Goal: Task Accomplishment & Management: Manage account settings

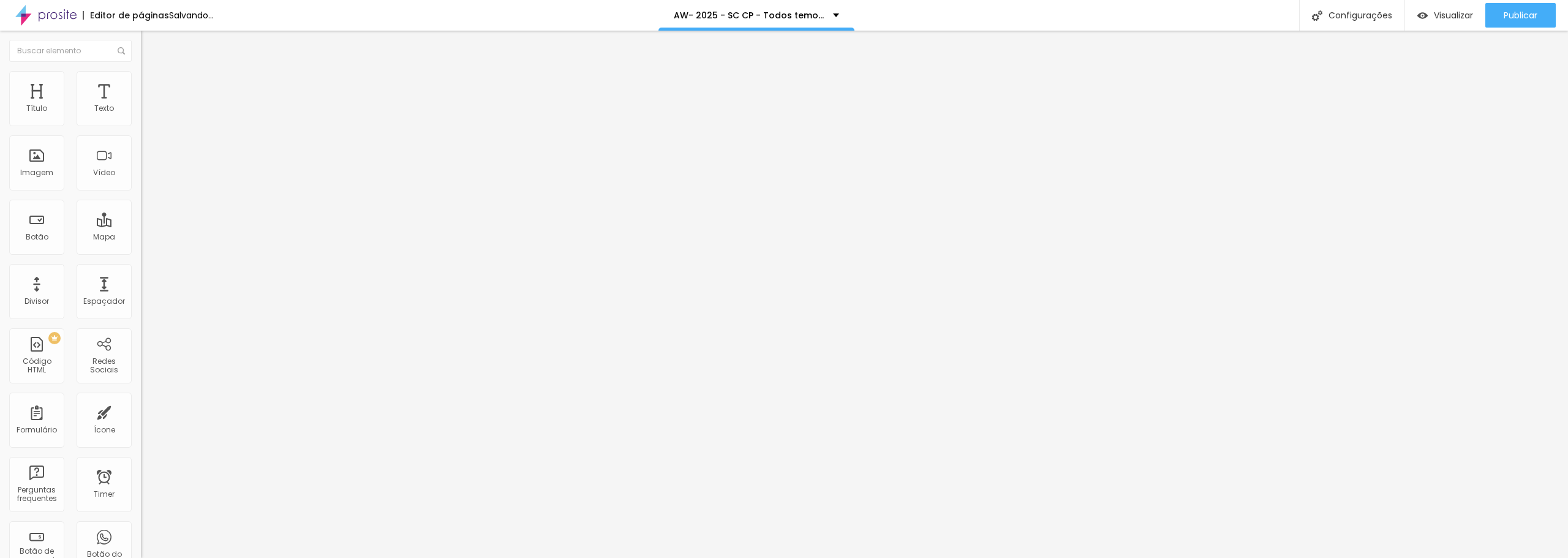
click at [141, 106] on span "Trocar imagem" at bounding box center [174, 100] width 67 height 11
click at [141, 80] on ul "Conteúdo Estilo Avançado" at bounding box center [212, 77] width 141 height 36
click at [152, 87] on span "Avançado" at bounding box center [171, 92] width 40 height 11
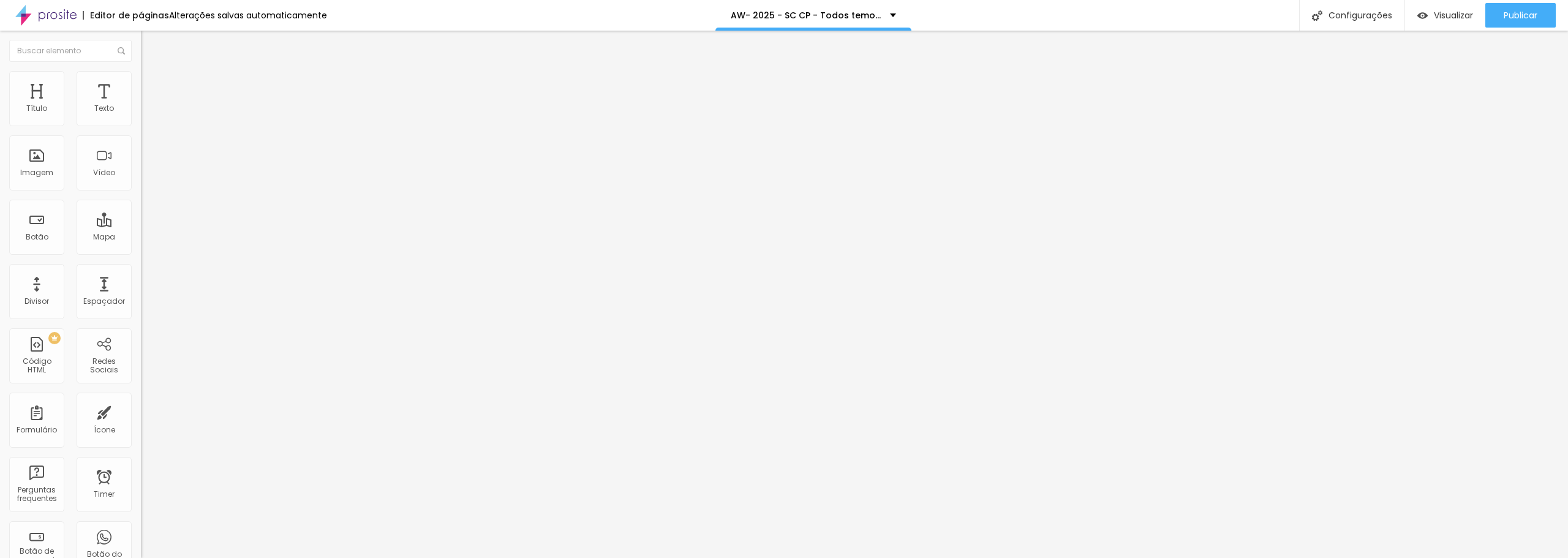
click at [152, 84] on span "Estilo" at bounding box center [161, 80] width 19 height 11
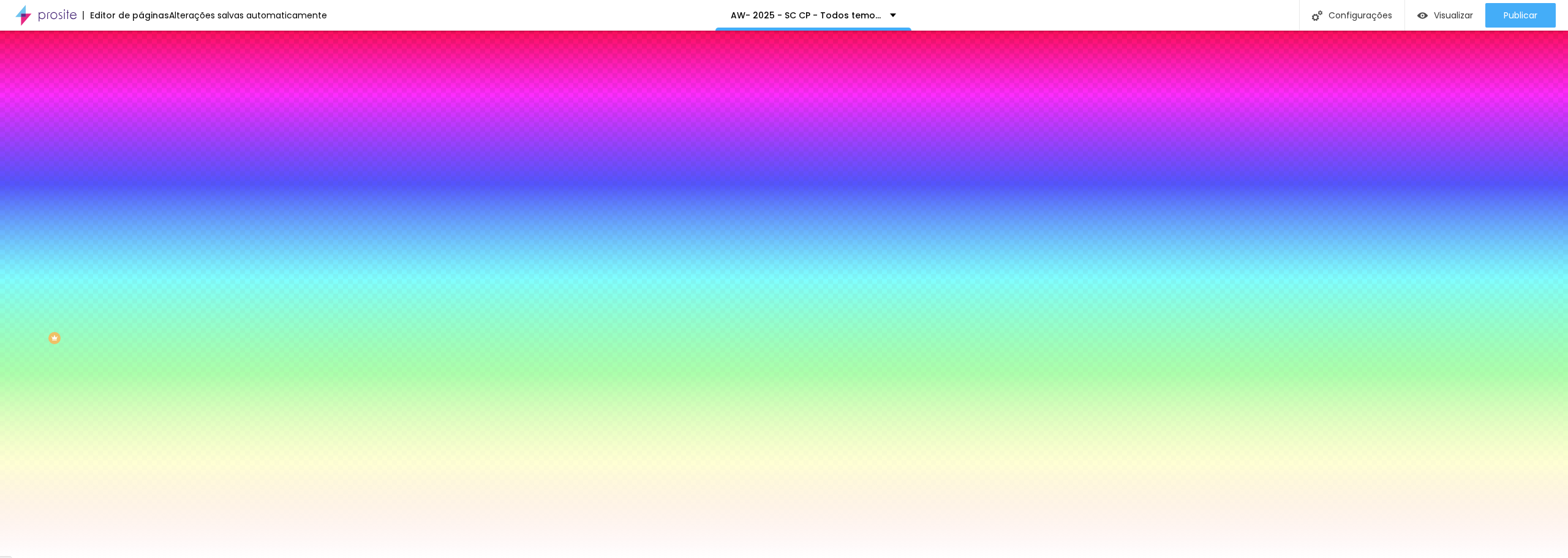
click at [141, 117] on div at bounding box center [212, 117] width 141 height 0
click at [141, 96] on ul "Conteúdo Estilo Avançado" at bounding box center [212, 77] width 141 height 36
click at [152, 90] on span "Avançado" at bounding box center [171, 92] width 40 height 11
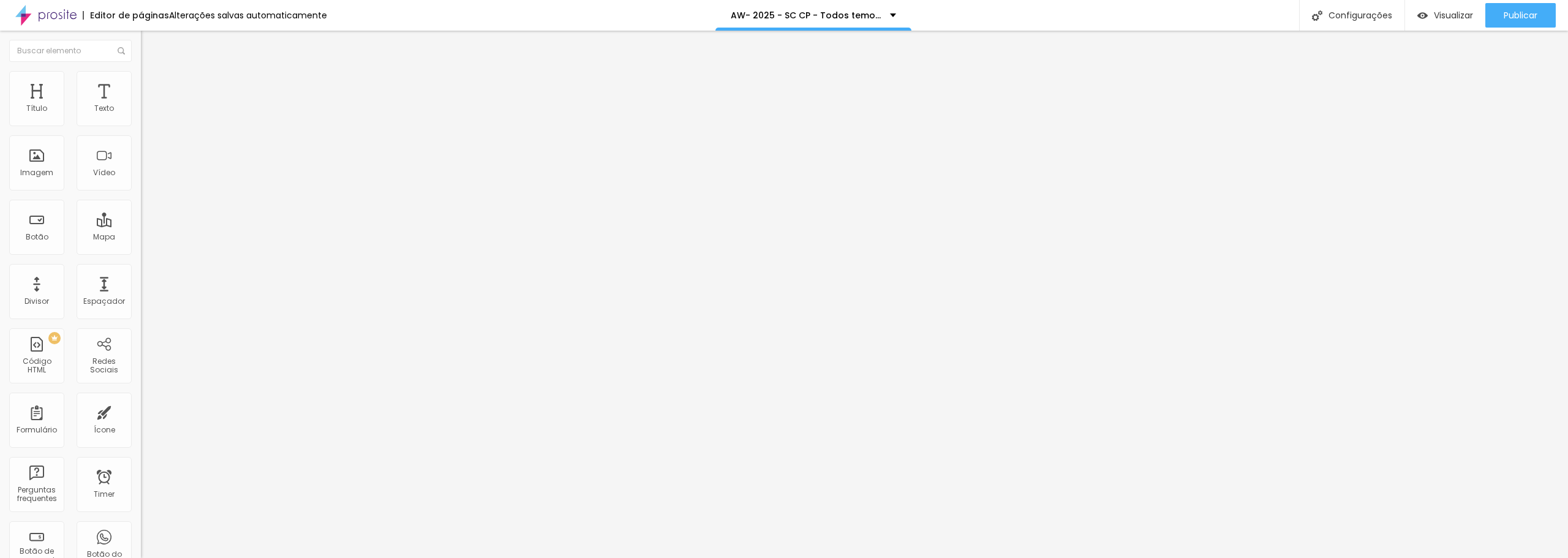
click at [152, 72] on span "Conteúdo" at bounding box center [171, 68] width 38 height 11
click at [152, 84] on span "Estilo" at bounding box center [161, 80] width 19 height 11
click at [152, 87] on span "Avançado" at bounding box center [171, 92] width 40 height 11
click at [152, 84] on span "Estilo" at bounding box center [161, 80] width 19 height 11
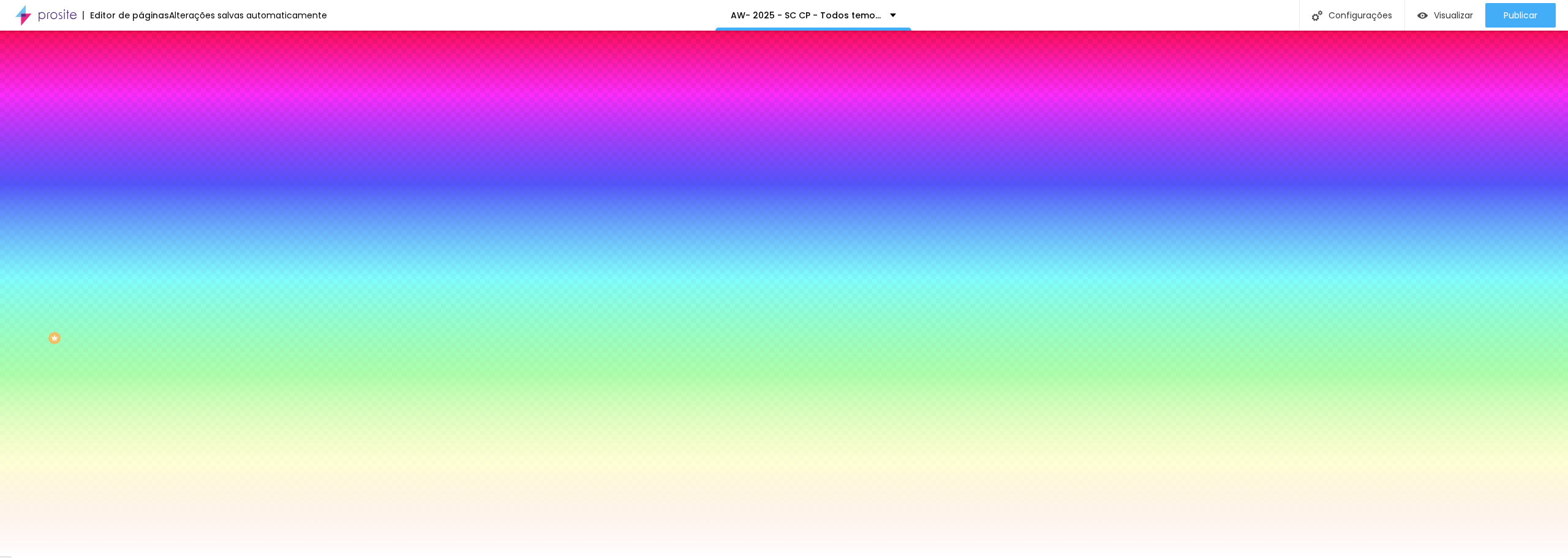
click at [141, 113] on span "Adicionar imagem" at bounding box center [181, 108] width 79 height 11
click at [141, 84] on img at bounding box center [146, 89] width 11 height 11
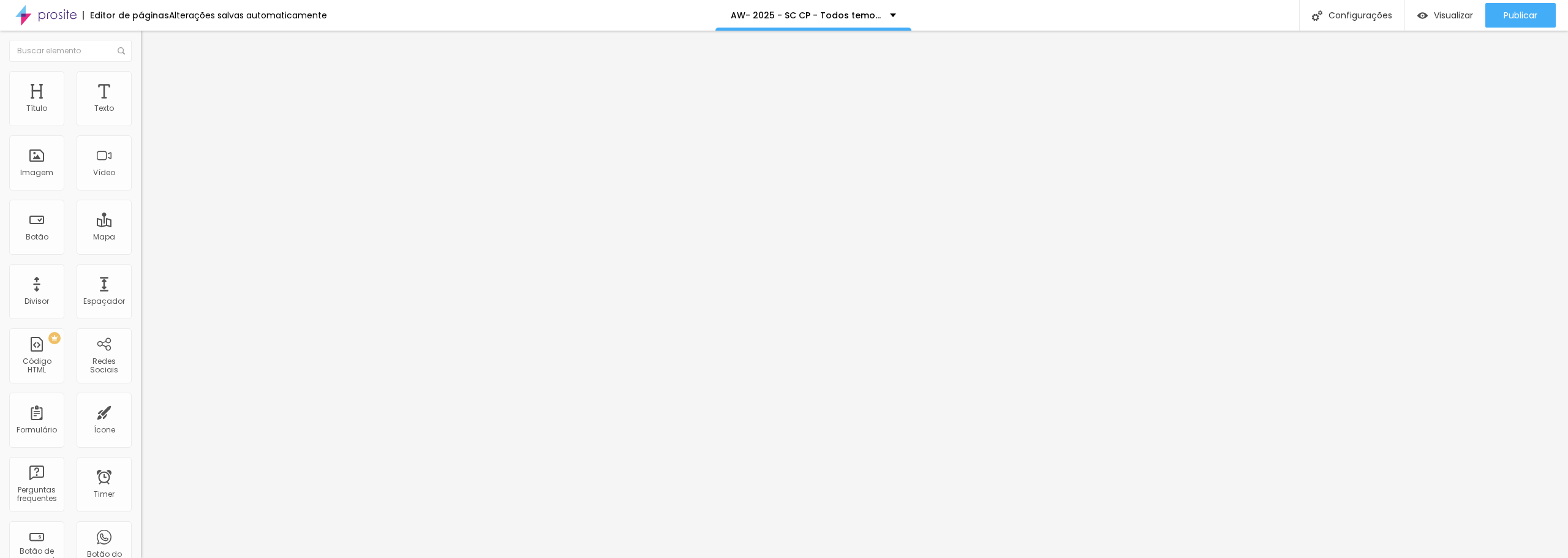
click at [141, 80] on li "Estilo" at bounding box center [212, 77] width 141 height 12
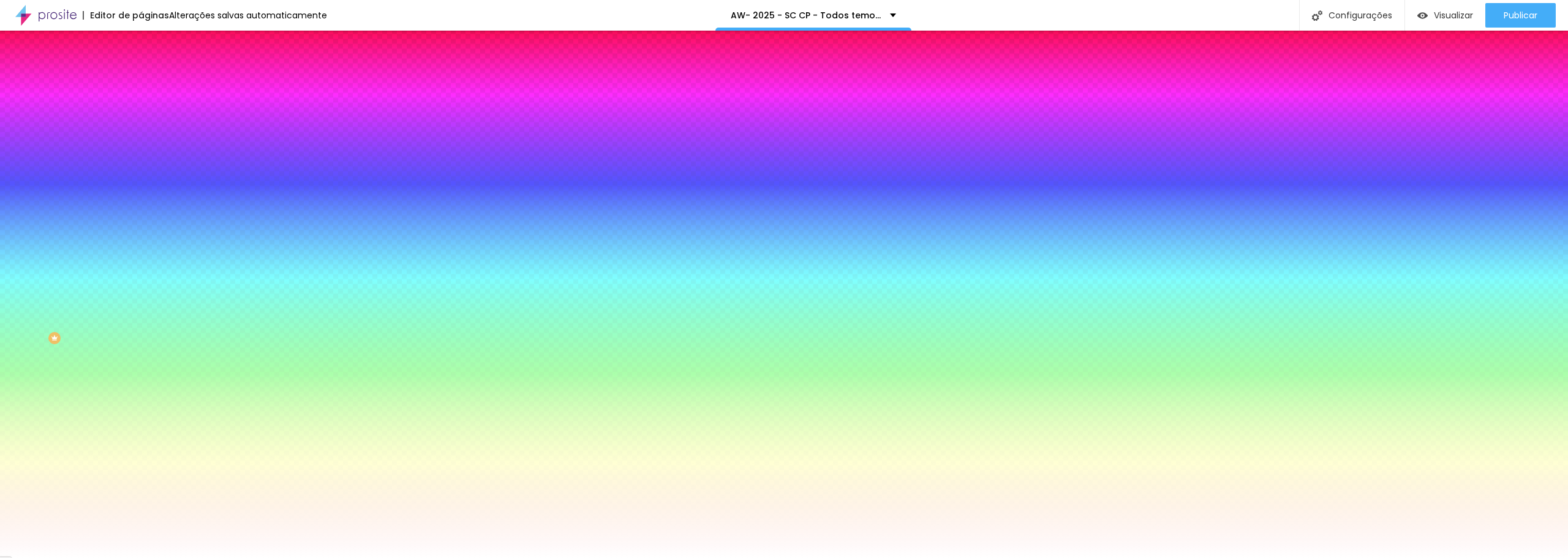
click at [141, 128] on span "Nenhum" at bounding box center [157, 122] width 32 height 11
click at [141, 71] on li "Conteúdo" at bounding box center [212, 65] width 141 height 12
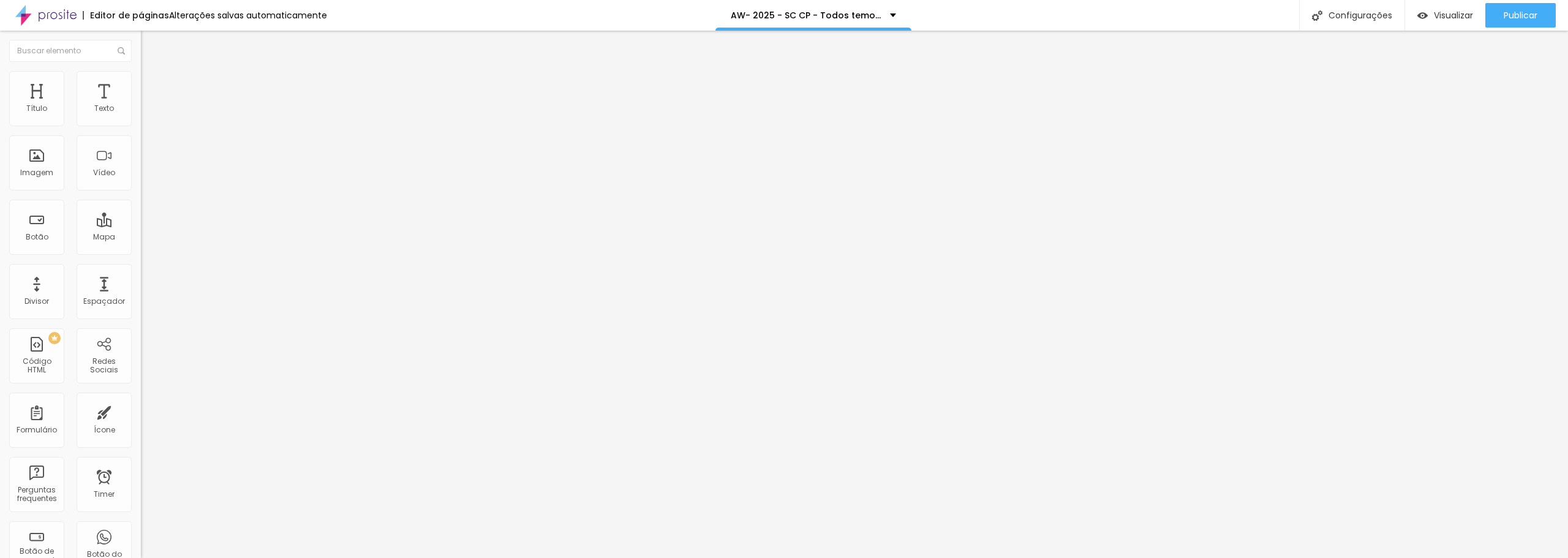
click at [141, 112] on span "Encaixotado" at bounding box center [165, 106] width 48 height 11
click at [141, 131] on span "Completo" at bounding box center [159, 125] width 37 height 11
click at [141, 119] on span "Encaixotado" at bounding box center [165, 114] width 48 height 11
click at [152, 84] on span "Avançado" at bounding box center [171, 80] width 40 height 11
type input "11"
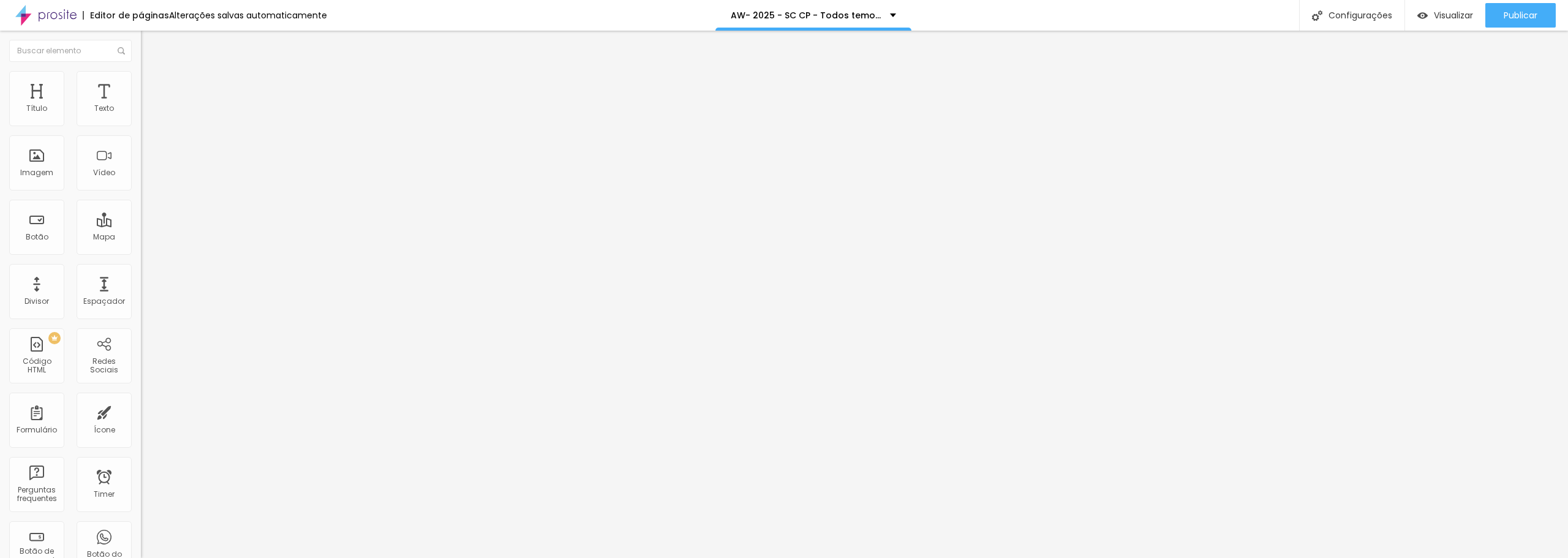
type input "11"
type input "18"
type input "100"
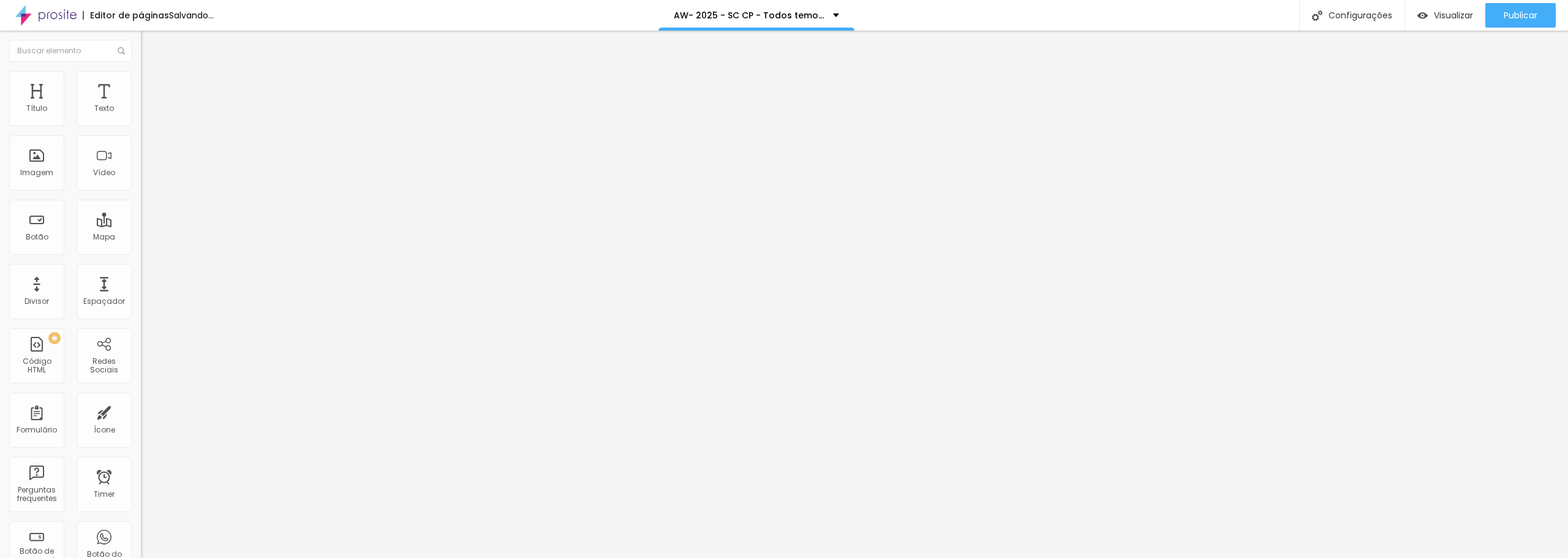
drag, startPoint x: 36, startPoint y: 119, endPoint x: 243, endPoint y: 134, distance: 207.5
type input "100"
click at [220, 225] on input "range" at bounding box center [181, 230] width 79 height 10
type input "6"
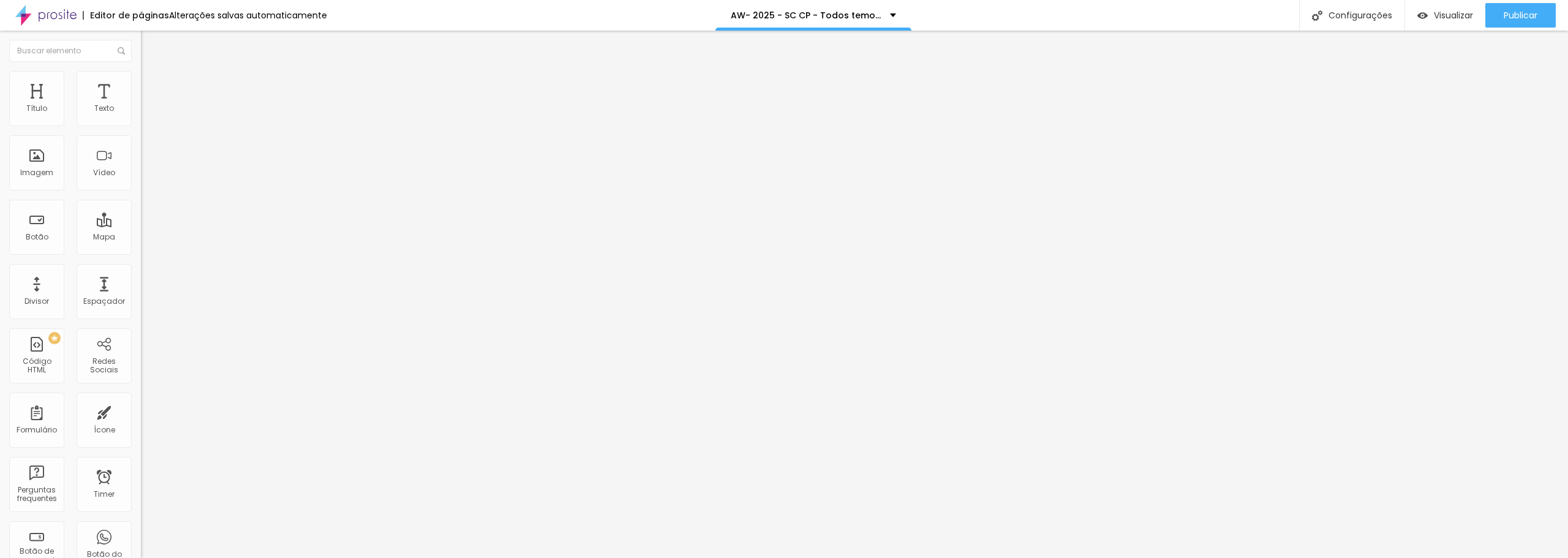
type input "58"
type input "72"
type input "86"
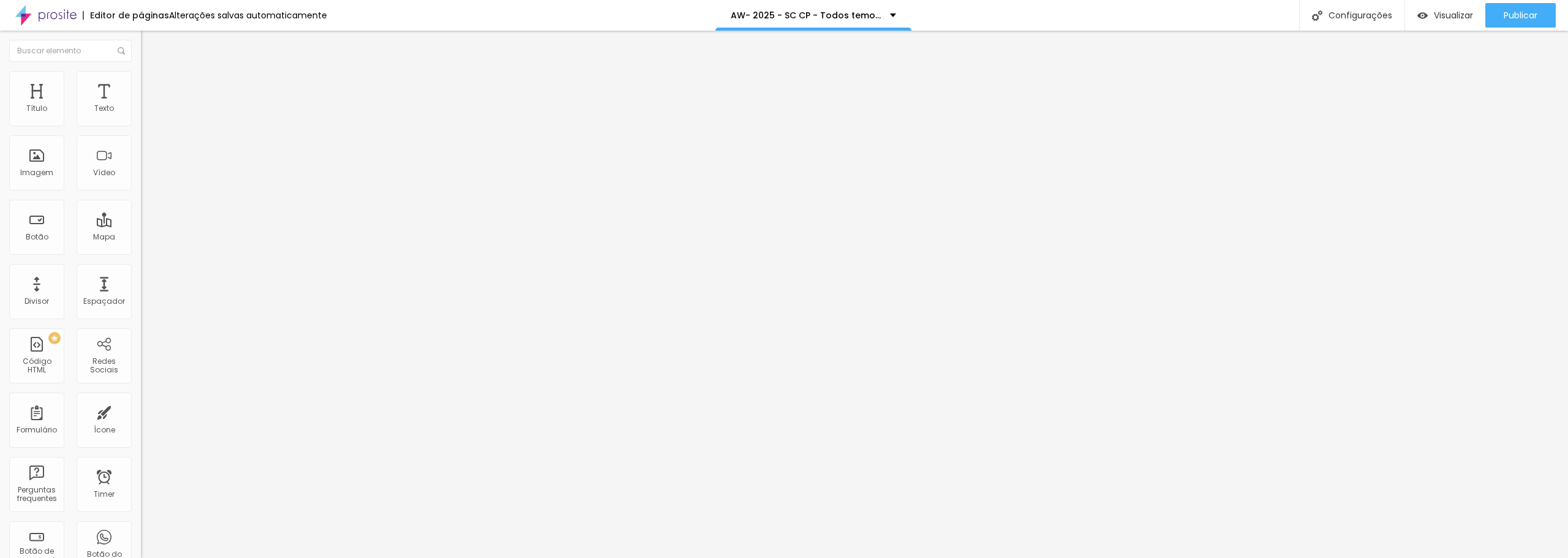
type input "86"
type input "98"
type input "100"
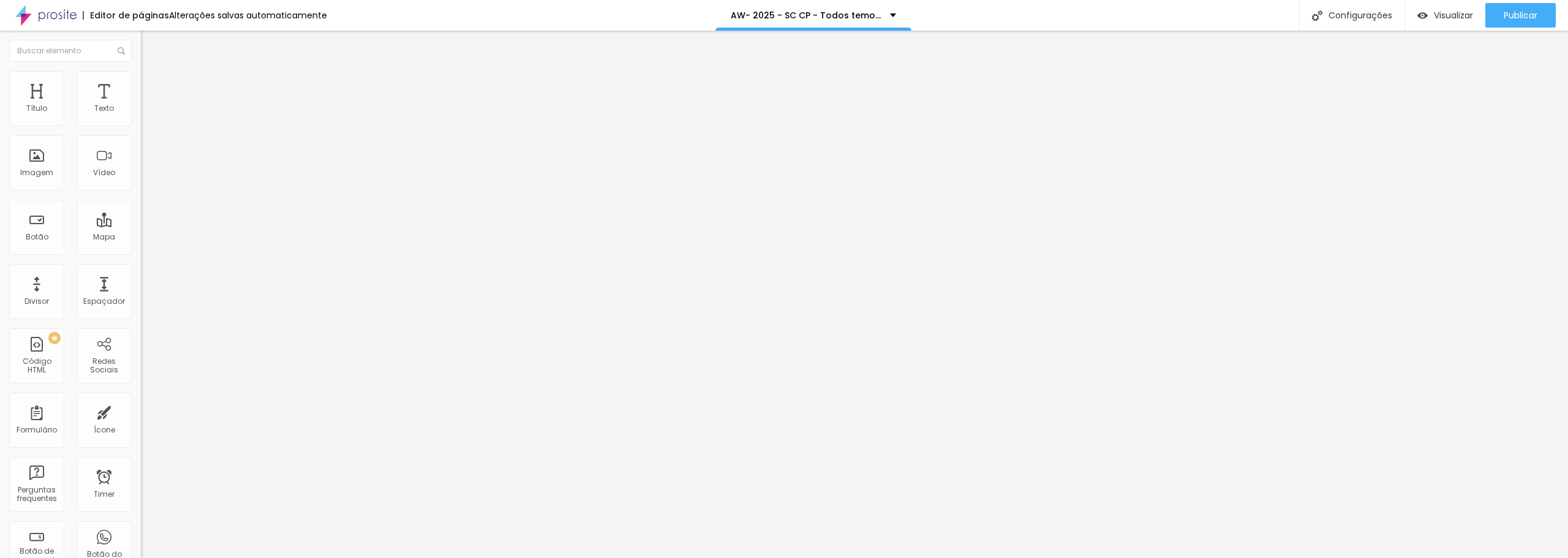
drag, startPoint x: 72, startPoint y: 144, endPoint x: 151, endPoint y: 144, distance: 79.0
type input "100"
click at [151, 399] on input "range" at bounding box center [181, 404] width 79 height 10
click at [146, 114] on icon "button" at bounding box center [149, 110] width 8 height 8
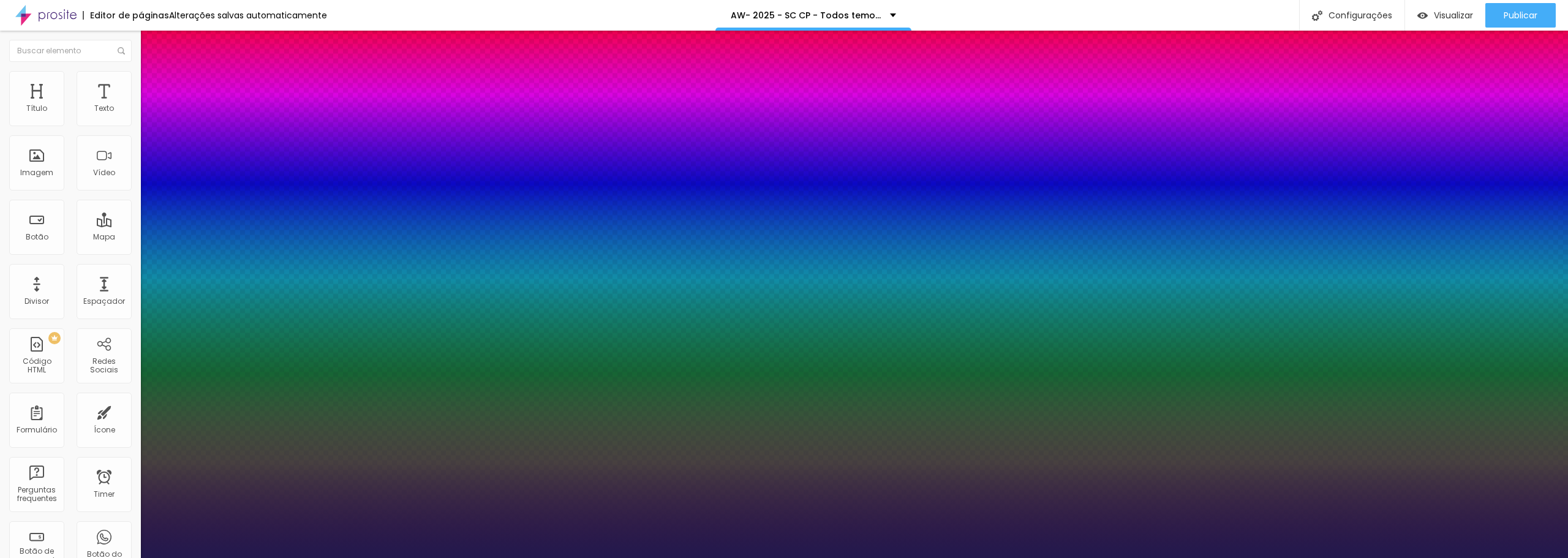
type input "1"
click at [838, 558] on div at bounding box center [784, 558] width 1568 height 0
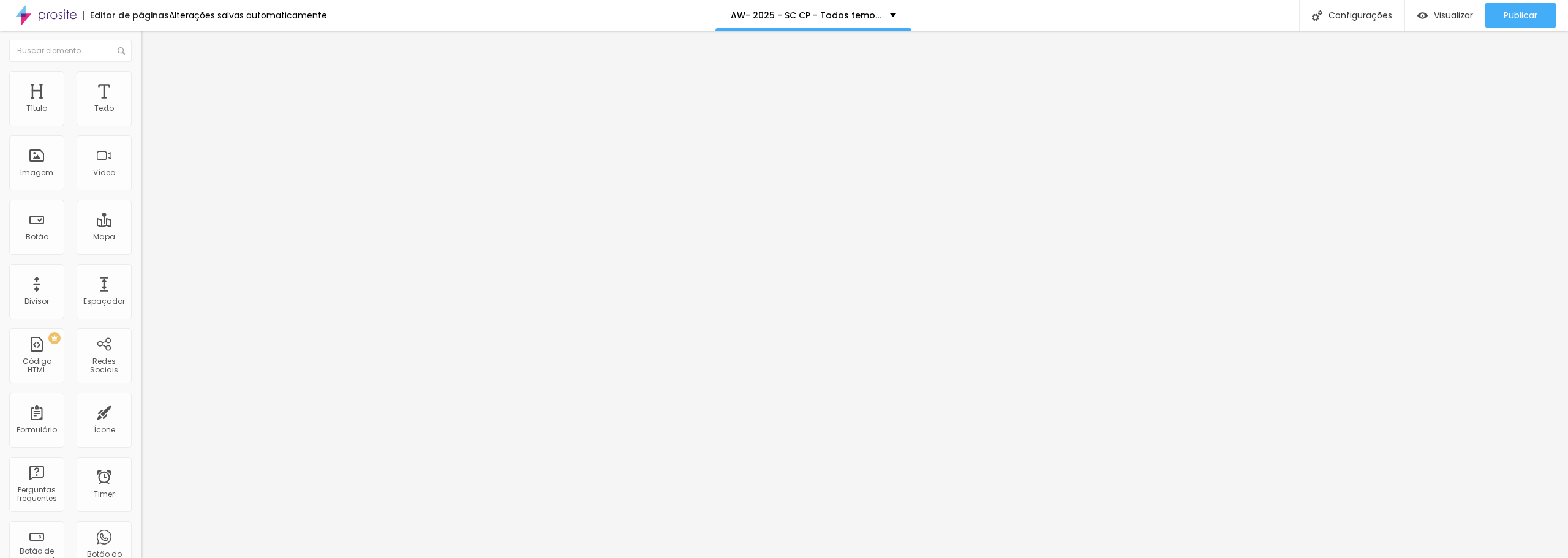
click at [141, 118] on button "button" at bounding box center [149, 111] width 17 height 13
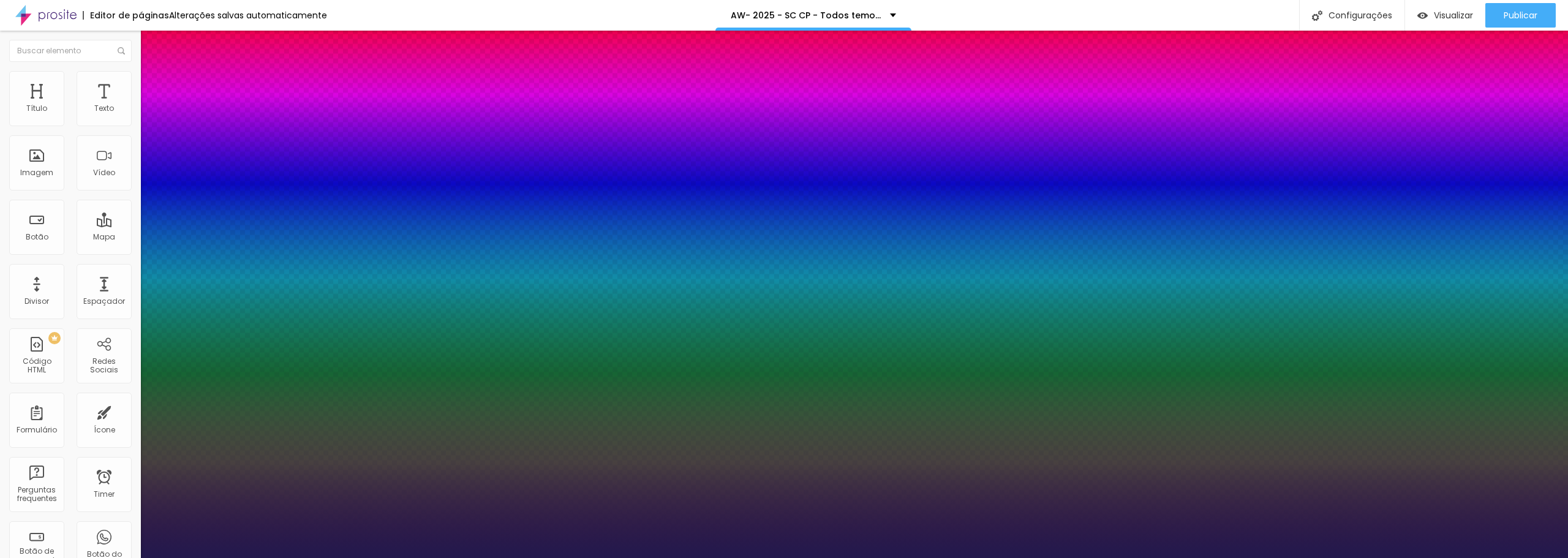
type input "1"
type input "14"
type input "1"
type input "34"
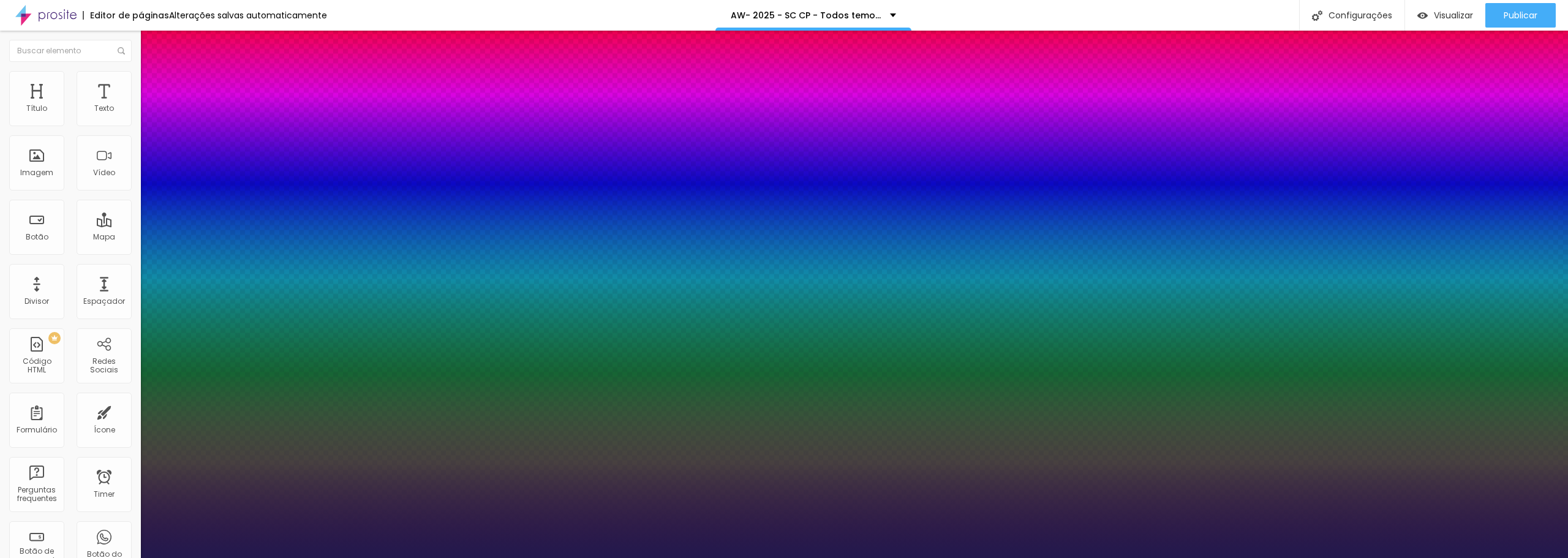
type input "34"
type input "1"
type input "38"
type input "1"
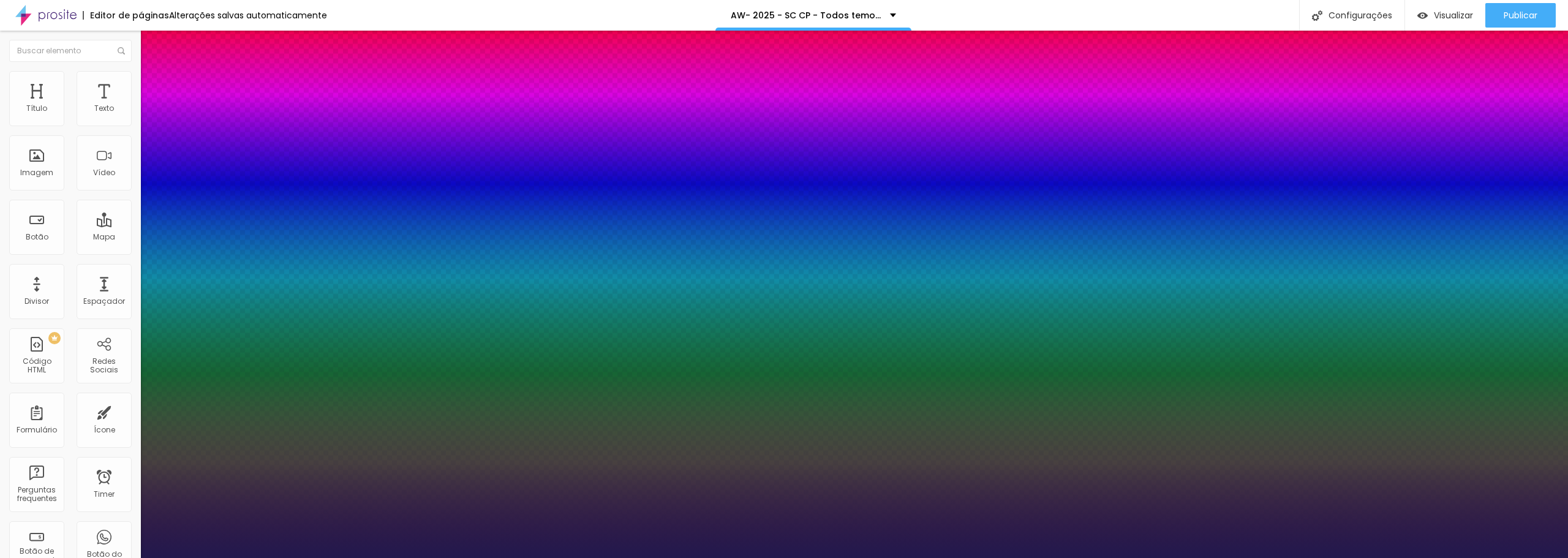
type input "37"
type input "1"
type input "36"
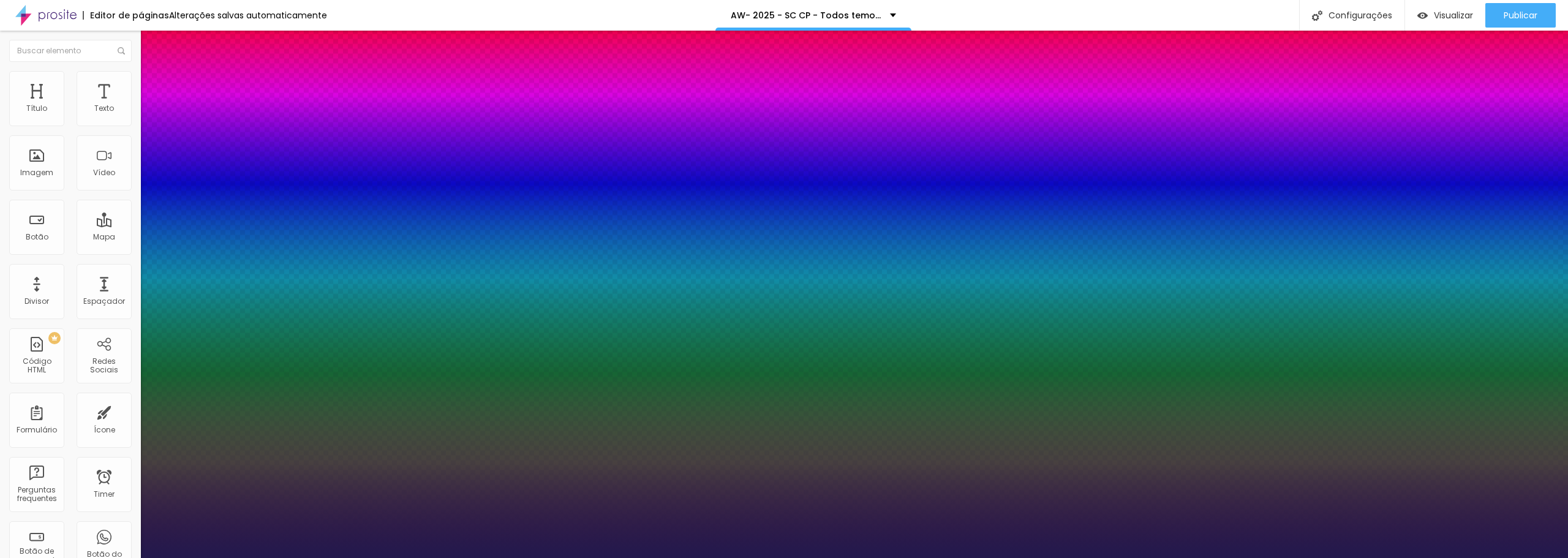
type input "1"
type input "35"
type input "1"
type input "33"
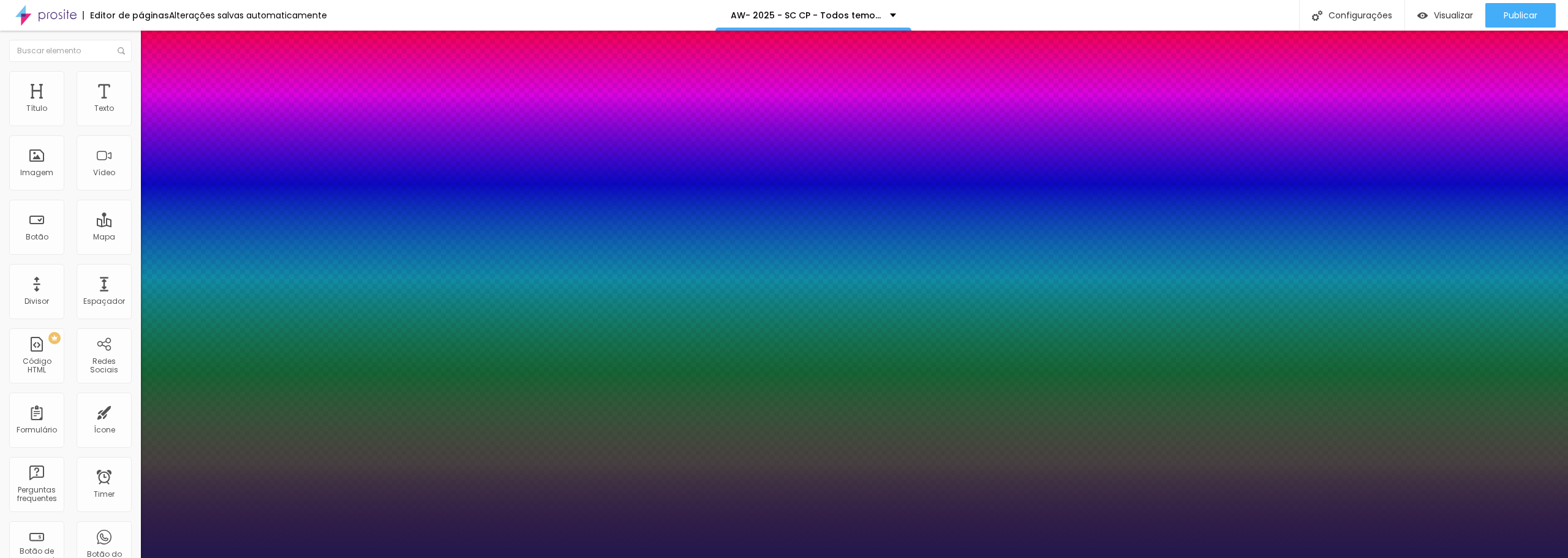
type input "33"
type input "1"
type input "32"
type input "1"
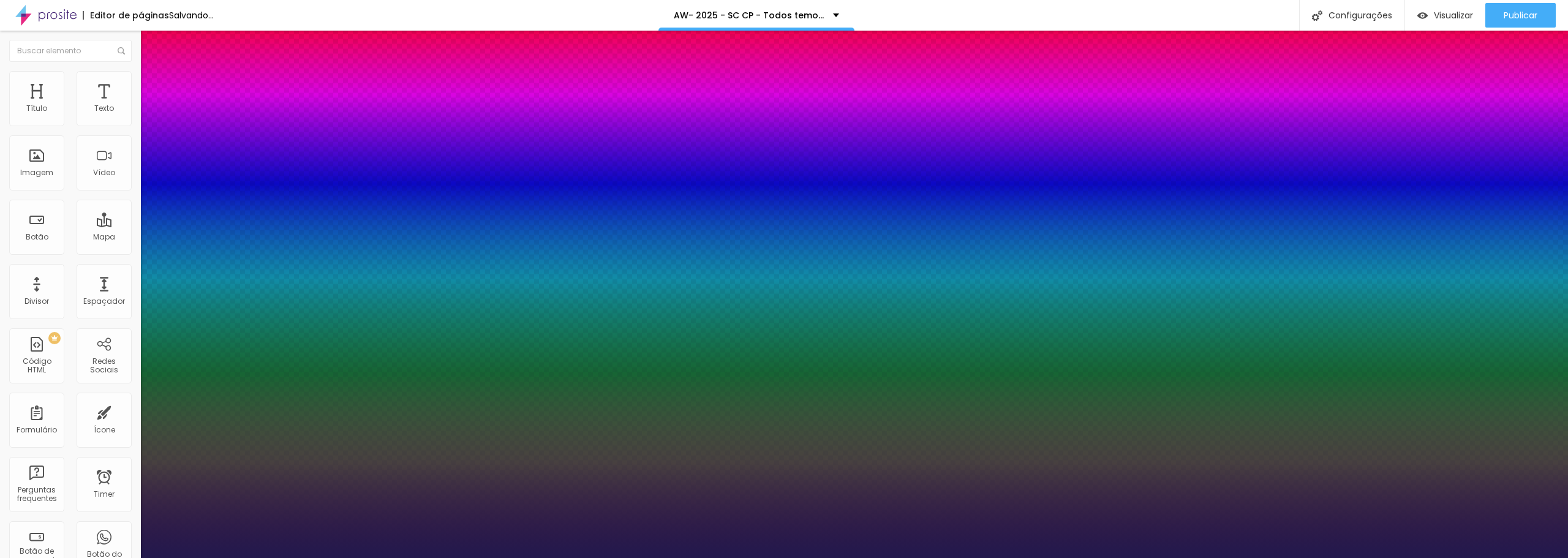
type input "31"
type input "1"
type input "30"
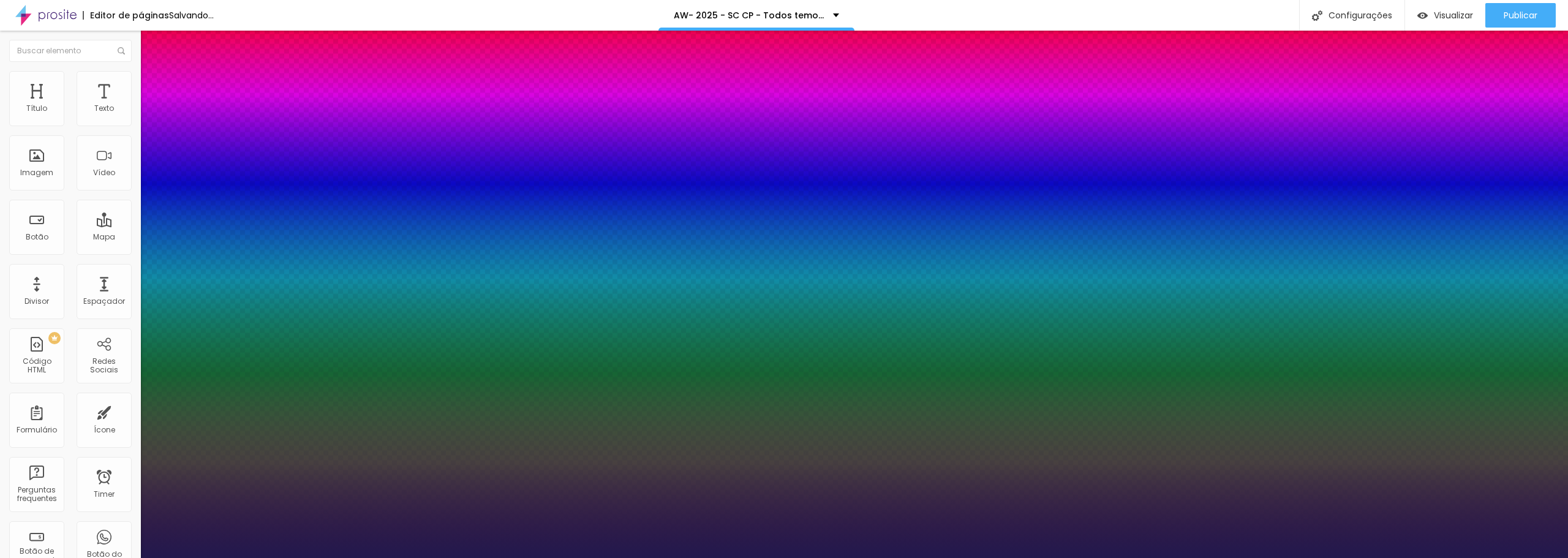
type input "1"
type input "29"
type input "1"
type input "28"
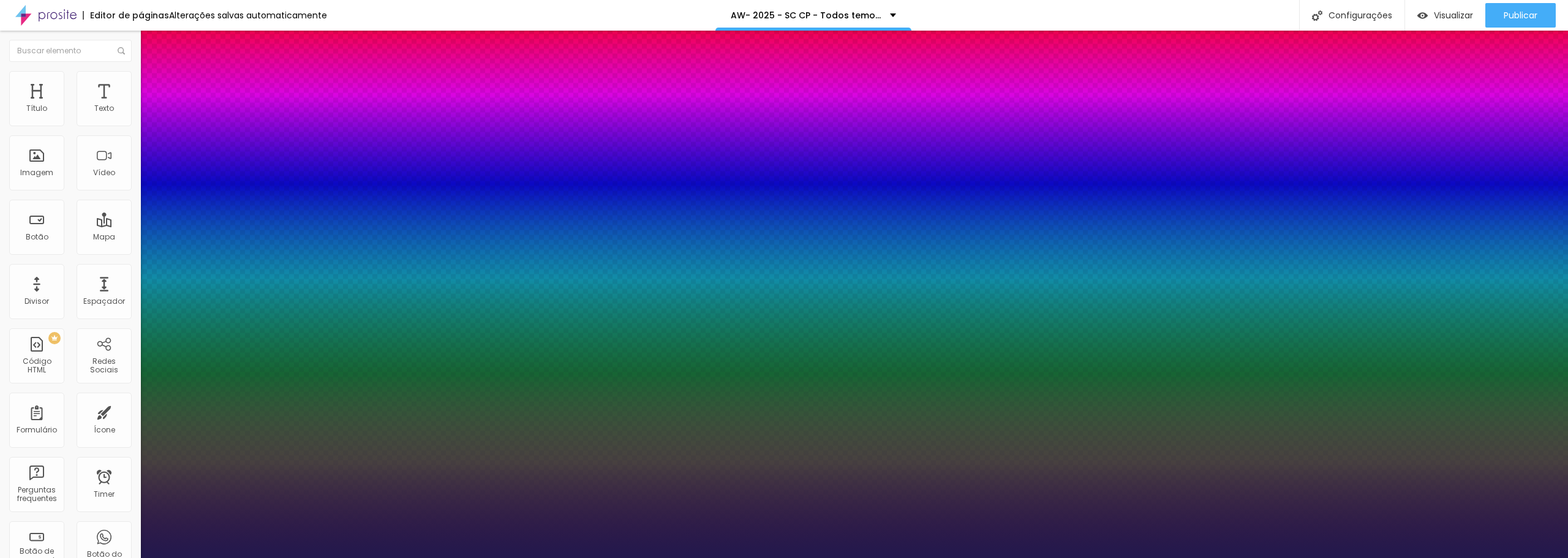
type input "28"
type input "1"
type input "27"
type input "1"
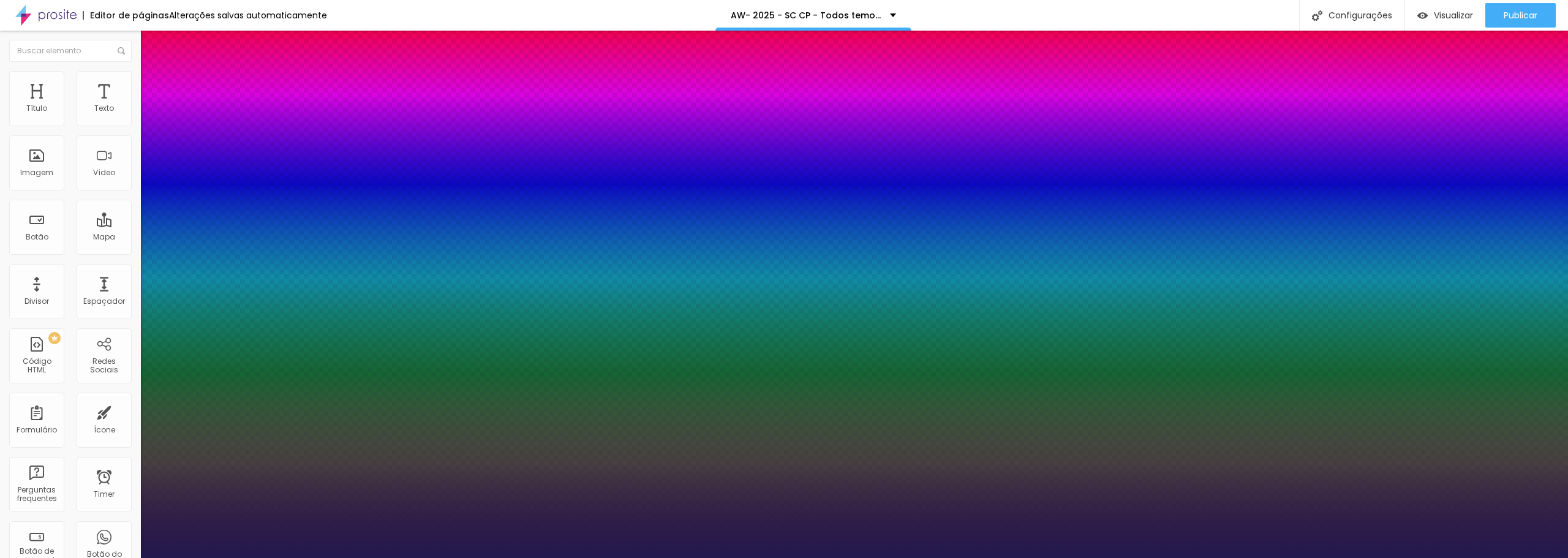
type input "26"
type input "1"
type input "24"
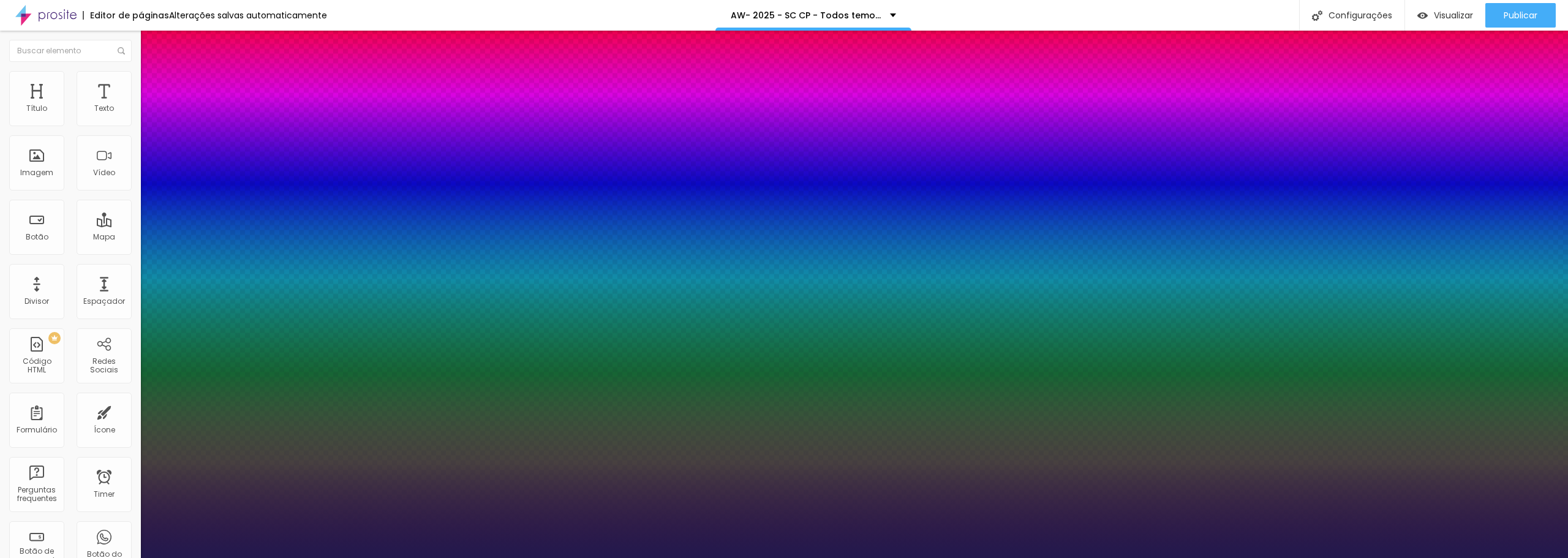
type input "1"
type input "23"
type input "1"
type input "22"
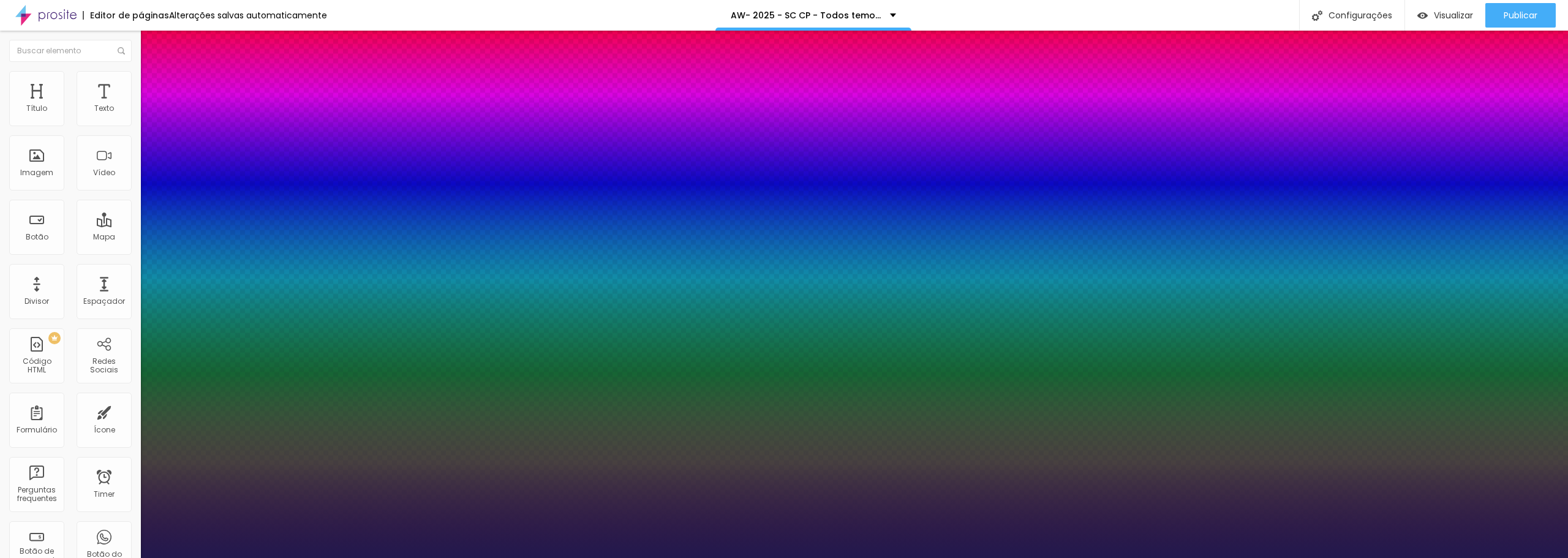
type input "22"
type input "1"
type input "21"
type input "1"
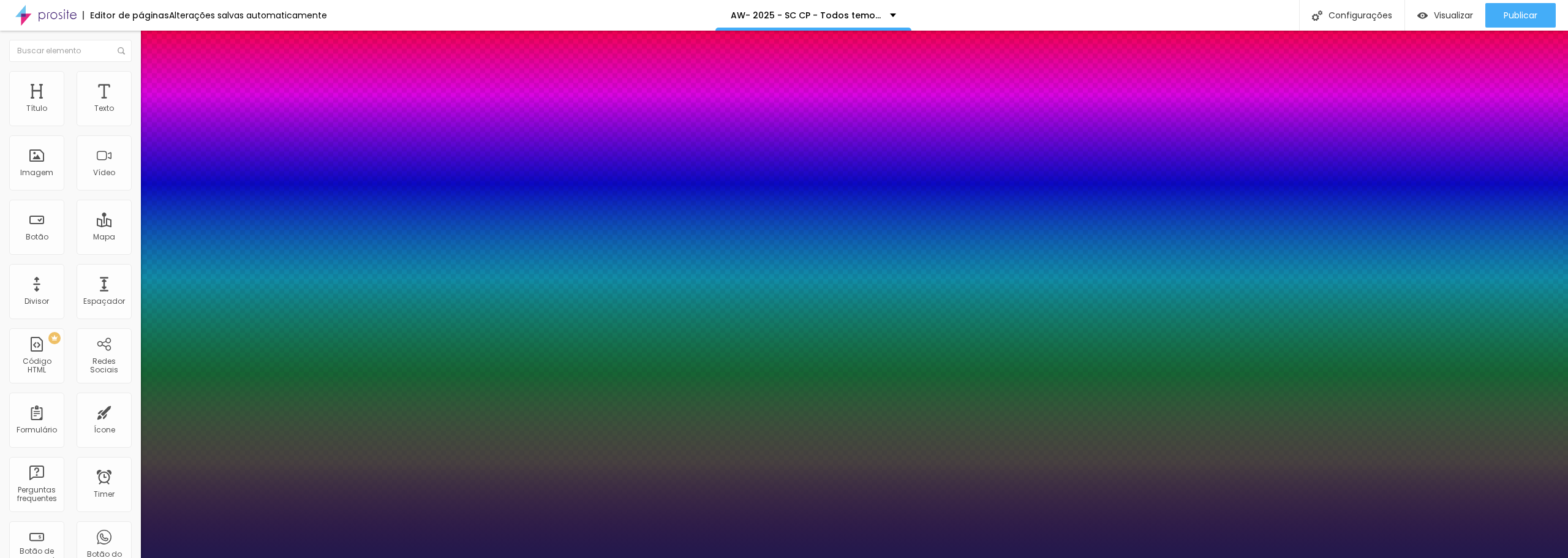
type input "20"
type input "1"
type input "21"
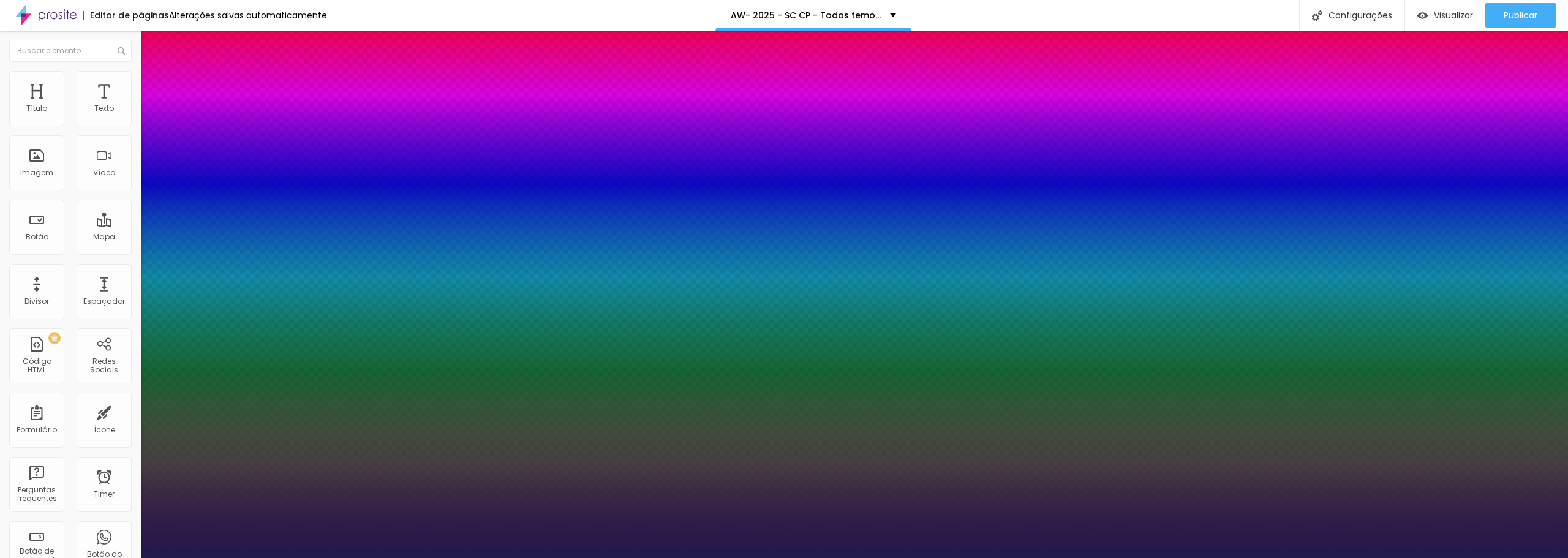
type input "1"
type input "22"
type input "1"
type input "23"
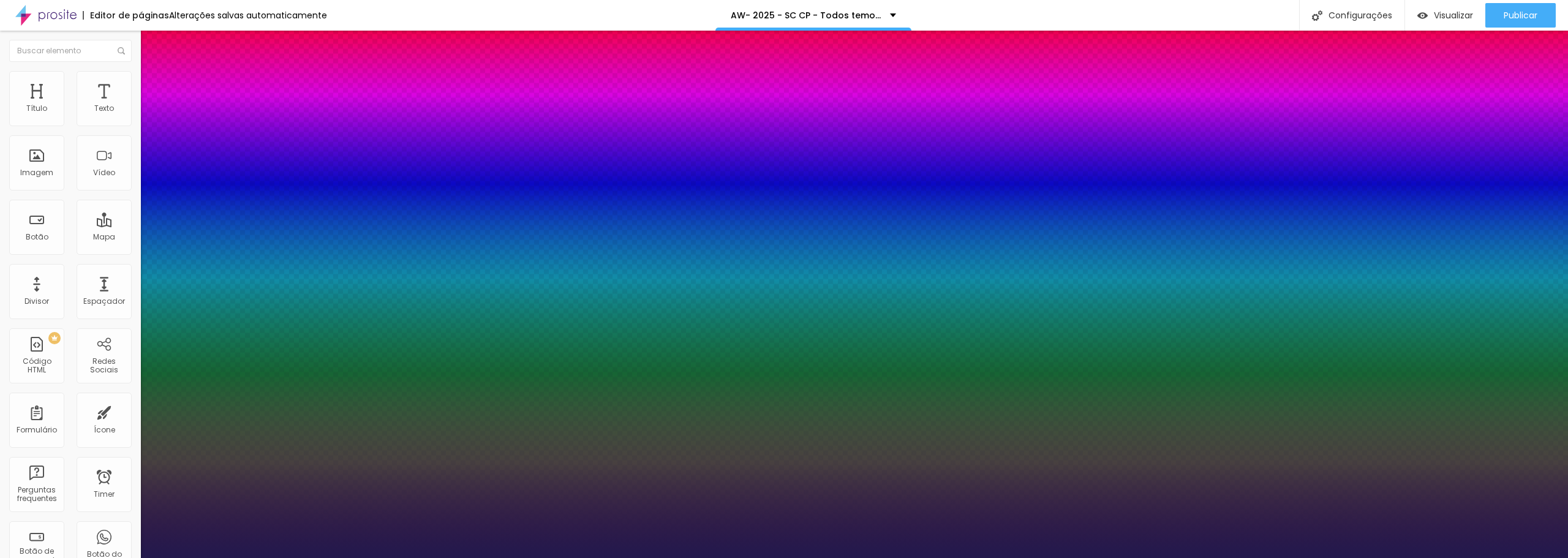
type input "23"
type input "1"
type input "24"
type input "1"
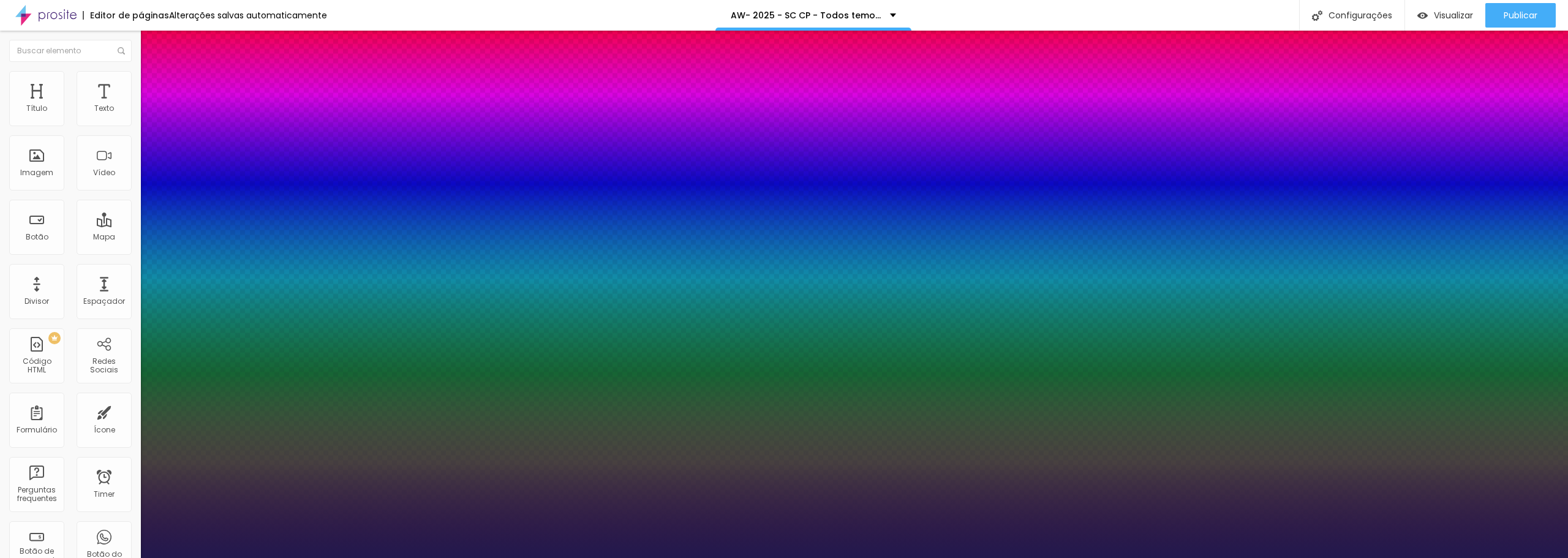
type input "24"
click at [665, 558] on div at bounding box center [784, 558] width 1568 height 0
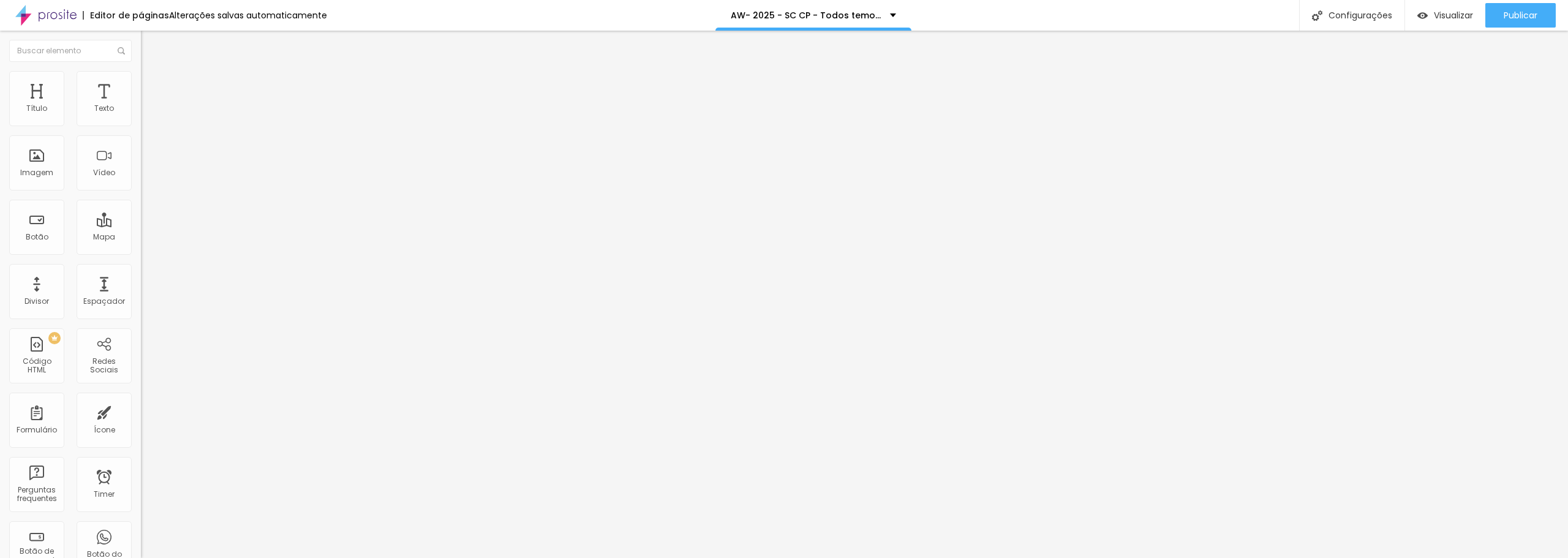
click at [146, 114] on icon "button" at bounding box center [149, 110] width 8 height 8
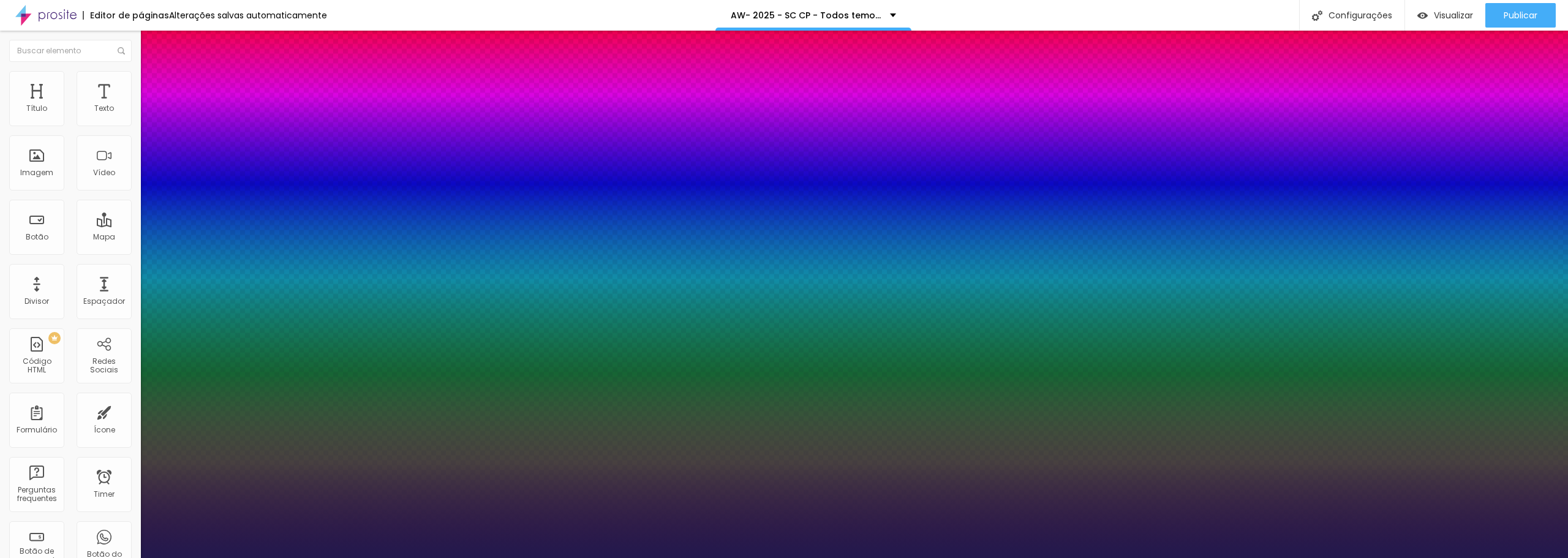
type input "1"
type input "32"
type input "1"
type input "32"
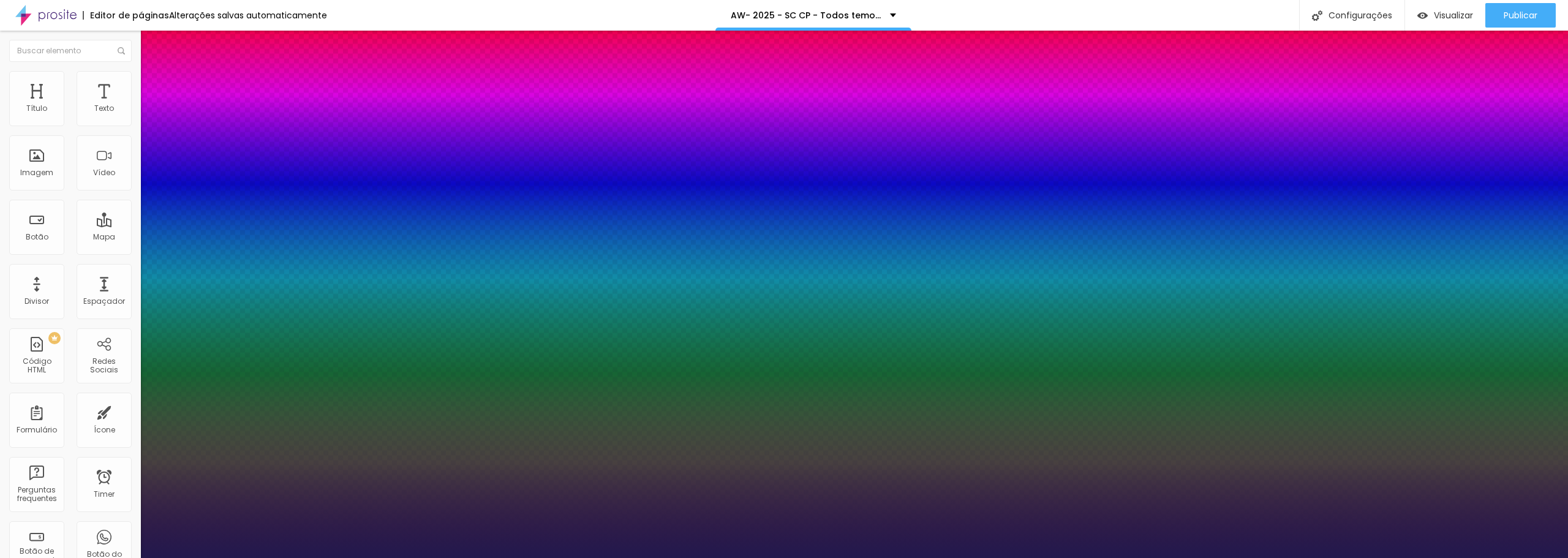
type input "1"
type input "25"
type input "1"
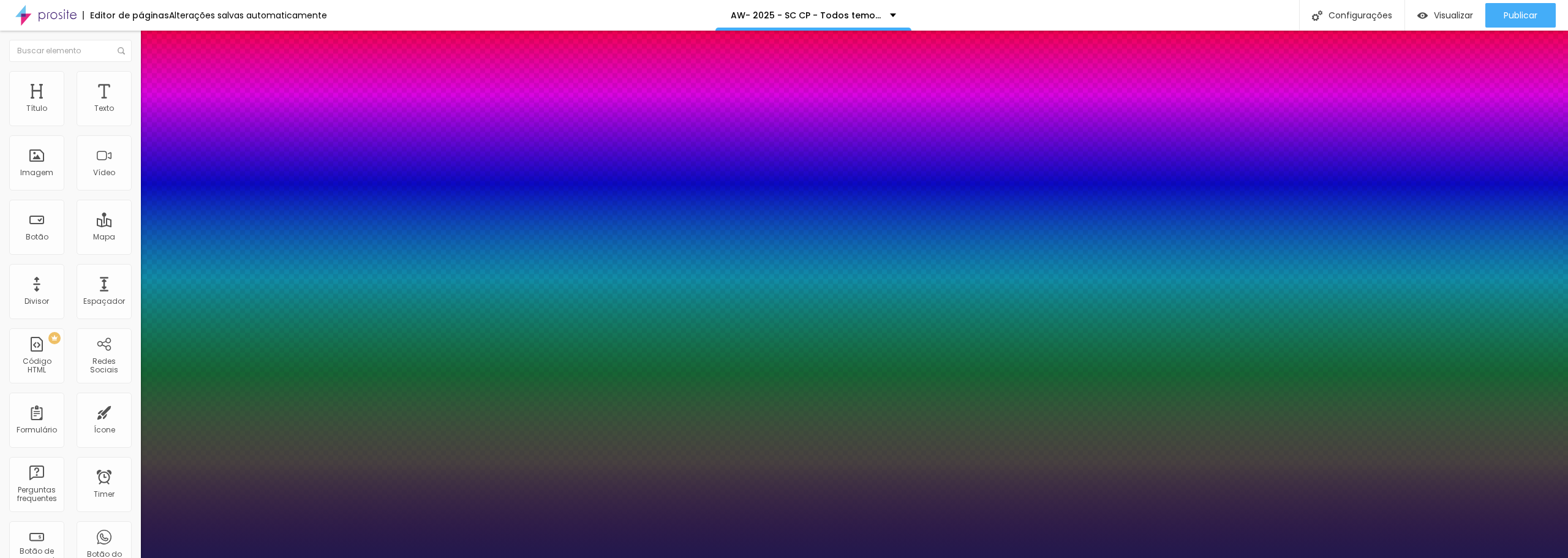
type input "25"
type input "1"
click at [1156, 558] on div at bounding box center [784, 558] width 1568 height 0
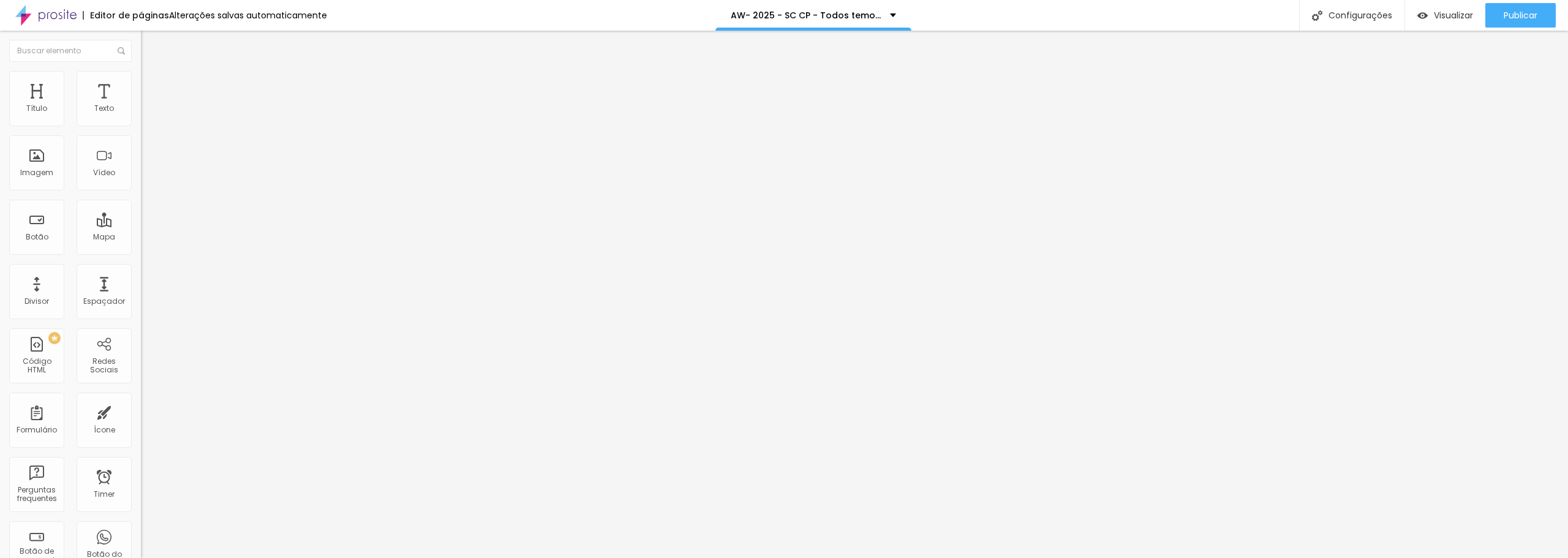
click at [152, 84] on span "Avançado" at bounding box center [171, 80] width 40 height 11
click at [141, 84] on ul "Estilo Avançado" at bounding box center [212, 71] width 141 height 24
click at [152, 72] on span "Estilo" at bounding box center [161, 68] width 19 height 11
click at [152, 84] on span "Avançado" at bounding box center [171, 80] width 40 height 11
type input "86"
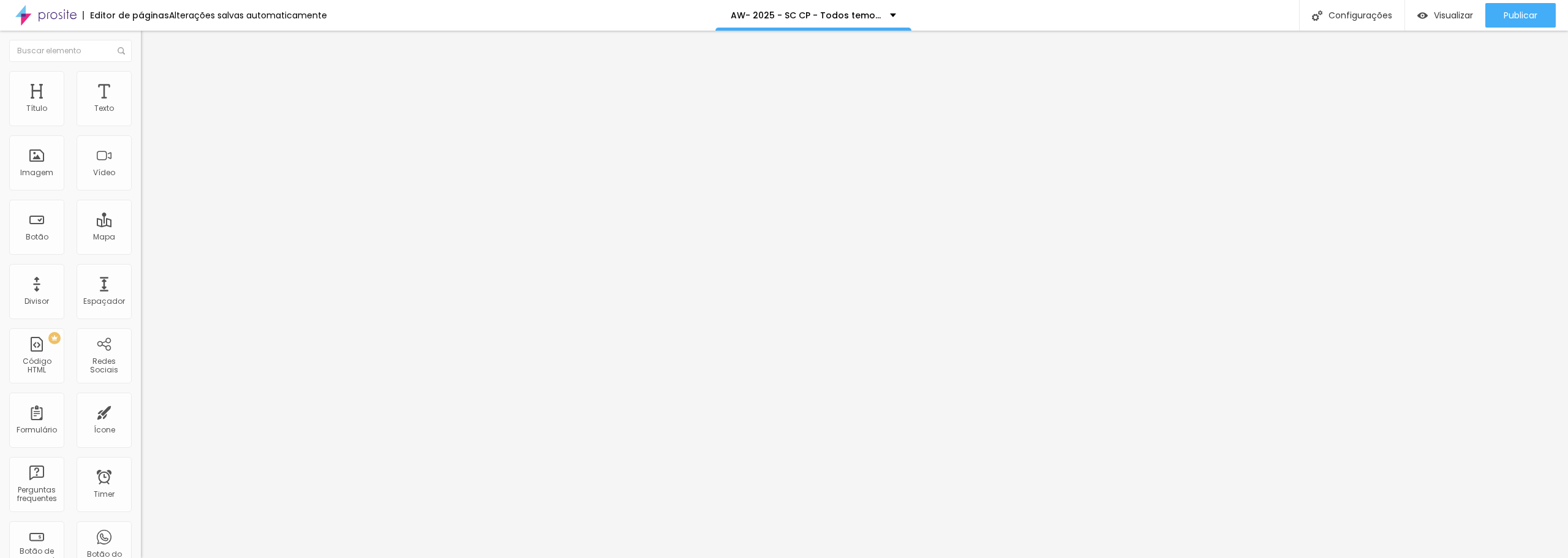
type input "86"
type input "69"
type input "68"
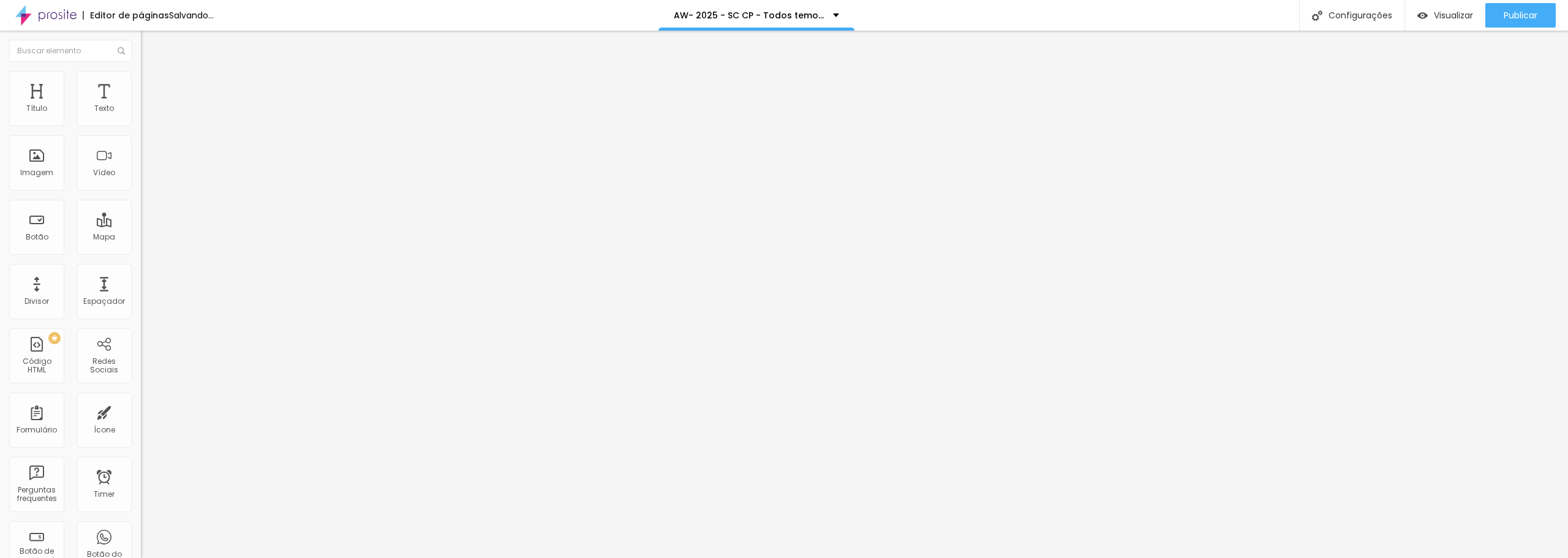
type input "67"
type input "66"
type input "51"
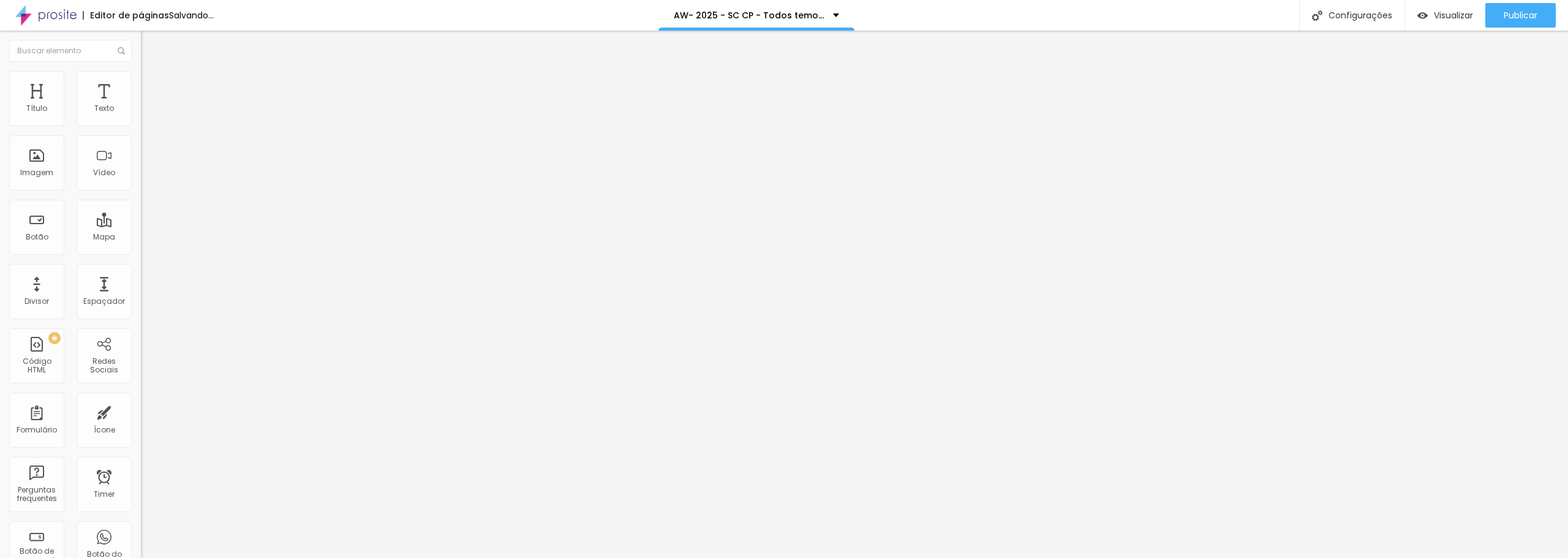
type input "51"
type input "47"
type input "43"
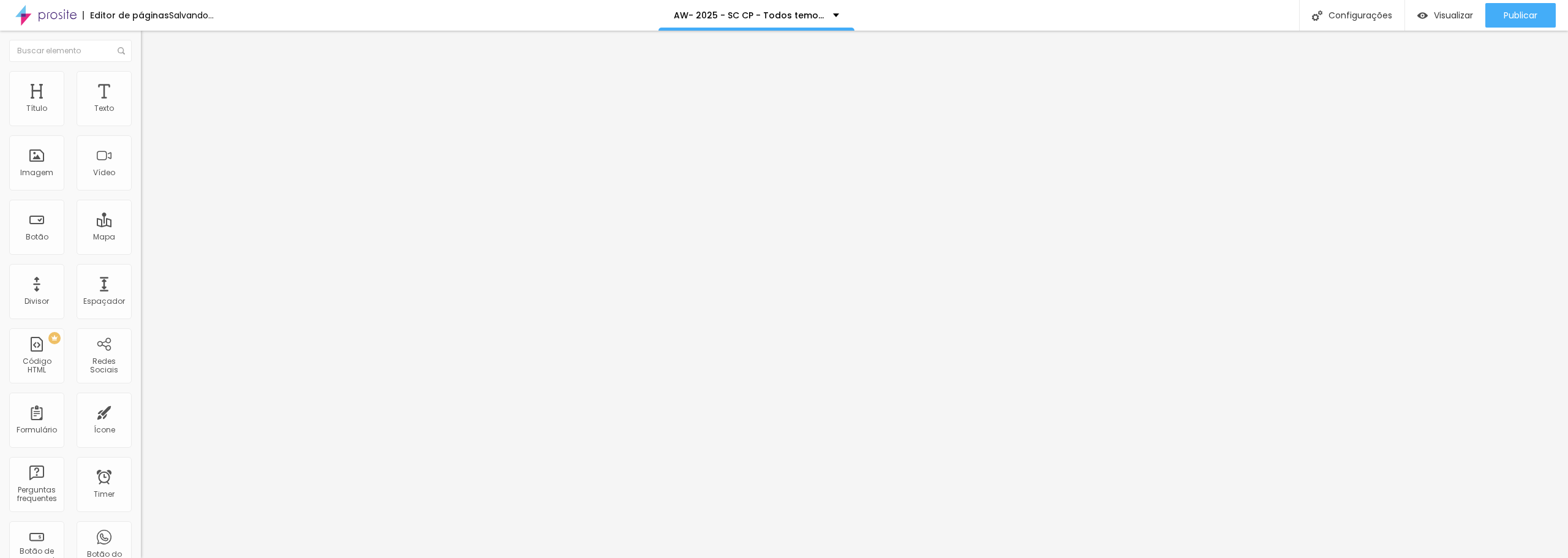
type input "40"
type input "37"
type input "33"
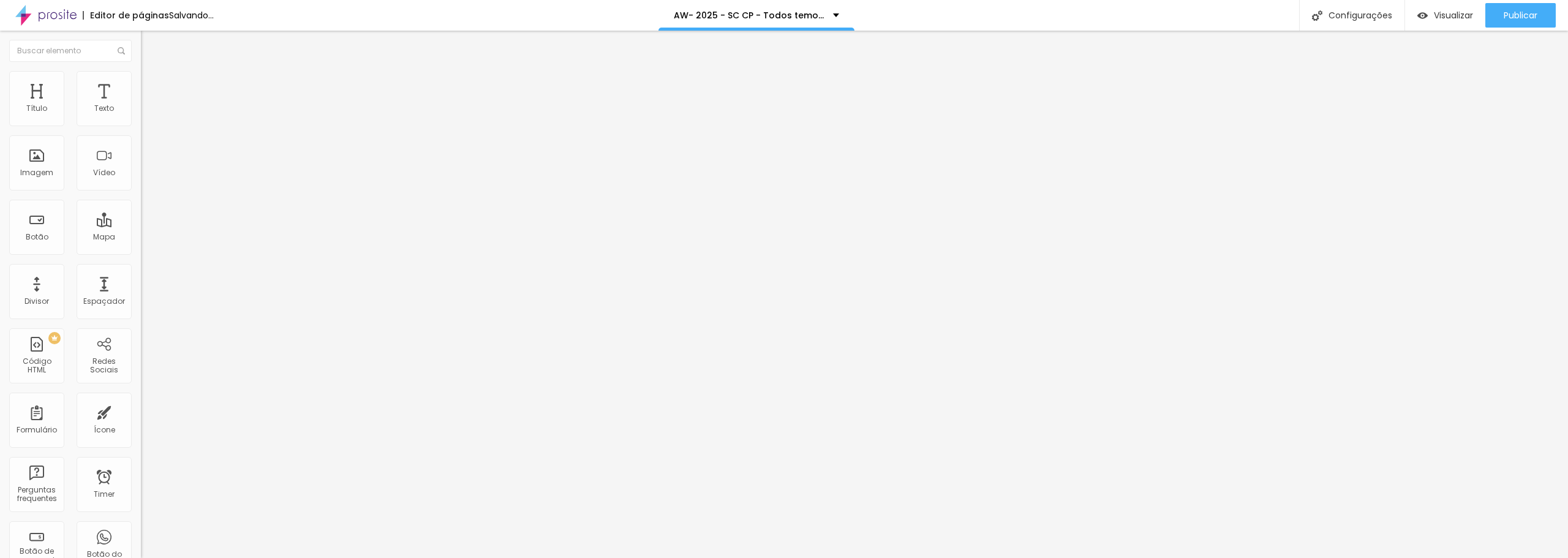
type input "33"
type input "29"
type input "28"
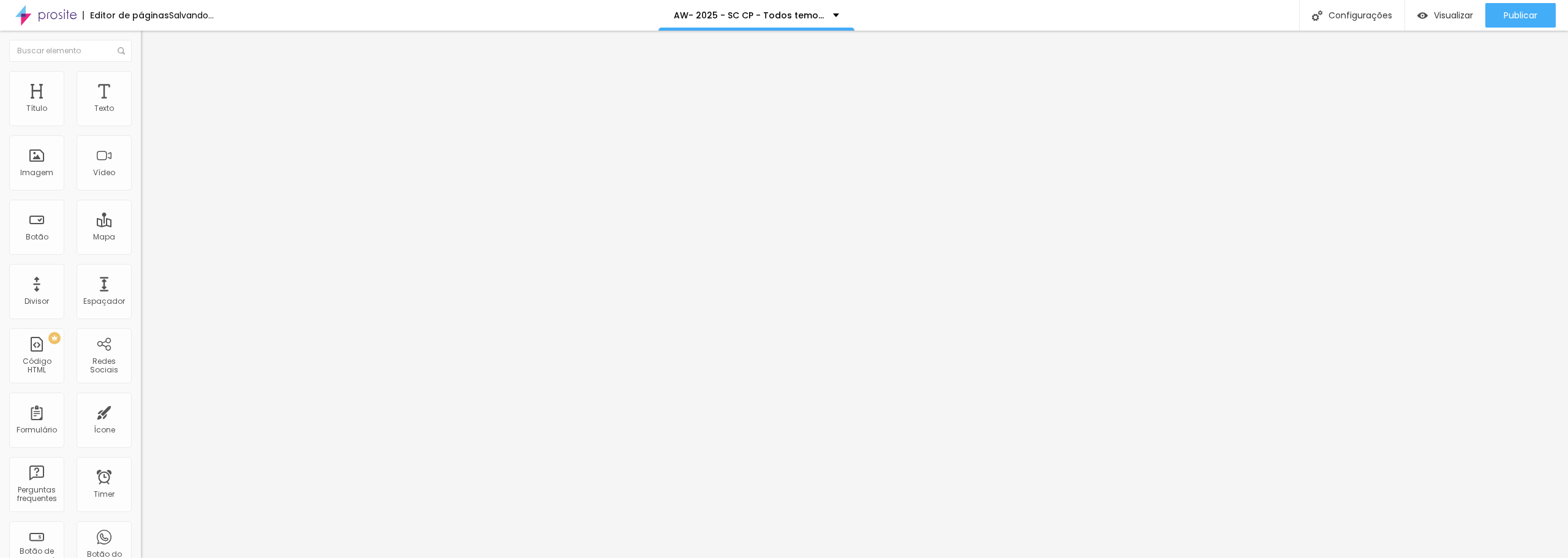
type input "25"
type input "23"
type input "20"
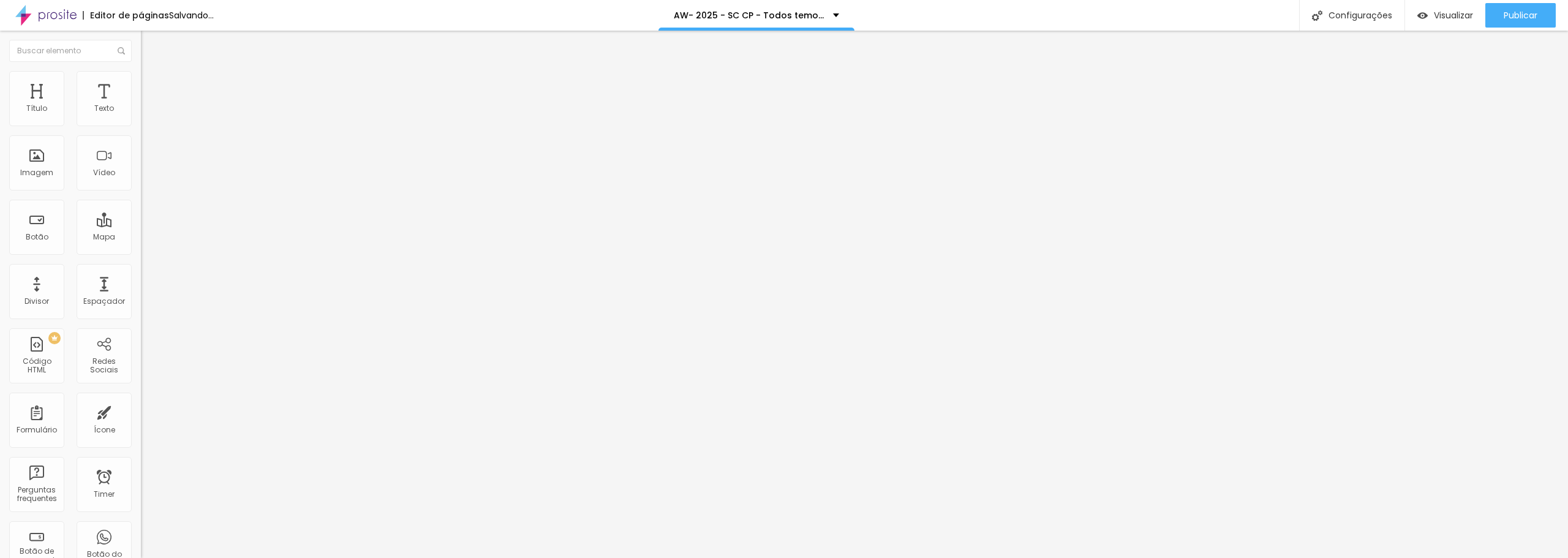
type input "20"
type input "17"
type input "15"
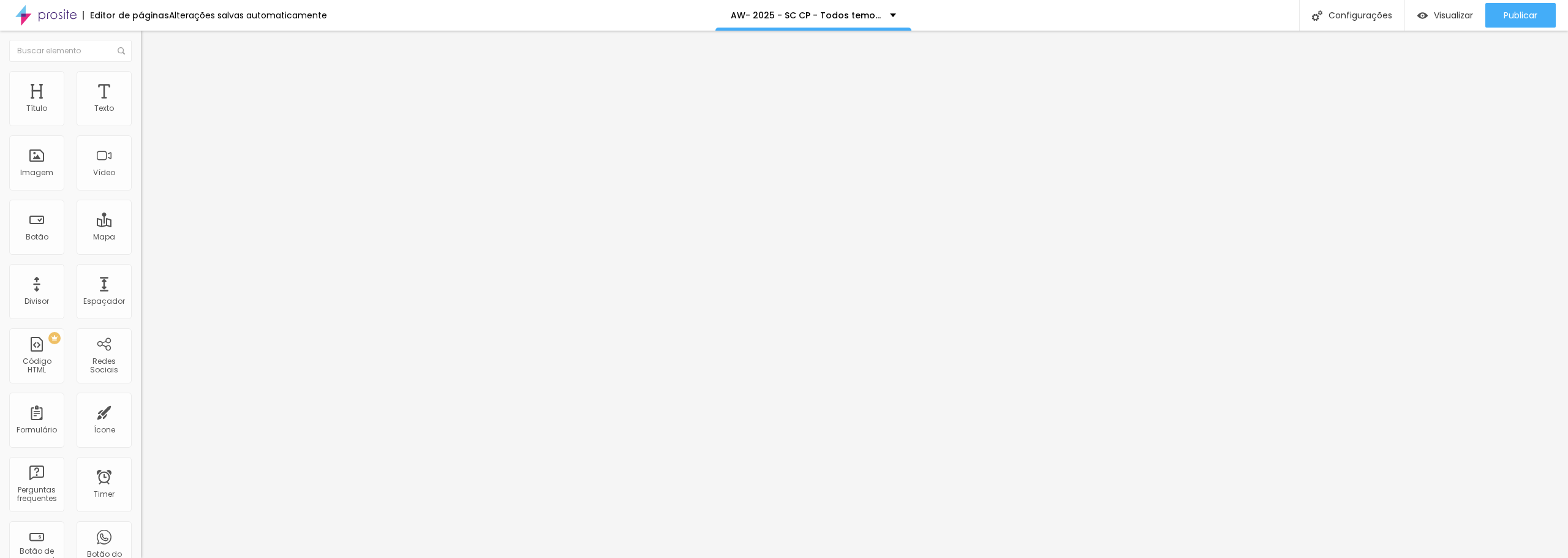
type input "7"
type input "5"
type input "2"
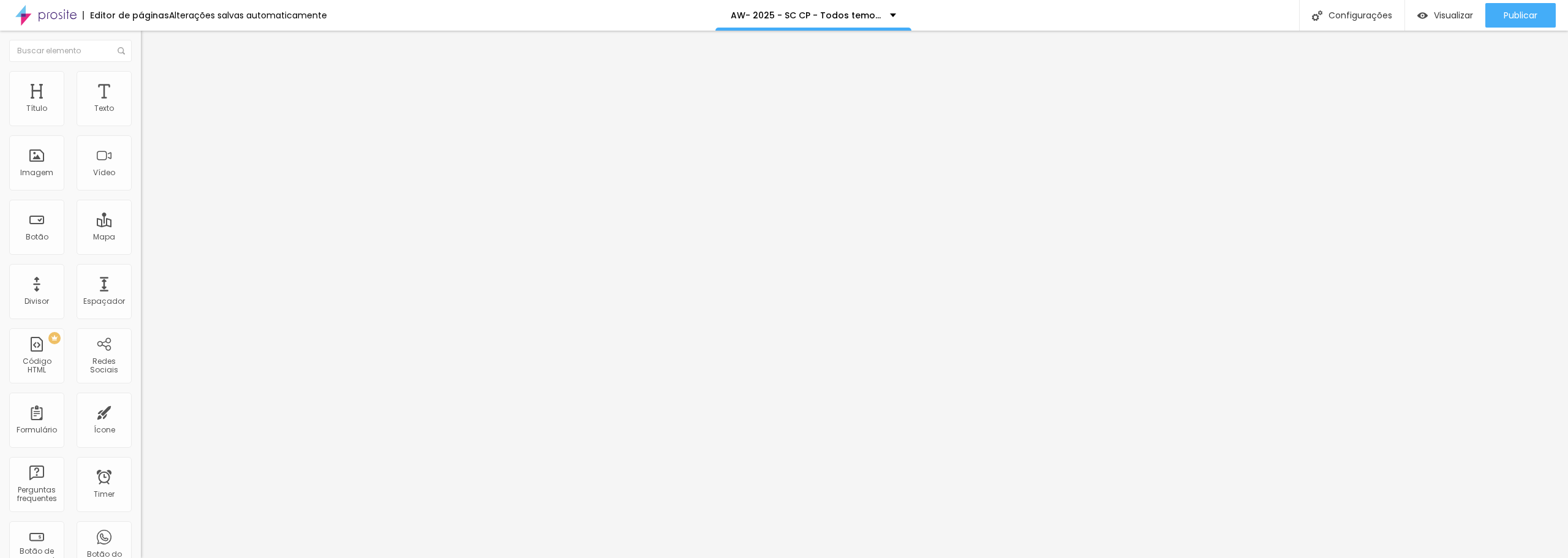
type input "2"
type input "0"
drag, startPoint x: 100, startPoint y: 146, endPoint x: -41, endPoint y: 141, distance: 141.1
type input "0"
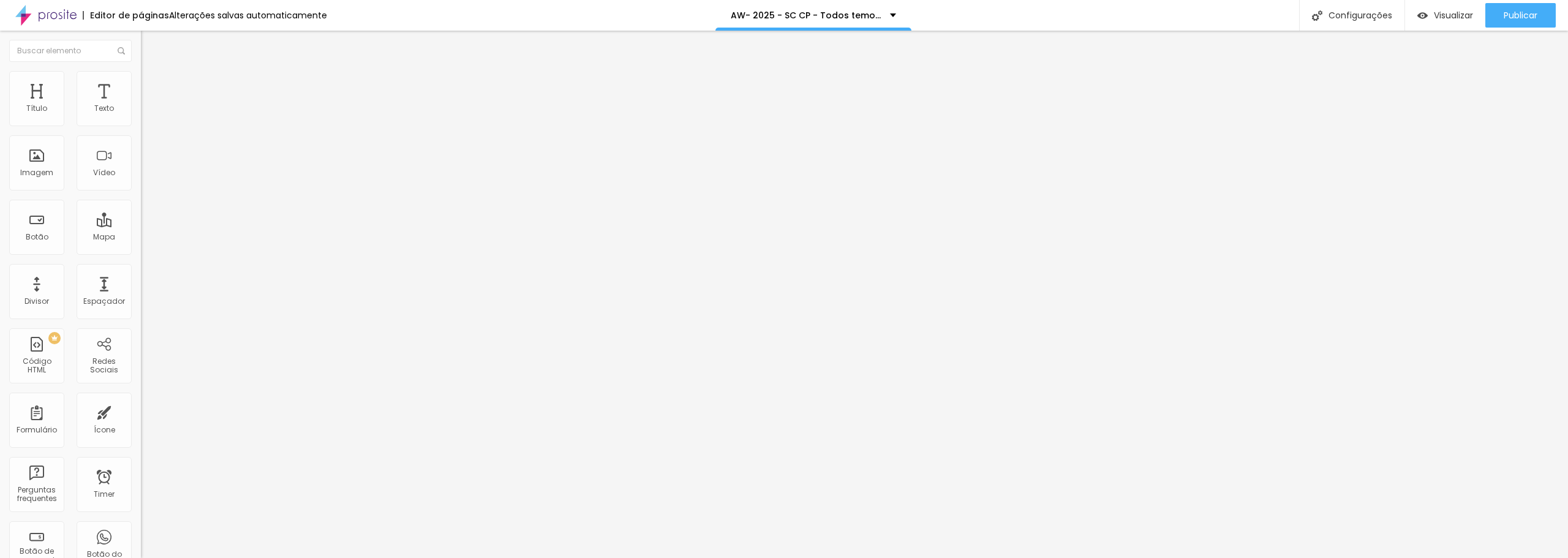
click at [141, 399] on input "range" at bounding box center [181, 404] width 79 height 10
type input "97"
type input "65"
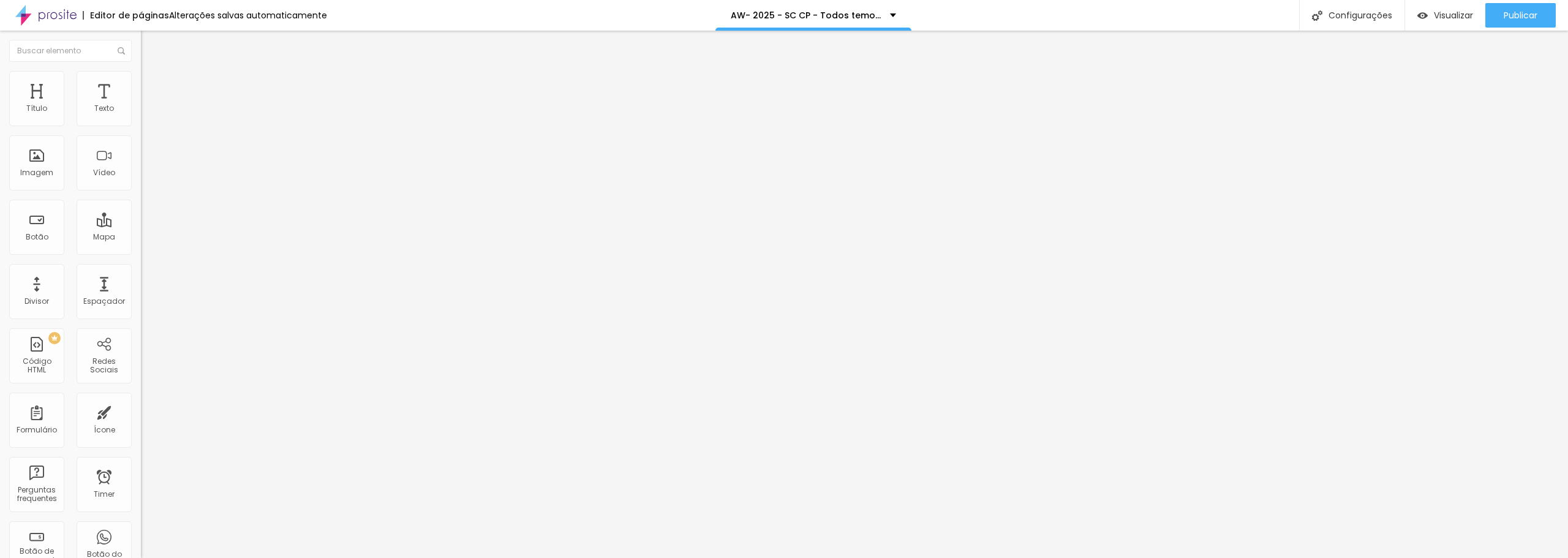
type input "61"
type input "53"
type input "49"
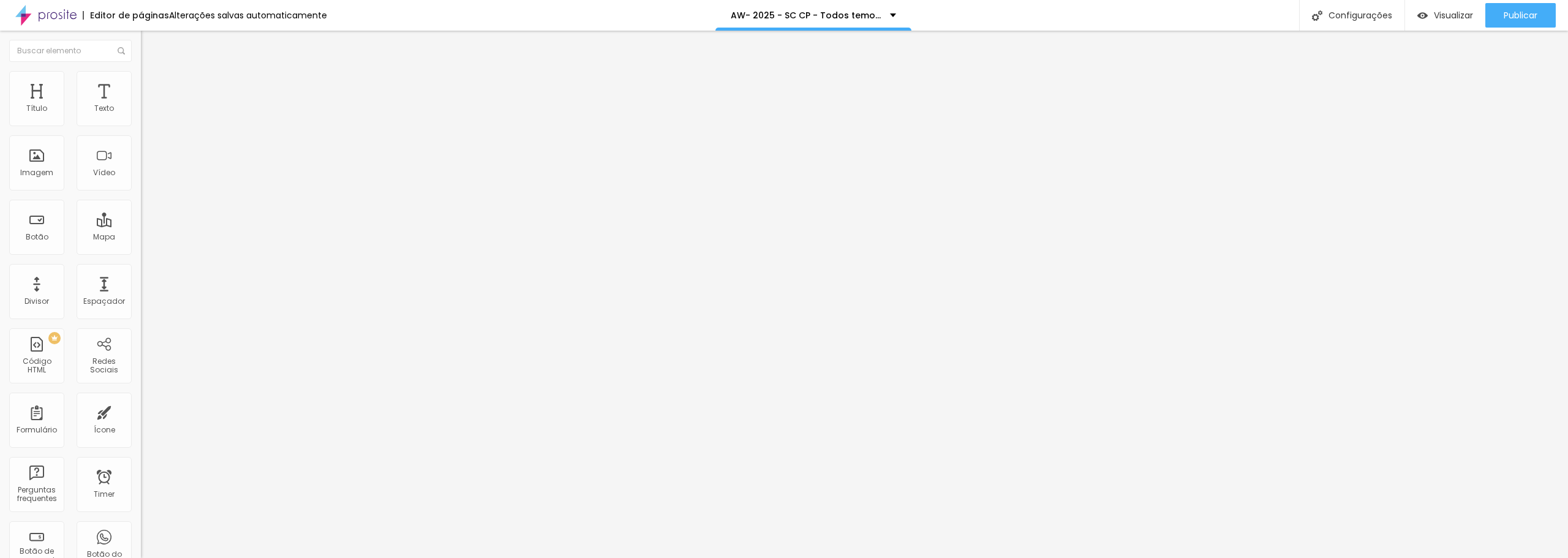
type input "49"
type input "44"
type input "42"
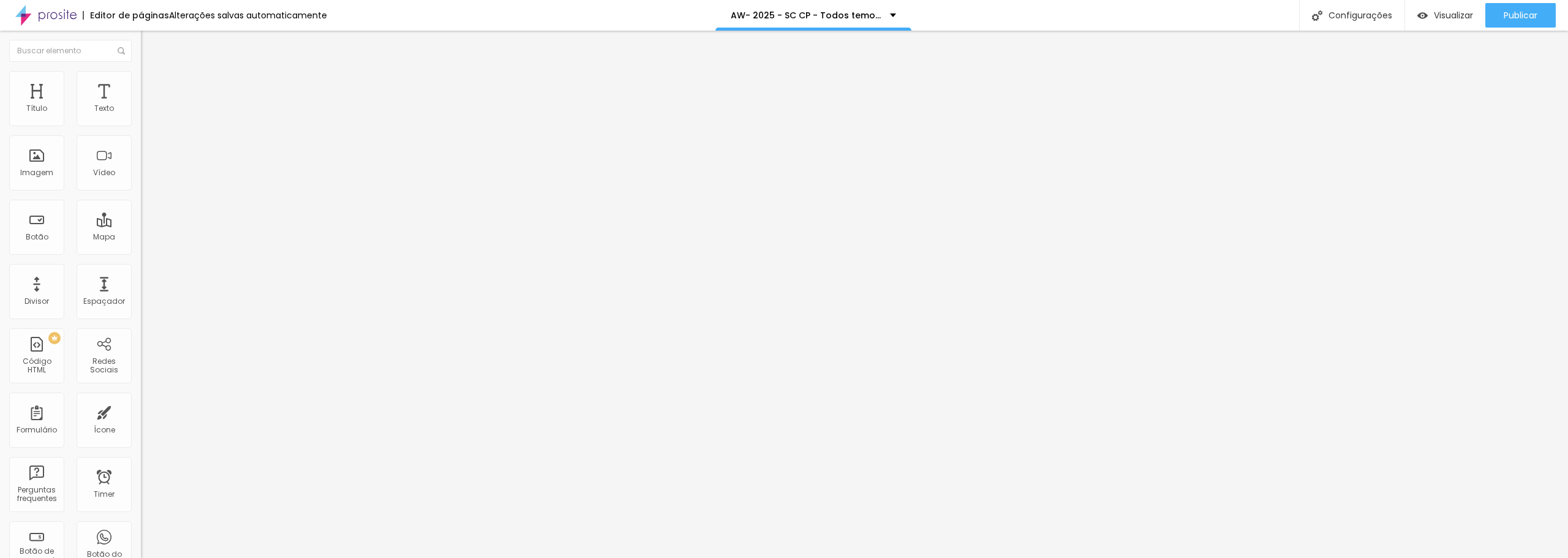
type input "39"
type input "36"
type input "32"
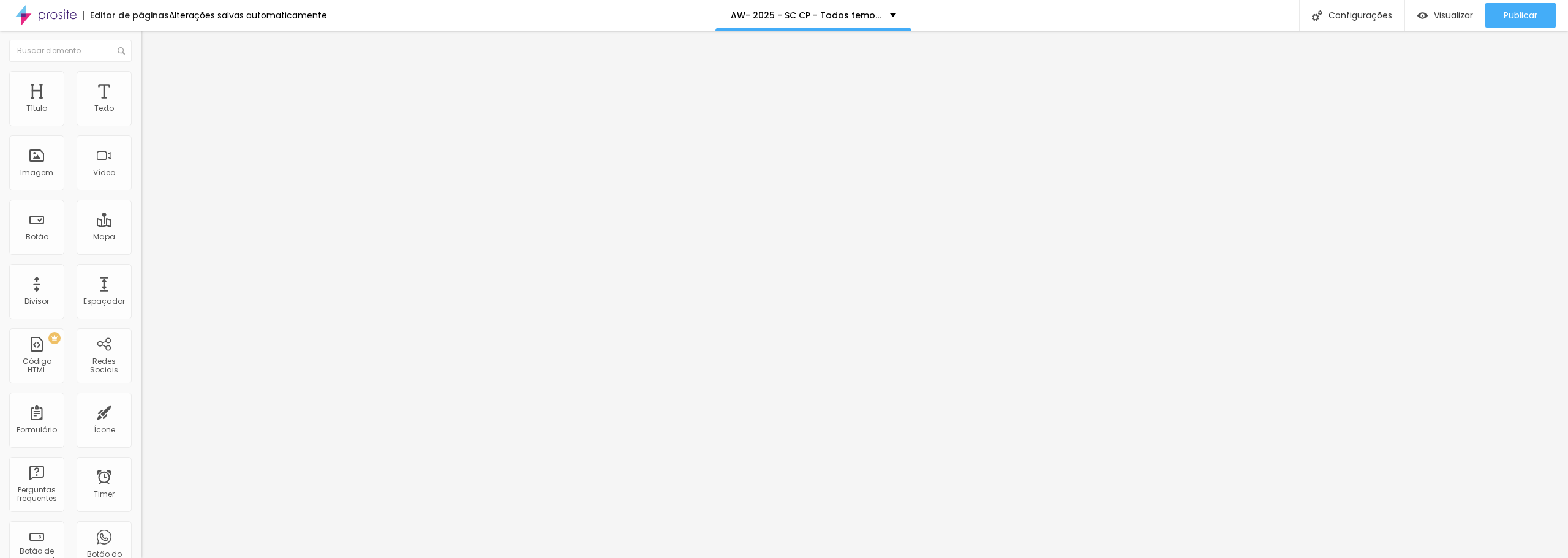
type input "32"
type input "28"
type input "24"
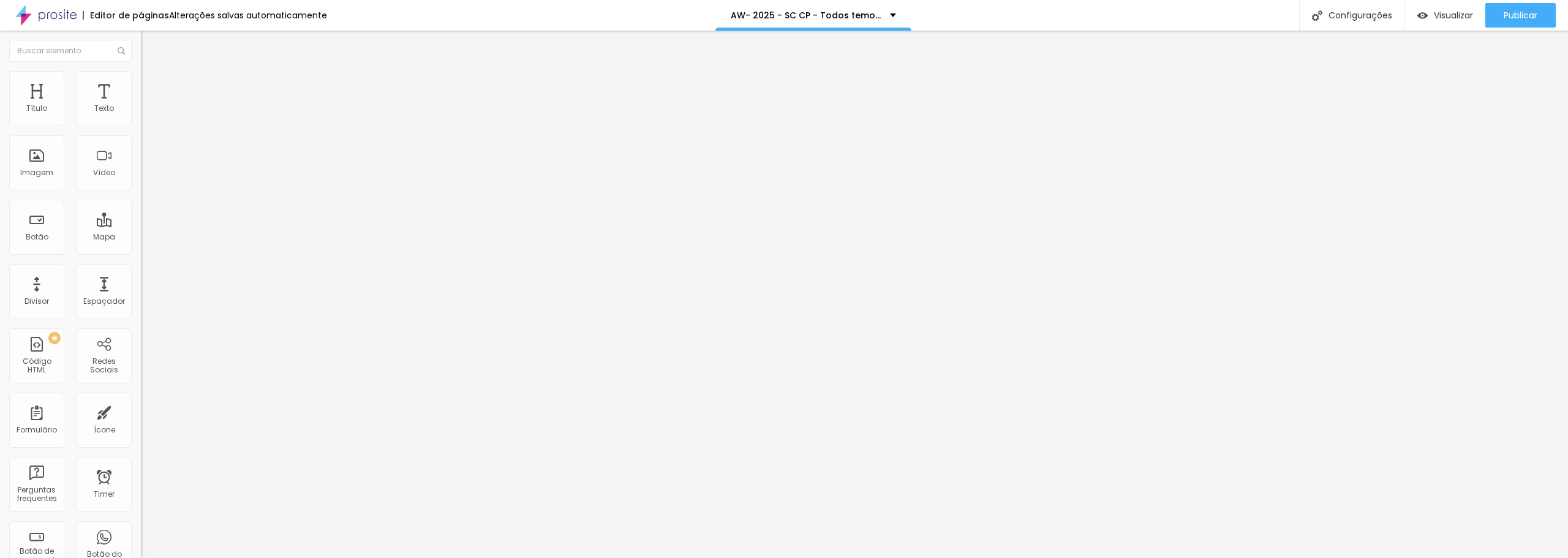
type input "20"
type input "16"
type input "14"
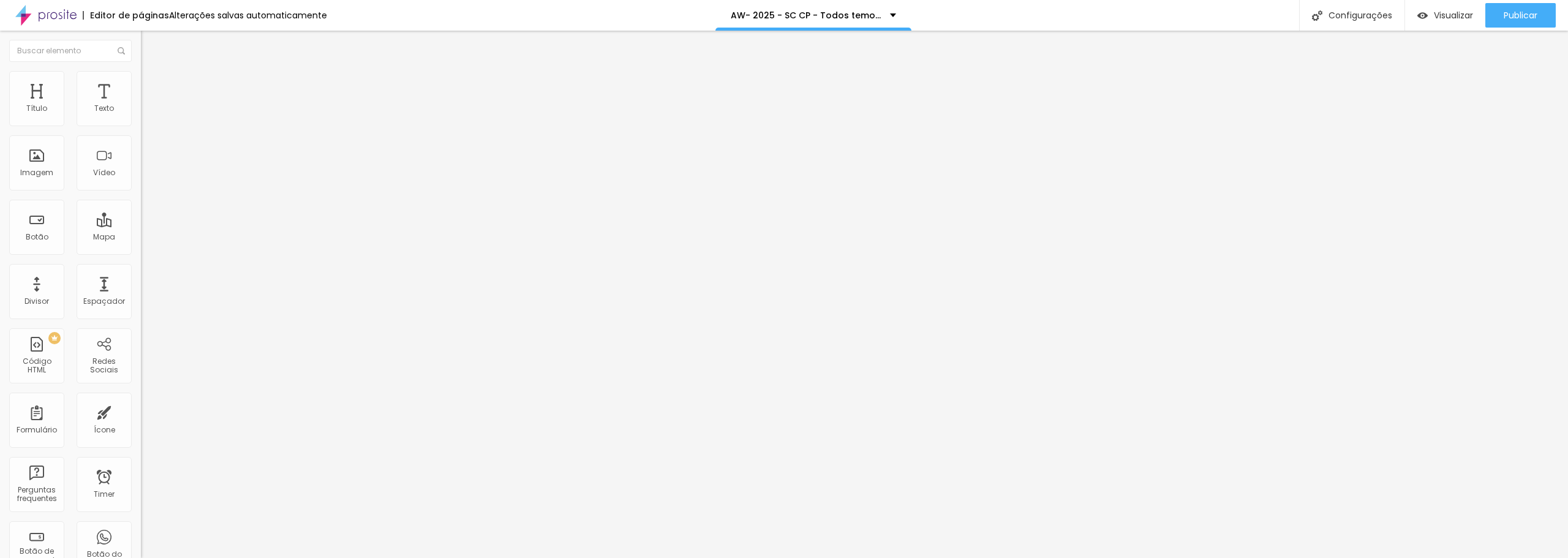
type input "14"
type input "12"
type input "9"
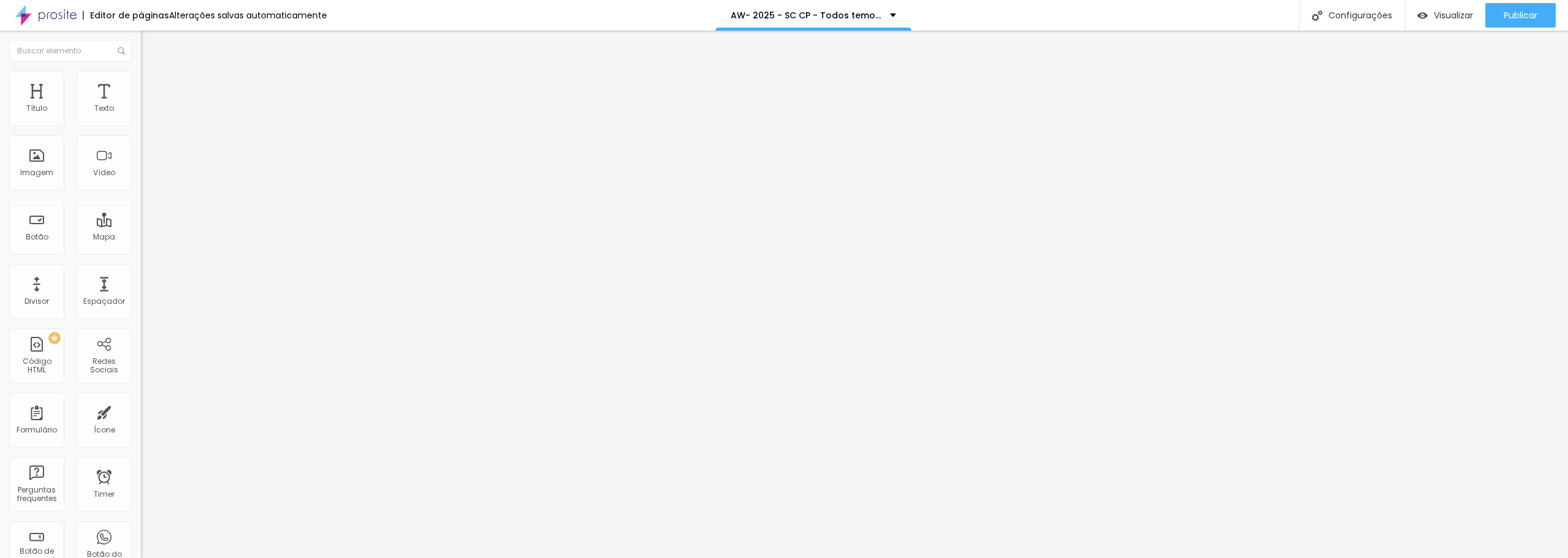
type input "4"
type input "0"
drag, startPoint x: 102, startPoint y: 122, endPoint x: -169, endPoint y: 105, distance: 271.5
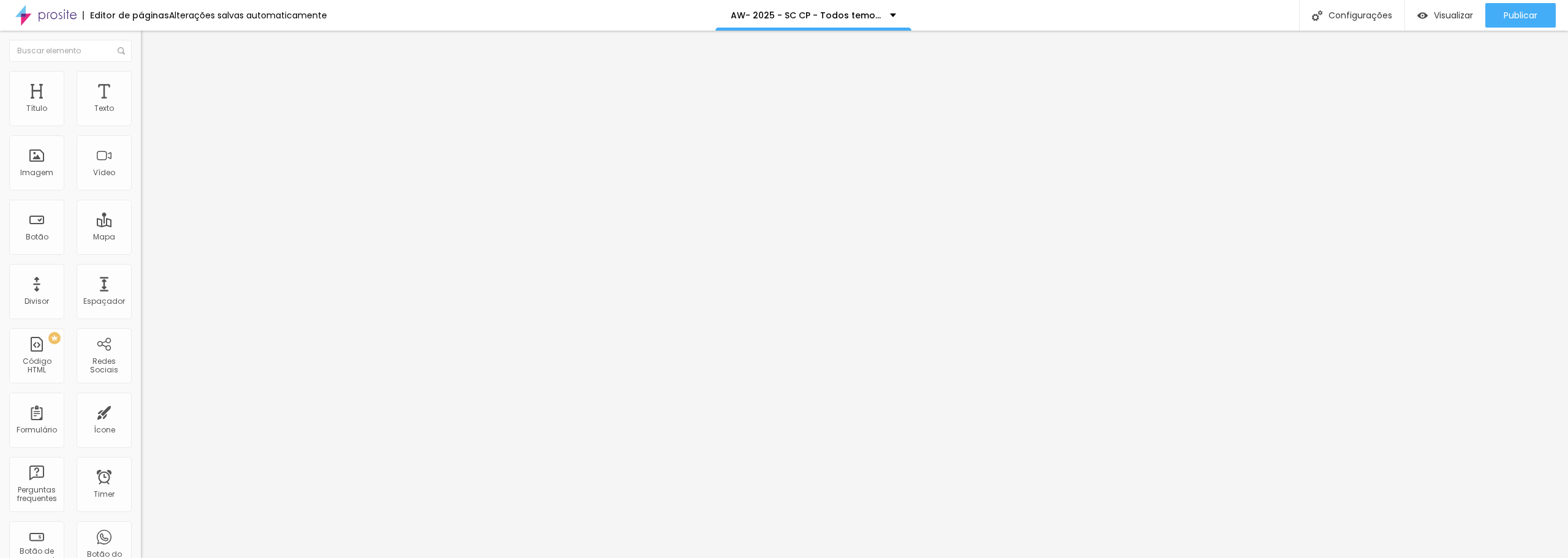
type input "0"
click at [141, 225] on input "range" at bounding box center [181, 230] width 79 height 10
click at [152, 72] on span "Estilo" at bounding box center [161, 68] width 19 height 11
click at [141, 118] on button "button" at bounding box center [149, 111] width 17 height 13
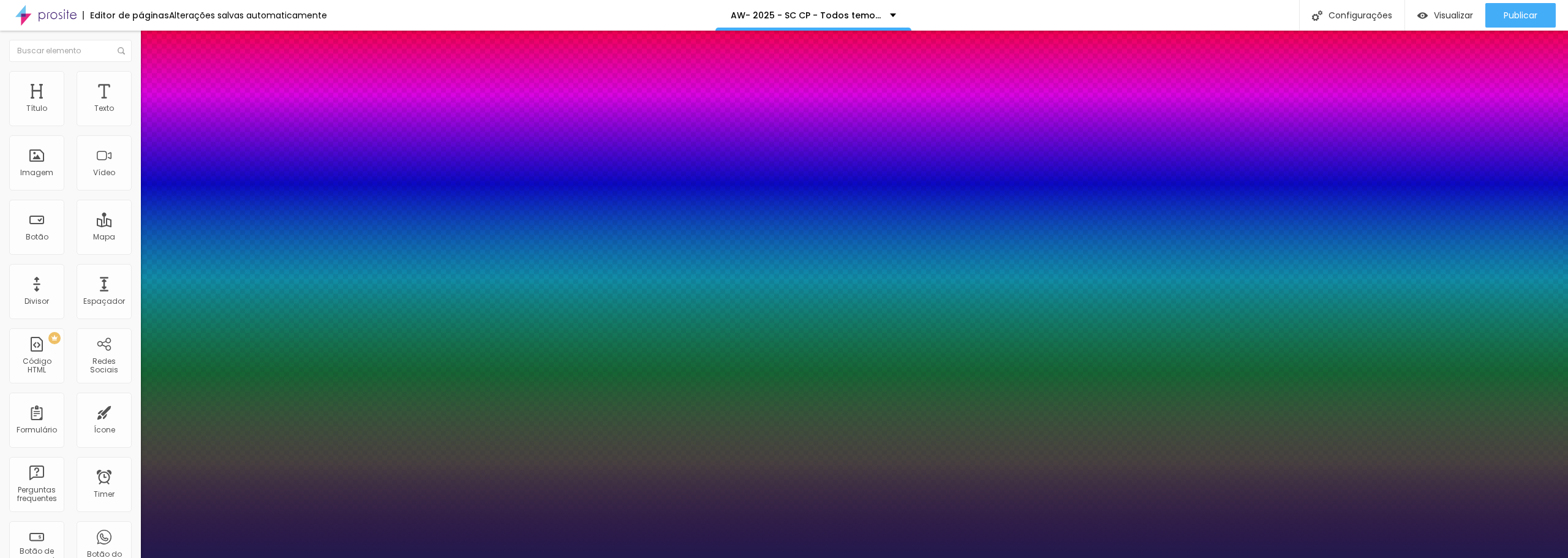
type input "1"
type input "28"
type input "1"
type input "31"
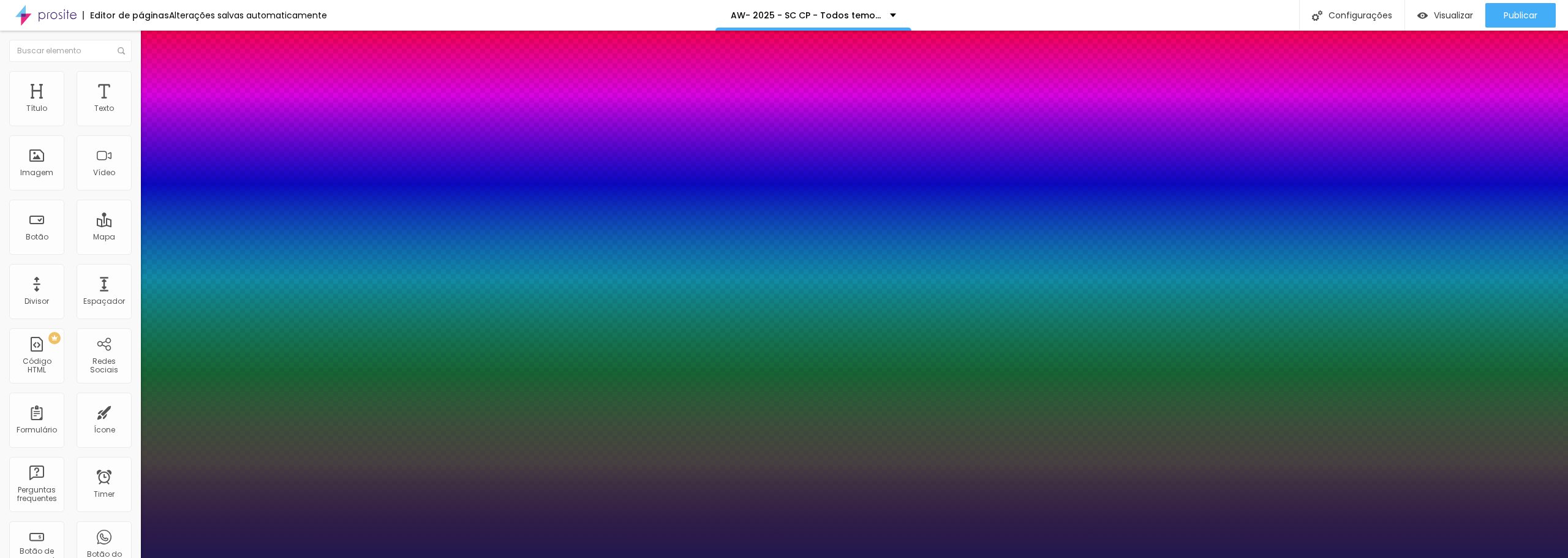
type input "31"
type input "1"
type input "32"
type input "1"
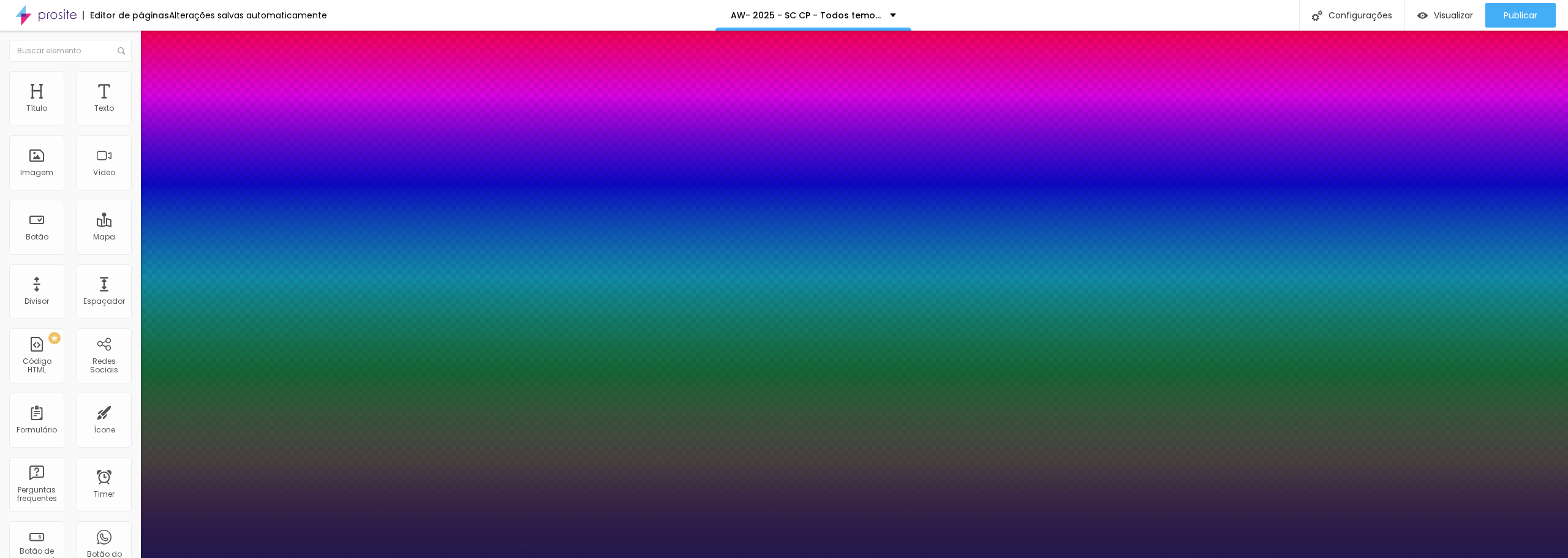
type input "32"
type input "1"
click at [913, 558] on div at bounding box center [784, 558] width 1568 height 0
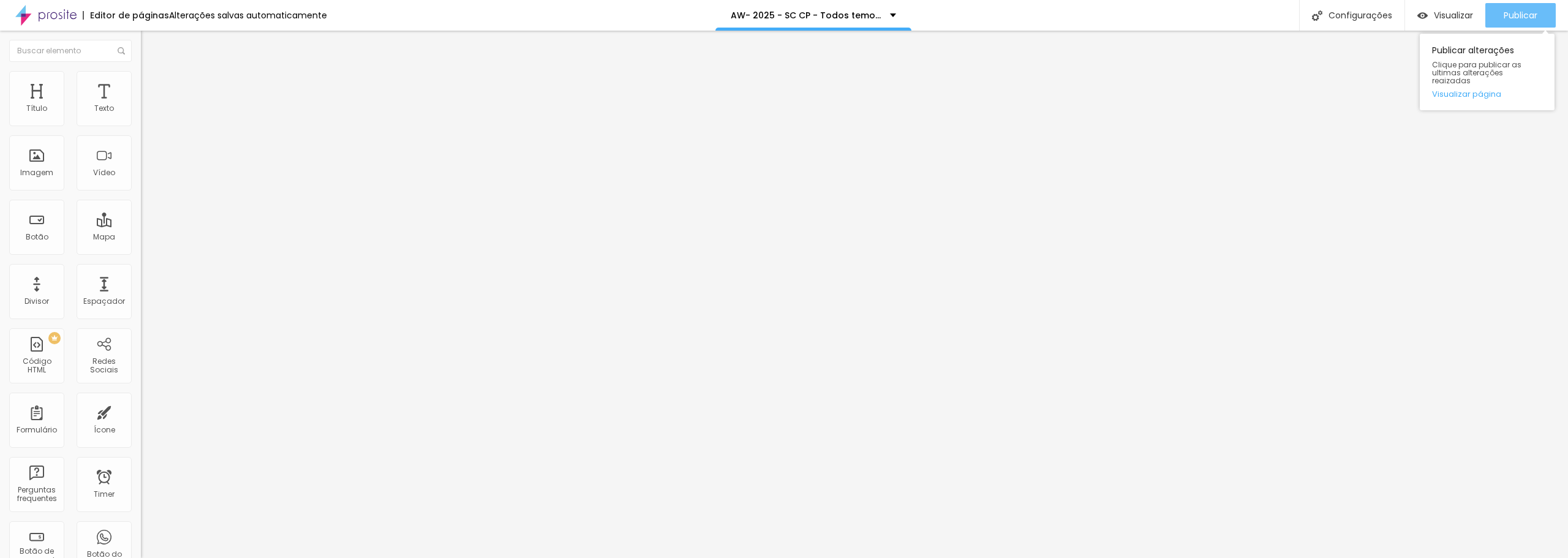
click at [1526, 13] on span "Publicar" at bounding box center [1520, 15] width 33 height 10
click at [141, 112] on span "Encaixotado" at bounding box center [165, 106] width 48 height 11
click at [141, 131] on span "Completo" at bounding box center [159, 125] width 37 height 11
click at [1534, 26] on div "Publicar" at bounding box center [1520, 15] width 33 height 24
click at [152, 84] on span "Avançado" at bounding box center [171, 80] width 40 height 11
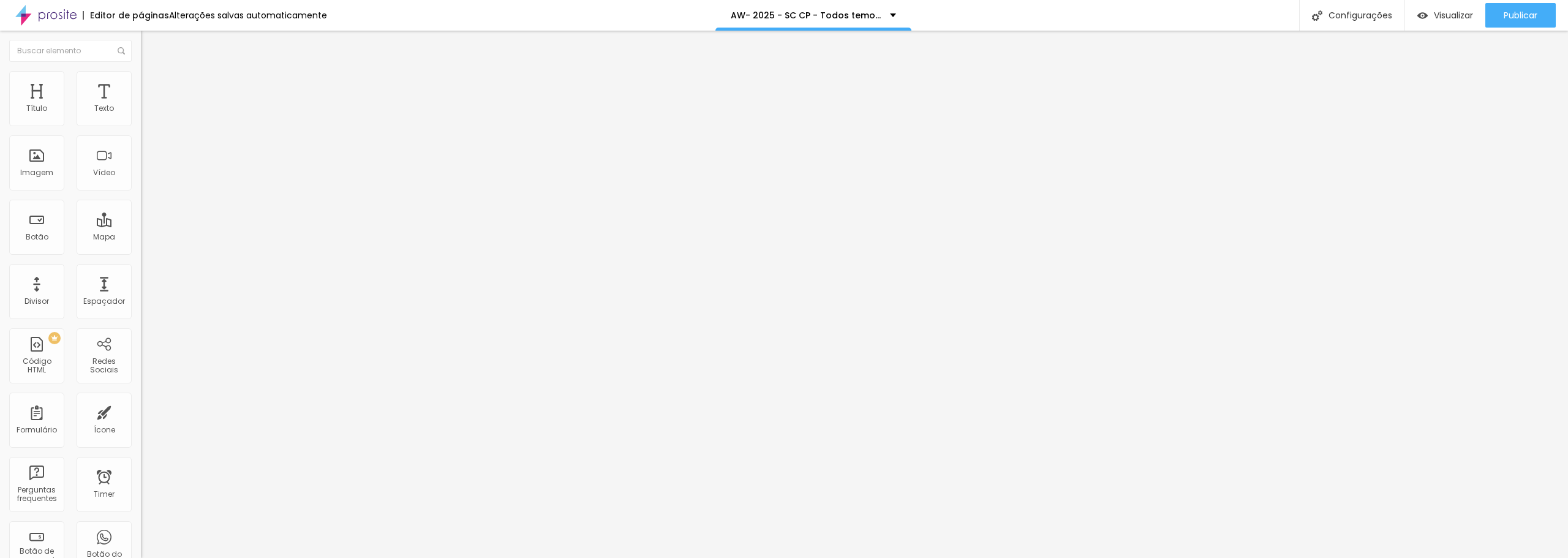
click at [141, 84] on ul "Estilo Avançado" at bounding box center [212, 71] width 141 height 24
click at [141, 71] on li "Estilo" at bounding box center [212, 65] width 141 height 12
click at [141, 77] on li "Avançado" at bounding box center [212, 77] width 141 height 12
click at [152, 87] on span "Avançado" at bounding box center [171, 92] width 40 height 11
type input "5"
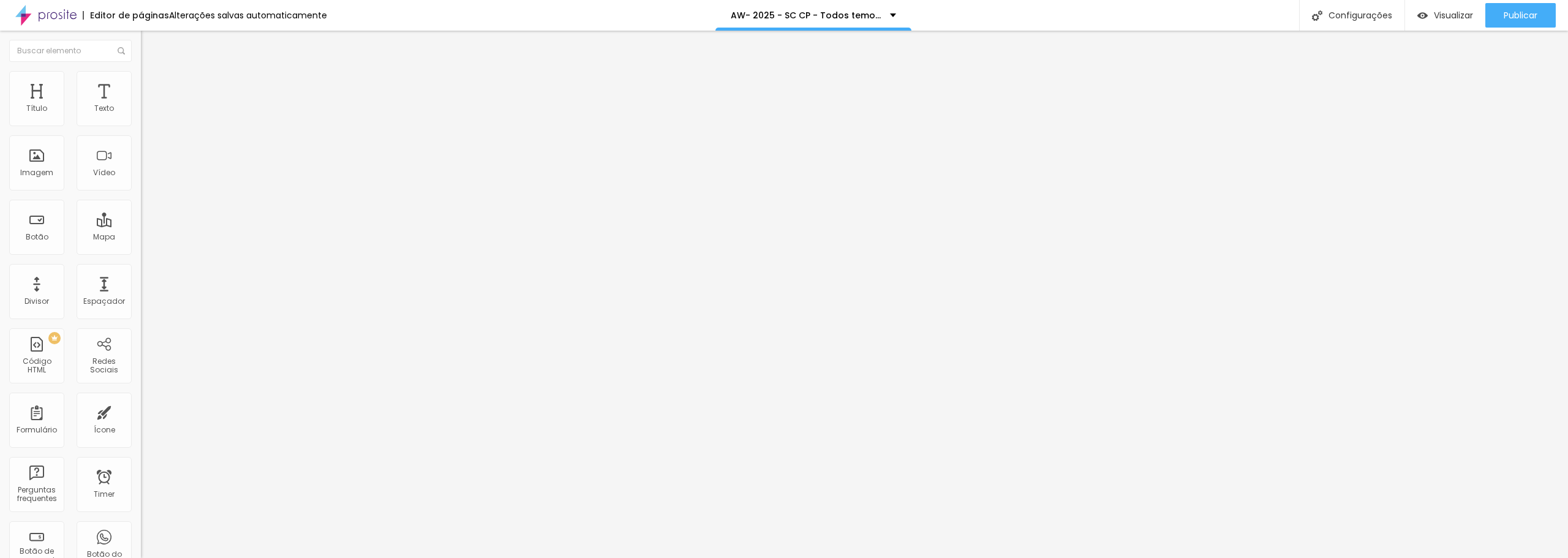
drag, startPoint x: 25, startPoint y: 121, endPoint x: 138, endPoint y: 135, distance: 113.9
click at [141, 238] on input "range" at bounding box center [181, 242] width 79 height 10
click at [152, 84] on span "Estilo" at bounding box center [161, 80] width 19 height 11
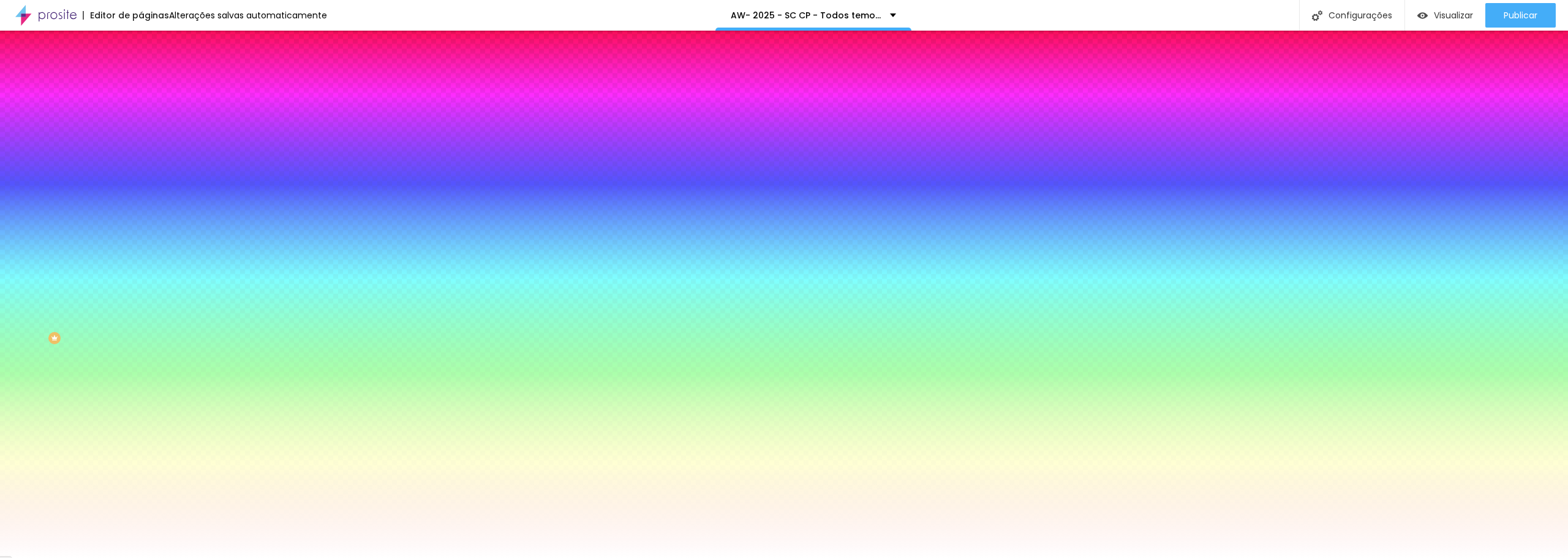
click at [152, 72] on span "Conteúdo" at bounding box center [171, 68] width 38 height 11
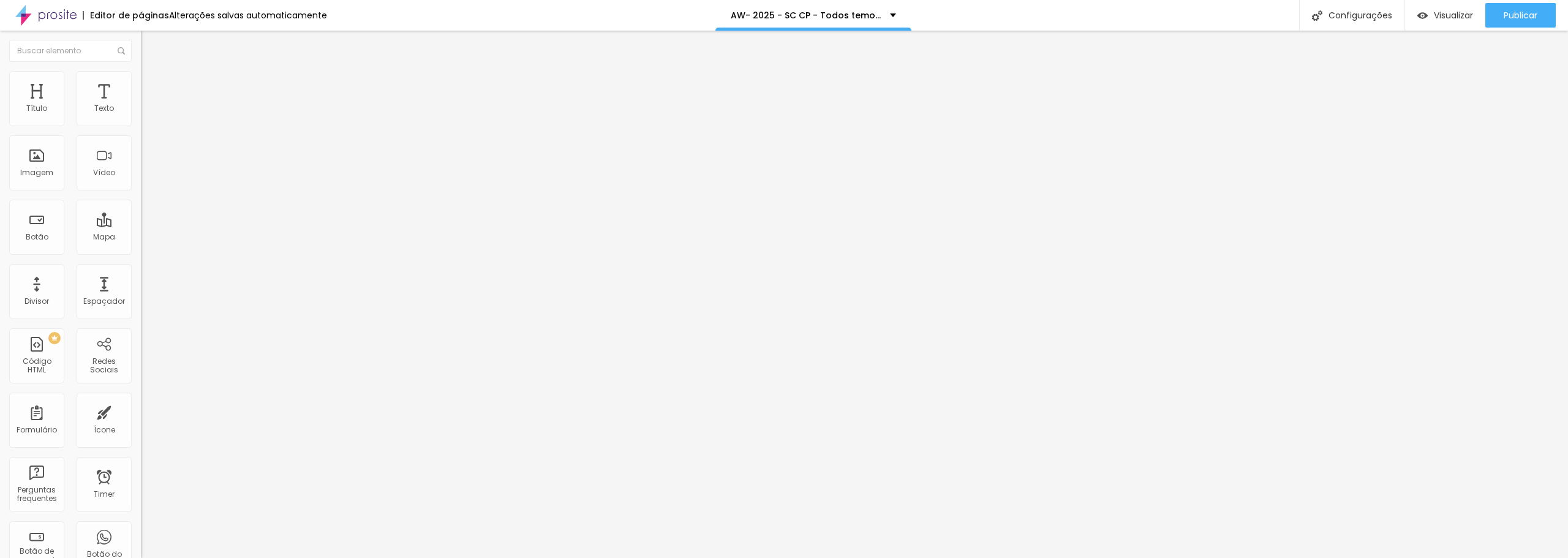
click at [141, 121] on img at bounding box center [145, 117] width 8 height 8
click at [141, 84] on li "Avançado" at bounding box center [212, 90] width 141 height 12
drag, startPoint x: 29, startPoint y: 122, endPoint x: -24, endPoint y: 119, distance: 53.1
click at [141, 238] on input "range" at bounding box center [181, 242] width 79 height 10
drag, startPoint x: 27, startPoint y: 145, endPoint x: 126, endPoint y: 156, distance: 99.6
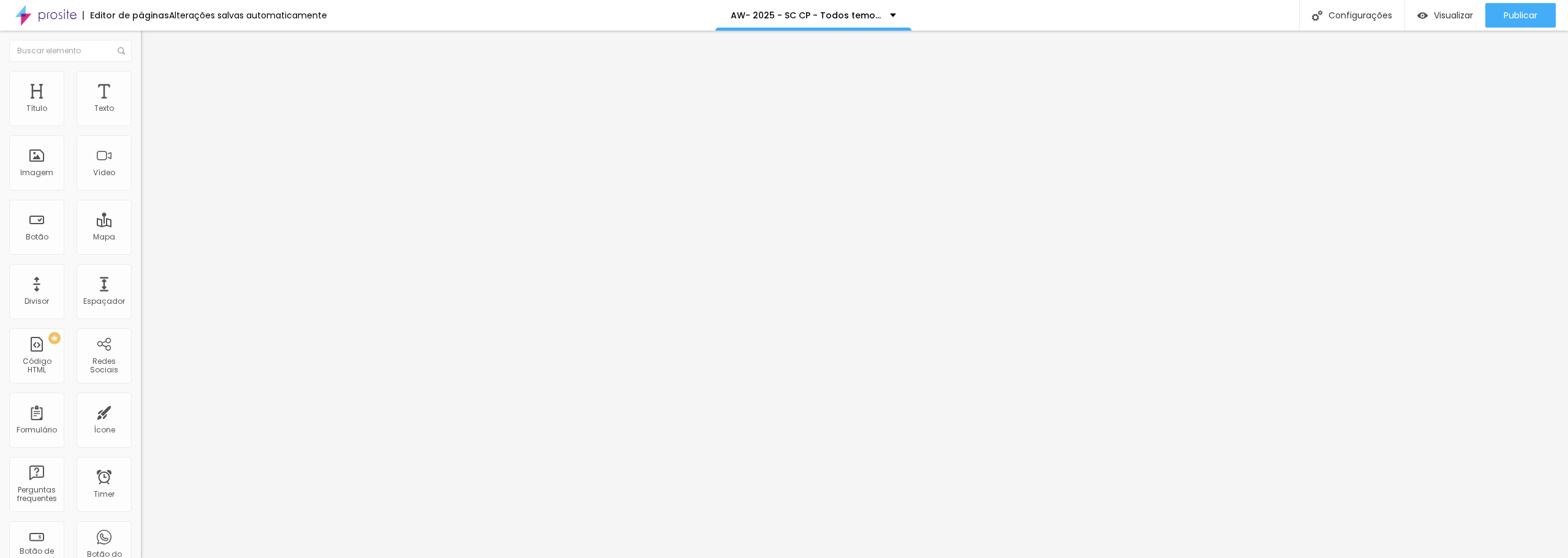
click at [141, 411] on input "range" at bounding box center [181, 416] width 79 height 10
drag, startPoint x: 33, startPoint y: 121, endPoint x: 14, endPoint y: 128, distance: 20.2
click at [141, 238] on input "range" at bounding box center [181, 242] width 79 height 10
click at [152, 83] on span "Estilo" at bounding box center [161, 80] width 19 height 11
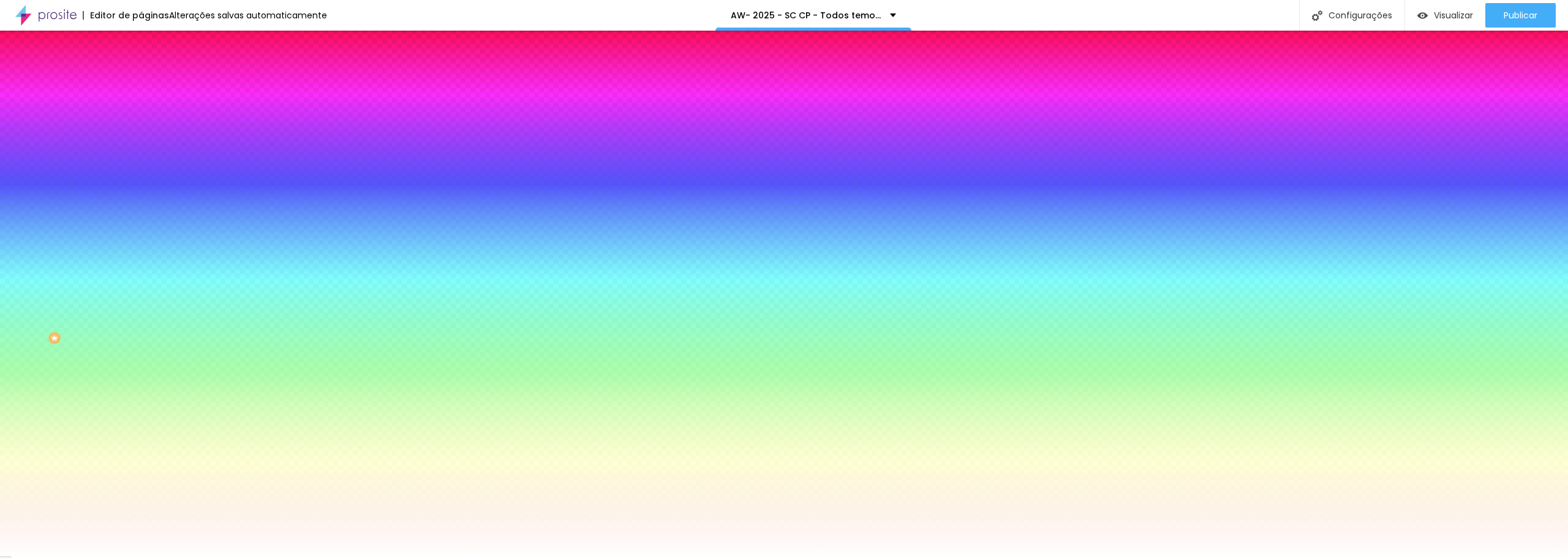
click at [141, 145] on div "Efeito da Imagem Nenhum Nenhum Parallax" at bounding box center [212, 128] width 141 height 33
click at [141, 128] on span "Nenhum" at bounding box center [157, 122] width 32 height 11
click at [141, 147] on span "Parallax" at bounding box center [156, 141] width 30 height 11
click at [141, 135] on span "Nenhum" at bounding box center [157, 130] width 32 height 11
click at [152, 72] on span "Conteúdo" at bounding box center [171, 68] width 38 height 11
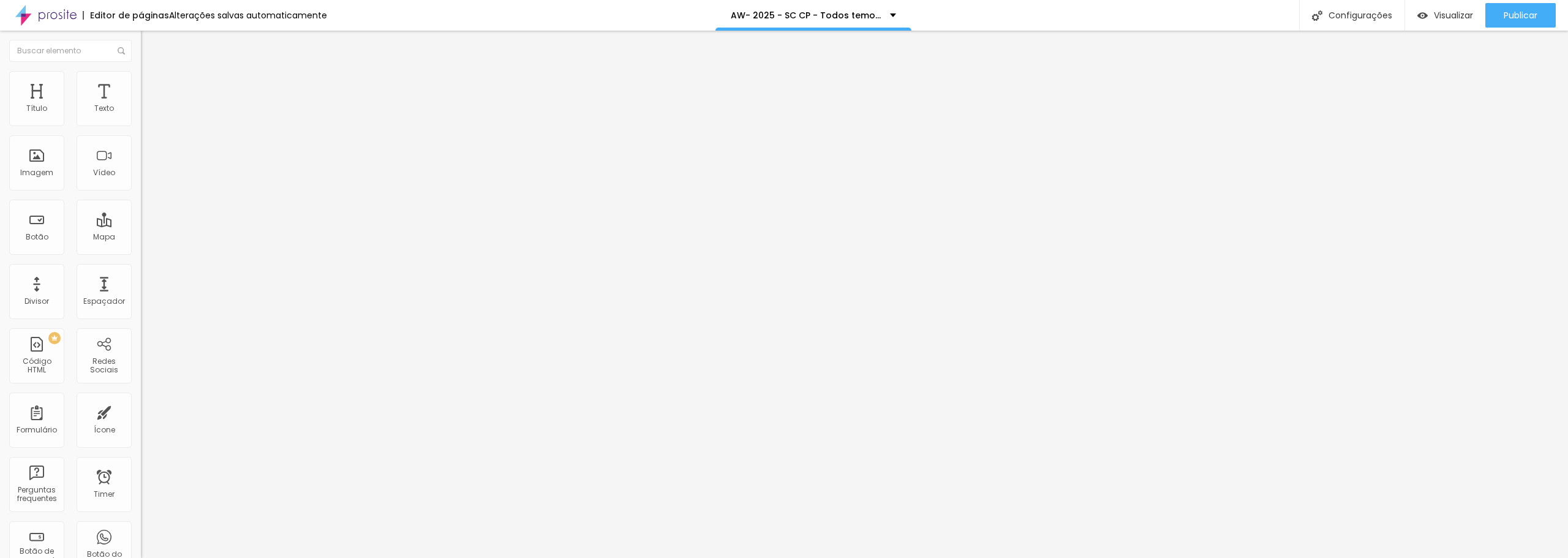
click at [141, 112] on span "Completo" at bounding box center [159, 106] width 37 height 11
click at [141, 119] on span "Encaixotado" at bounding box center [165, 114] width 48 height 11
click at [141, 131] on span "Completo" at bounding box center [159, 125] width 37 height 11
click at [141, 119] on span "Encaixotado" at bounding box center [165, 114] width 48 height 11
click at [1530, 17] on span "Publicar" at bounding box center [1520, 15] width 33 height 10
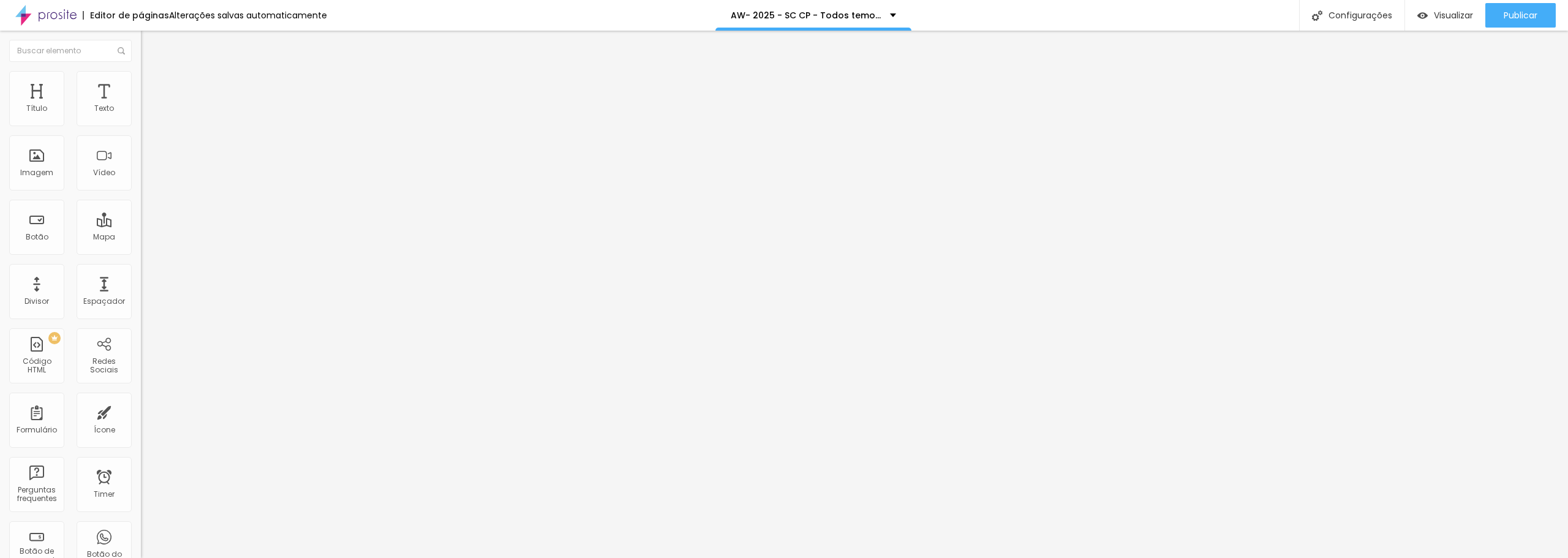
click at [152, 87] on span "Avançado" at bounding box center [171, 92] width 40 height 11
click at [152, 84] on span "Estilo" at bounding box center [161, 80] width 19 height 11
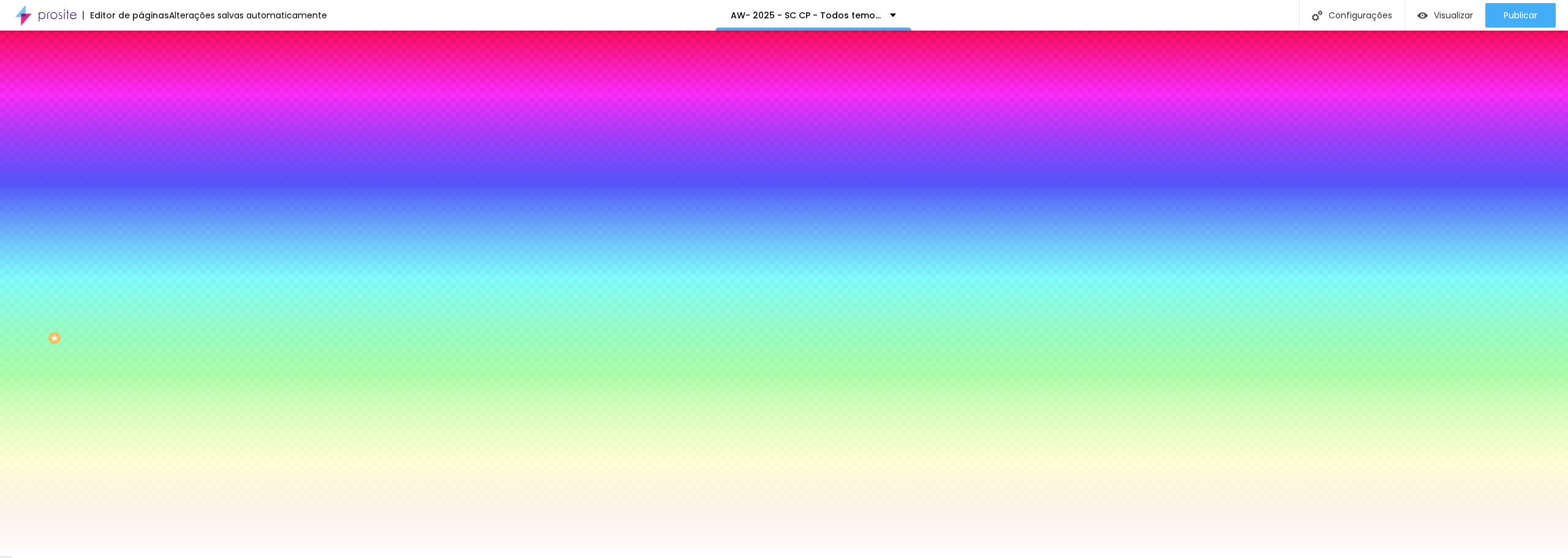
click at [141, 71] on li "Conteúdo" at bounding box center [212, 65] width 141 height 12
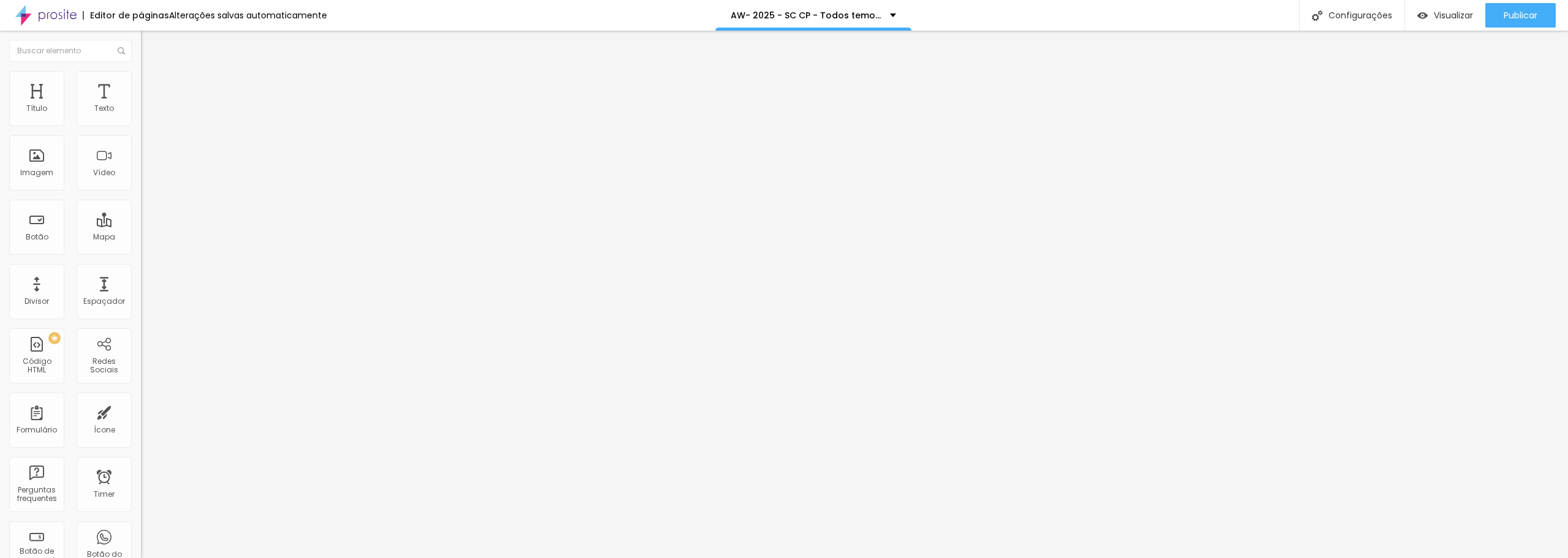
click at [152, 90] on span "Avançado" at bounding box center [171, 92] width 40 height 11
click at [152, 72] on span "Conteúdo" at bounding box center [171, 68] width 38 height 11
click at [141, 84] on li "Avançado" at bounding box center [212, 90] width 141 height 12
click at [141, 78] on li "Estilo" at bounding box center [212, 77] width 141 height 12
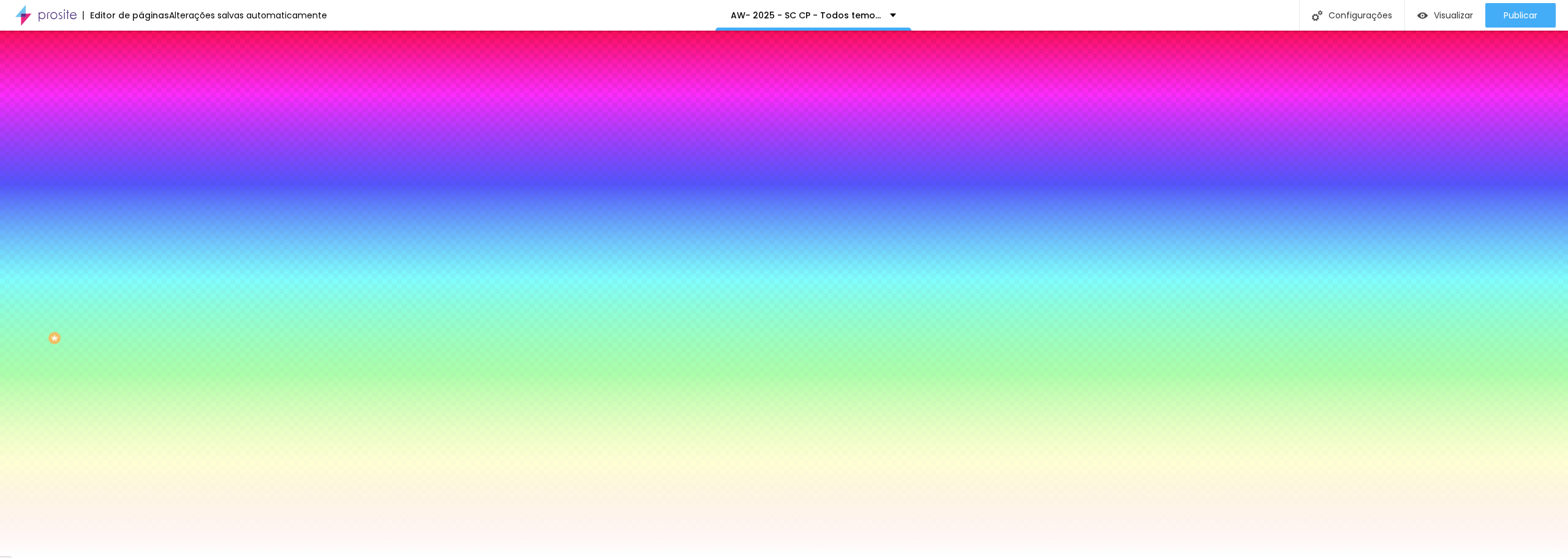
click at [141, 43] on button "Editar Coluna" at bounding box center [212, 44] width 141 height 28
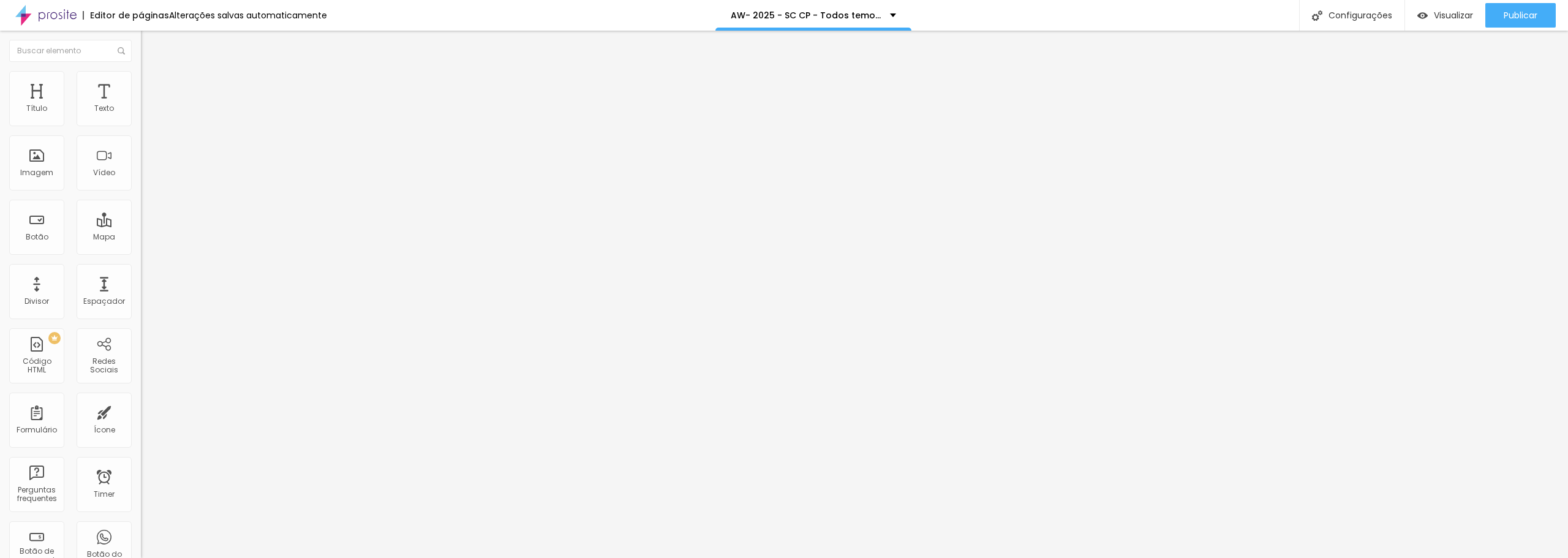
click at [152, 87] on span "Avançado" at bounding box center [171, 92] width 40 height 11
click at [150, 49] on img "button" at bounding box center [155, 44] width 10 height 10
click at [30, 177] on div "Imagem" at bounding box center [37, 172] width 33 height 8
click at [152, 87] on span "Avançado" at bounding box center [171, 92] width 40 height 11
click at [152, 87] on span "Avançado" at bounding box center [171, 92] width 40 height 11
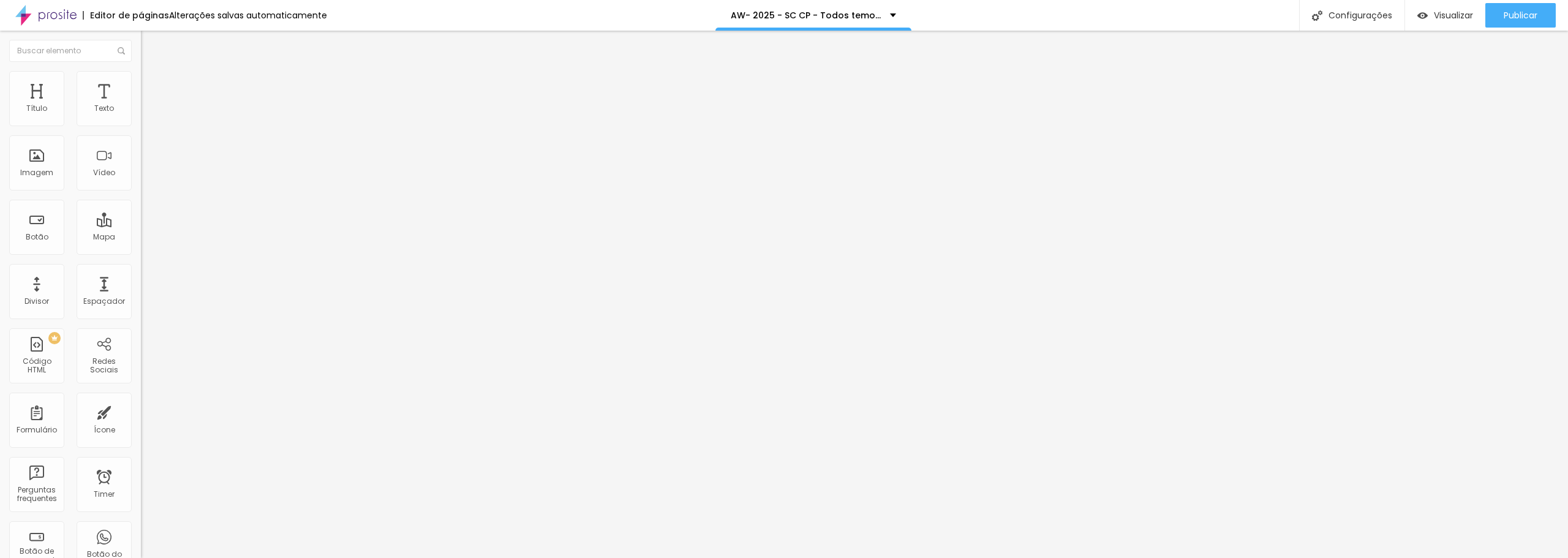
click at [152, 90] on span "Avançado" at bounding box center [171, 92] width 40 height 11
click at [152, 84] on span "Estilo" at bounding box center [161, 80] width 19 height 11
click at [152, 87] on span "Avançado" at bounding box center [171, 92] width 40 height 11
click at [152, 84] on span "Estilo" at bounding box center [161, 80] width 19 height 11
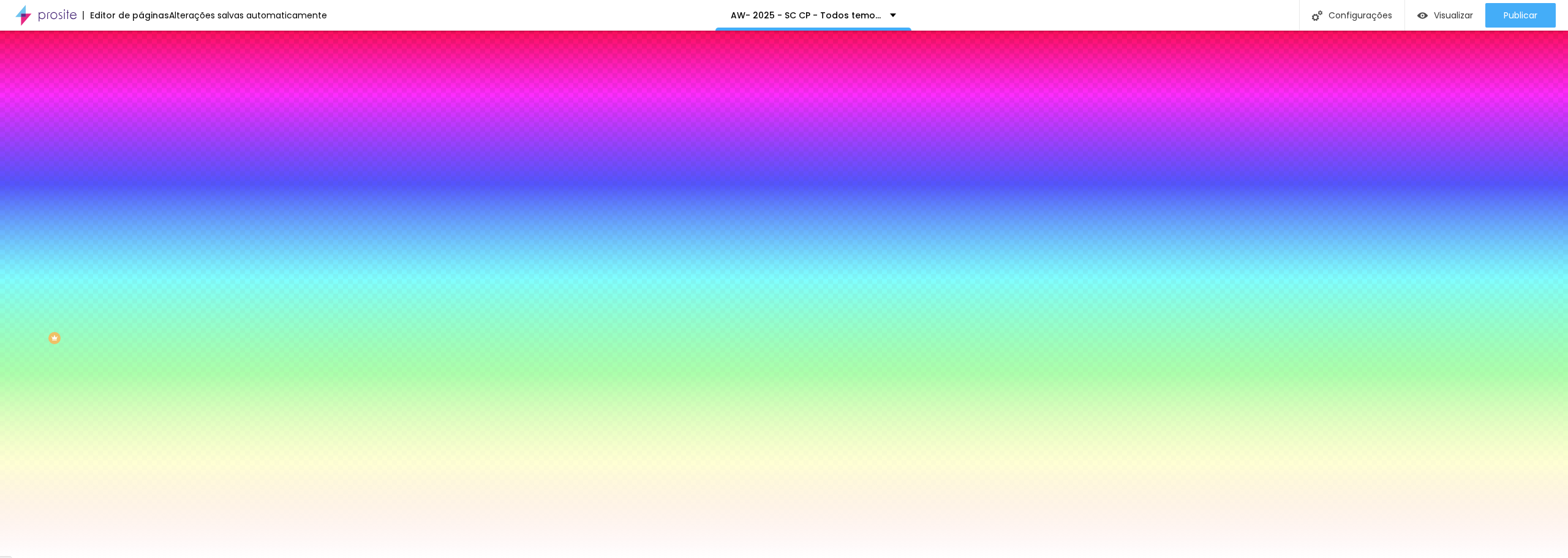
click at [141, 113] on span "Adicionar imagem" at bounding box center [181, 108] width 79 height 11
click at [141, 84] on img at bounding box center [146, 89] width 11 height 11
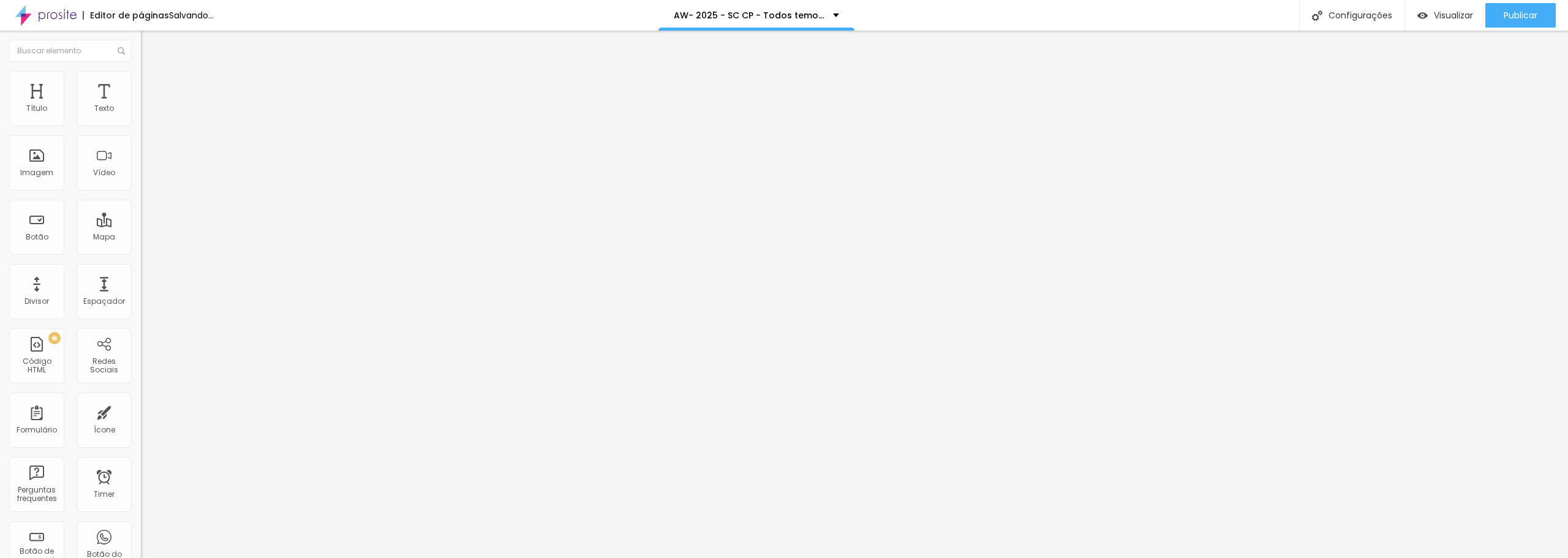
drag, startPoint x: 30, startPoint y: 121, endPoint x: 210, endPoint y: 118, distance: 180.0
click at [210, 238] on input "range" at bounding box center [181, 242] width 79 height 10
drag, startPoint x: 24, startPoint y: 146, endPoint x: 119, endPoint y: 152, distance: 95.2
click at [141, 411] on input "range" at bounding box center [181, 416] width 79 height 10
drag, startPoint x: 105, startPoint y: 119, endPoint x: -114, endPoint y: 156, distance: 222.1
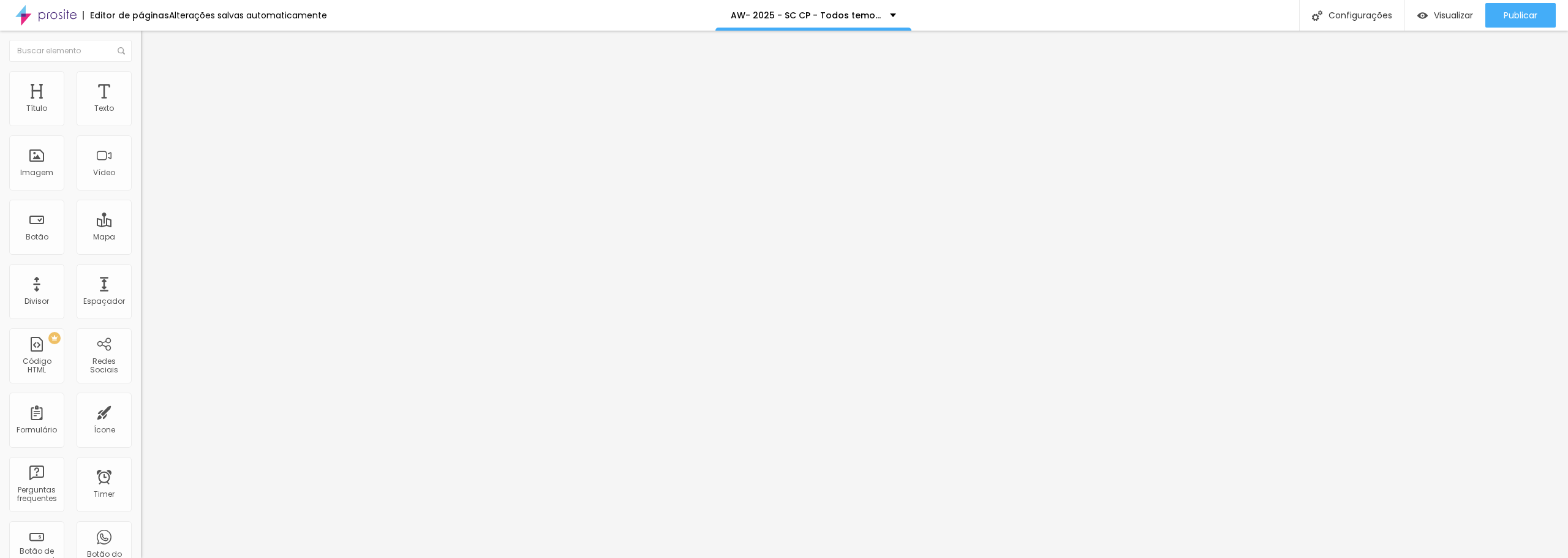
click at [141, 238] on input "range" at bounding box center [181, 242] width 79 height 10
click at [141, 93] on ul "Conteúdo Estilo Avançado" at bounding box center [212, 77] width 141 height 36
click at [152, 84] on span "Estilo" at bounding box center [161, 80] width 19 height 11
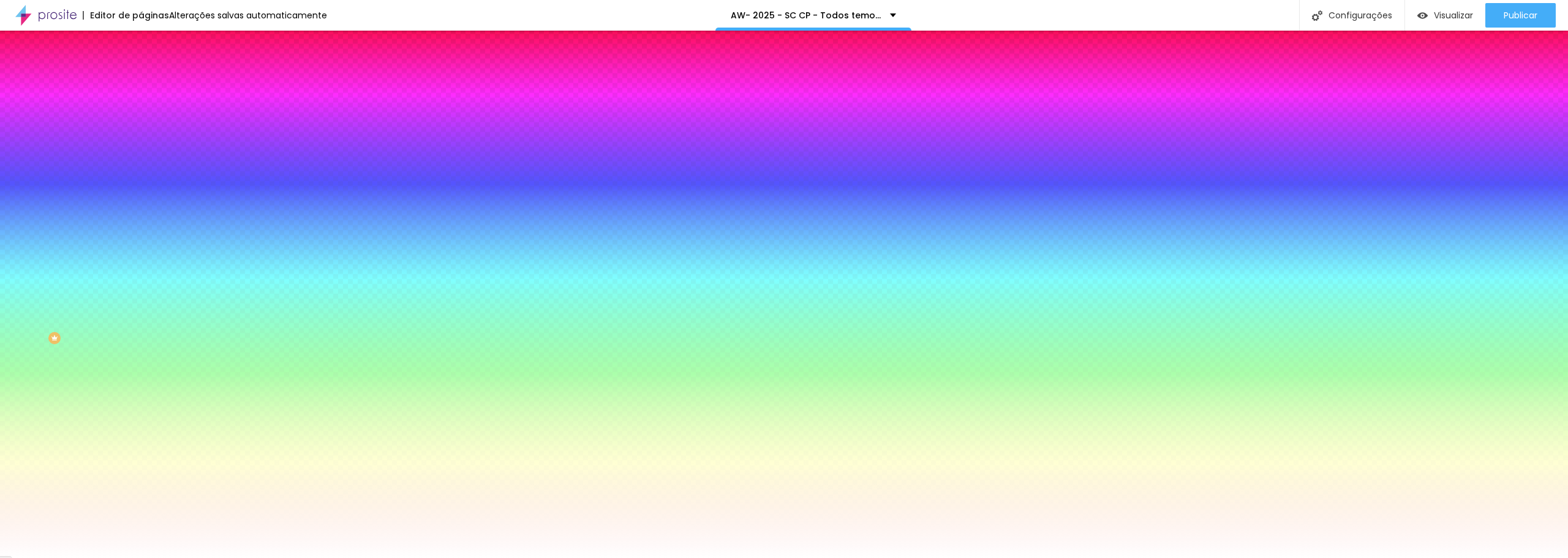
click at [141, 90] on ul "Conteúdo Estilo Avançado" at bounding box center [212, 77] width 141 height 36
click at [152, 72] on span "Conteúdo" at bounding box center [171, 68] width 38 height 11
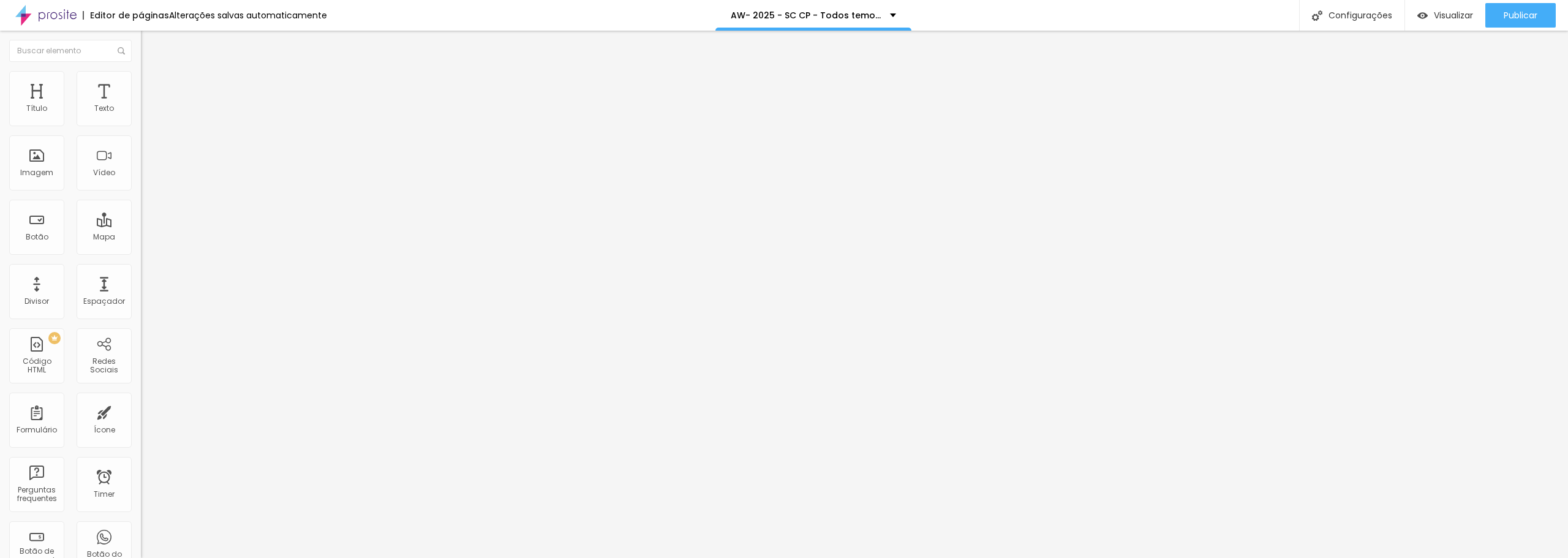
click at [141, 112] on span "Encaixotado" at bounding box center [165, 106] width 48 height 11
click at [1499, 17] on button "Publicar" at bounding box center [1520, 15] width 71 height 24
click at [141, 75] on img at bounding box center [146, 77] width 11 height 11
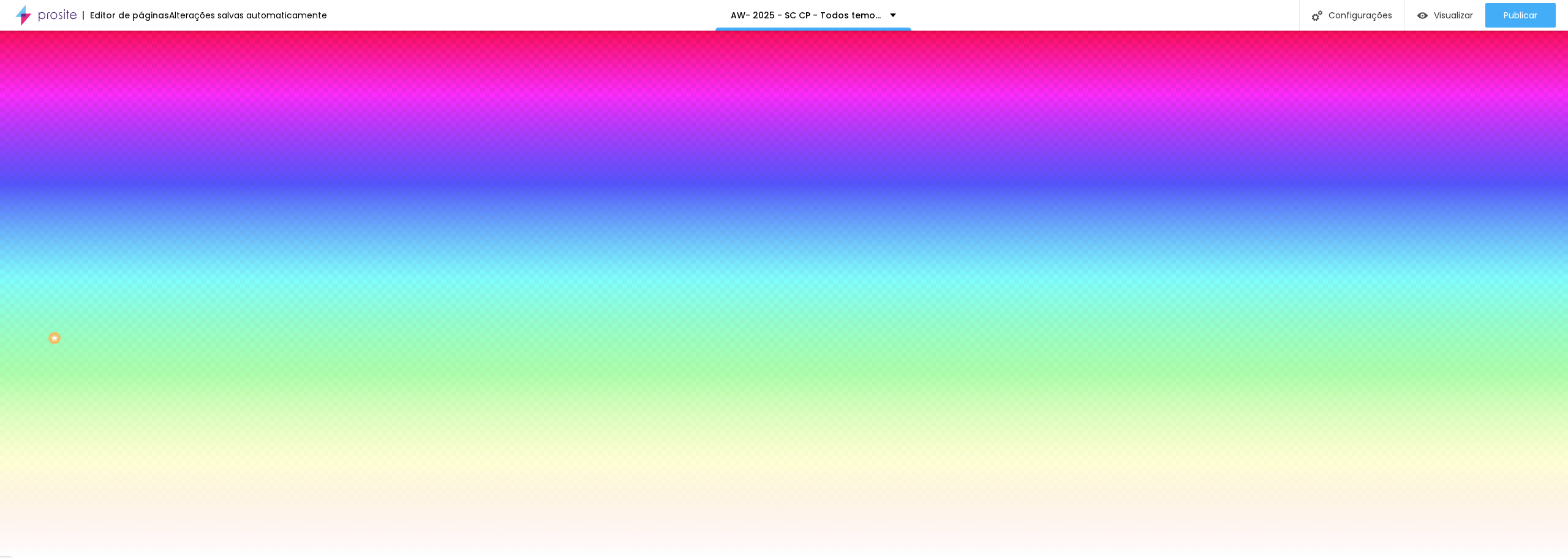
click at [152, 87] on span "Avançado" at bounding box center [171, 92] width 40 height 11
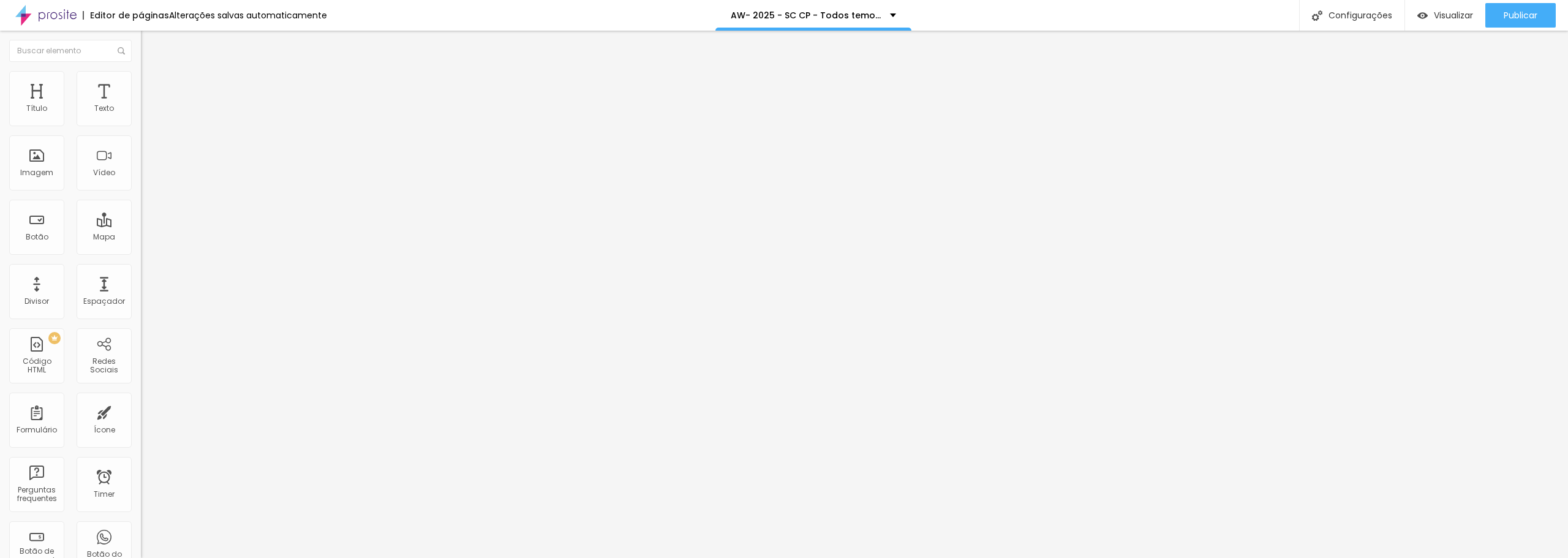
click at [141, 84] on li "Avançado" at bounding box center [212, 90] width 141 height 12
drag, startPoint x: 27, startPoint y: 122, endPoint x: 200, endPoint y: 121, distance: 173.0
click at [200, 238] on input "range" at bounding box center [181, 242] width 79 height 10
click at [1527, 20] on span "Publicar" at bounding box center [1520, 15] width 33 height 10
click at [152, 87] on span "Avançado" at bounding box center [171, 92] width 40 height 11
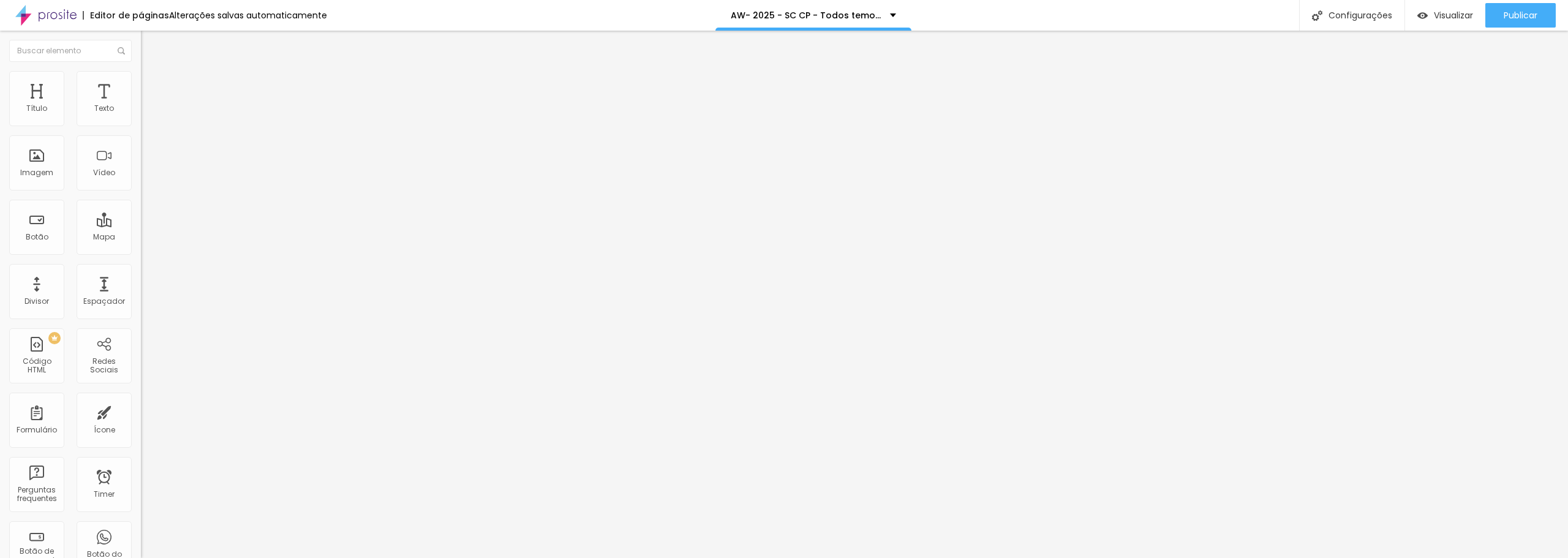
click at [141, 96] on li "Avançado" at bounding box center [212, 90] width 141 height 12
drag, startPoint x: 86, startPoint y: 143, endPoint x: -17, endPoint y: 144, distance: 103.0
click at [141, 411] on input "range" at bounding box center [181, 416] width 79 height 10
click at [1534, 17] on span "Publicar" at bounding box center [1520, 15] width 33 height 10
click at [152, 87] on span "Avançado" at bounding box center [171, 92] width 40 height 11
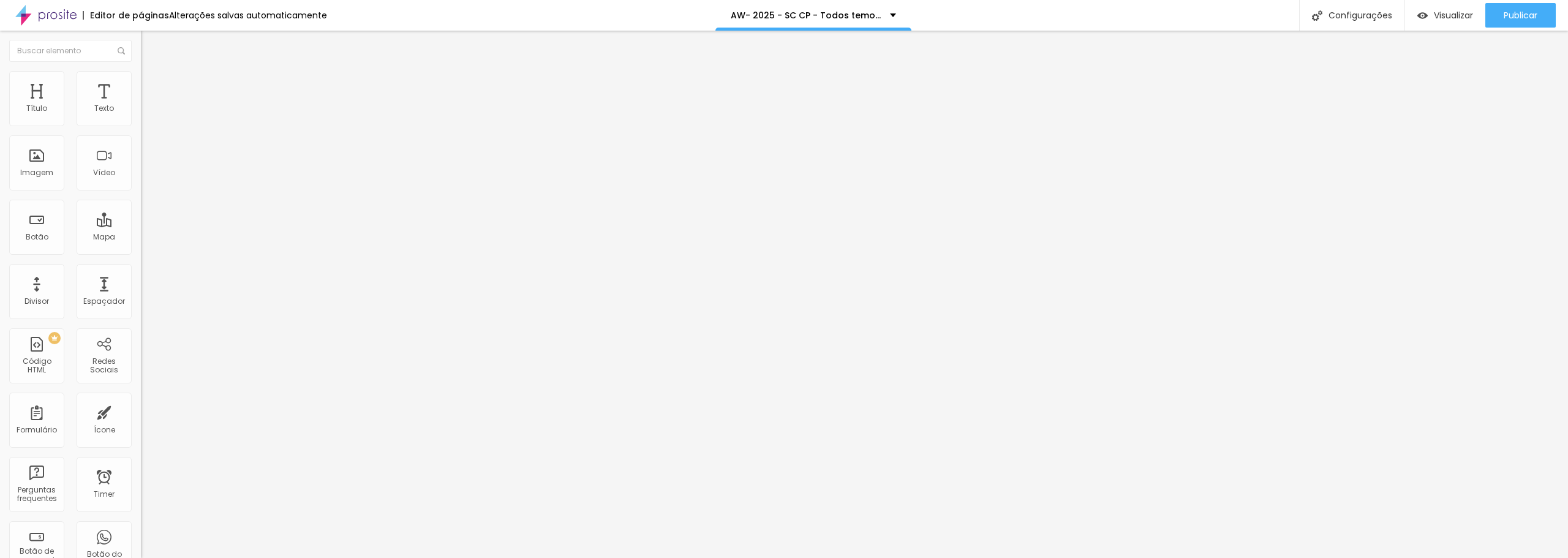
drag, startPoint x: 62, startPoint y: 138, endPoint x: 129, endPoint y: 137, distance: 67.0
click at [141, 411] on input "range" at bounding box center [181, 416] width 79 height 10
drag, startPoint x: 102, startPoint y: 118, endPoint x: -62, endPoint y: 120, distance: 164.0
click at [141, 238] on input "range" at bounding box center [181, 242] width 79 height 10
drag, startPoint x: 27, startPoint y: 119, endPoint x: 129, endPoint y: 117, distance: 102.0
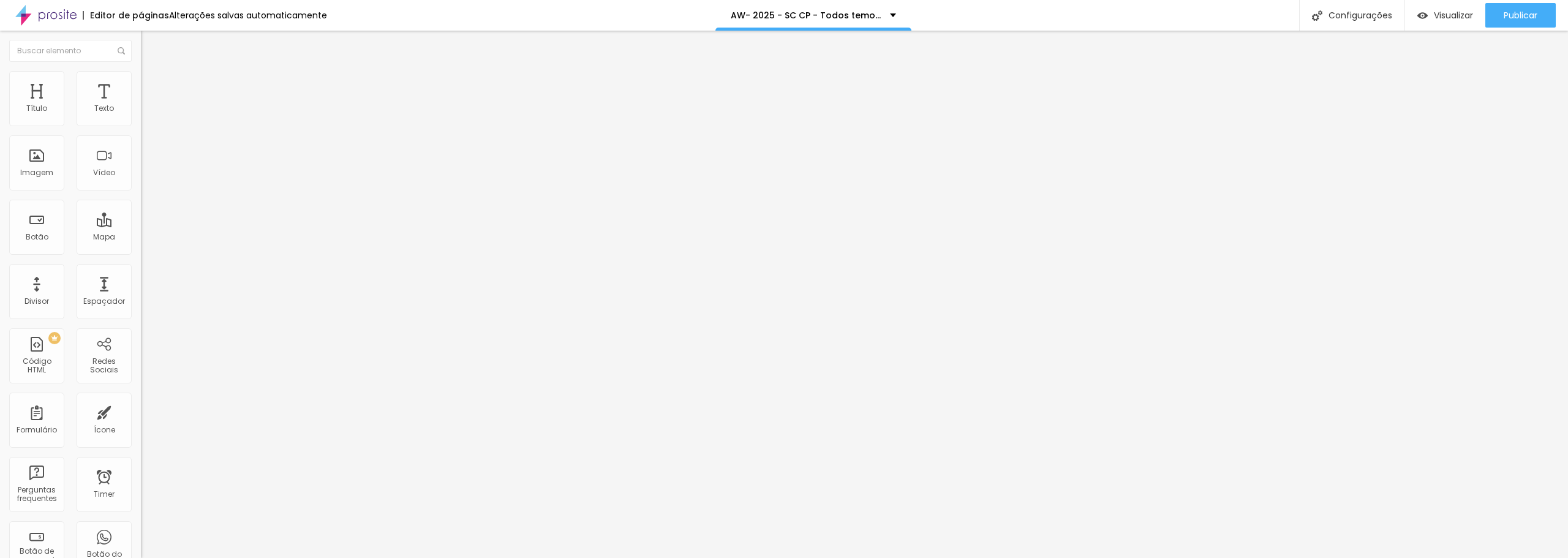
click at [141, 238] on input "range" at bounding box center [181, 242] width 79 height 10
click at [141, 411] on input "range" at bounding box center [181, 416] width 79 height 10
drag, startPoint x: 99, startPoint y: 142, endPoint x: 112, endPoint y: 141, distance: 13.0
click at [141, 422] on input "413" at bounding box center [167, 428] width 52 height 13
click at [1497, 11] on button "Publicar" at bounding box center [1520, 15] width 71 height 24
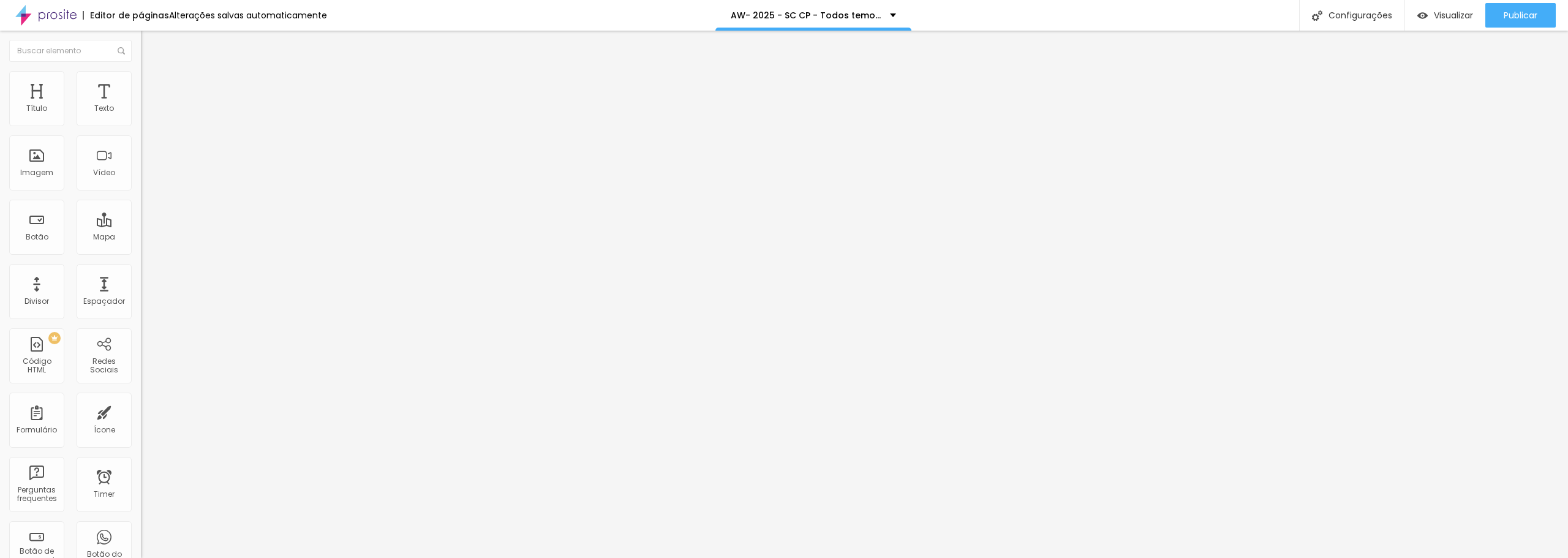
drag, startPoint x: 97, startPoint y: 143, endPoint x: 118, endPoint y: 143, distance: 21.0
click at [141, 422] on div "400 px" at bounding box center [212, 428] width 141 height 13
click at [1522, 24] on div "Publicar" at bounding box center [1520, 15] width 33 height 24
drag, startPoint x: 97, startPoint y: 142, endPoint x: 109, endPoint y: 142, distance: 12.0
click at [141, 422] on input "300" at bounding box center [167, 428] width 52 height 13
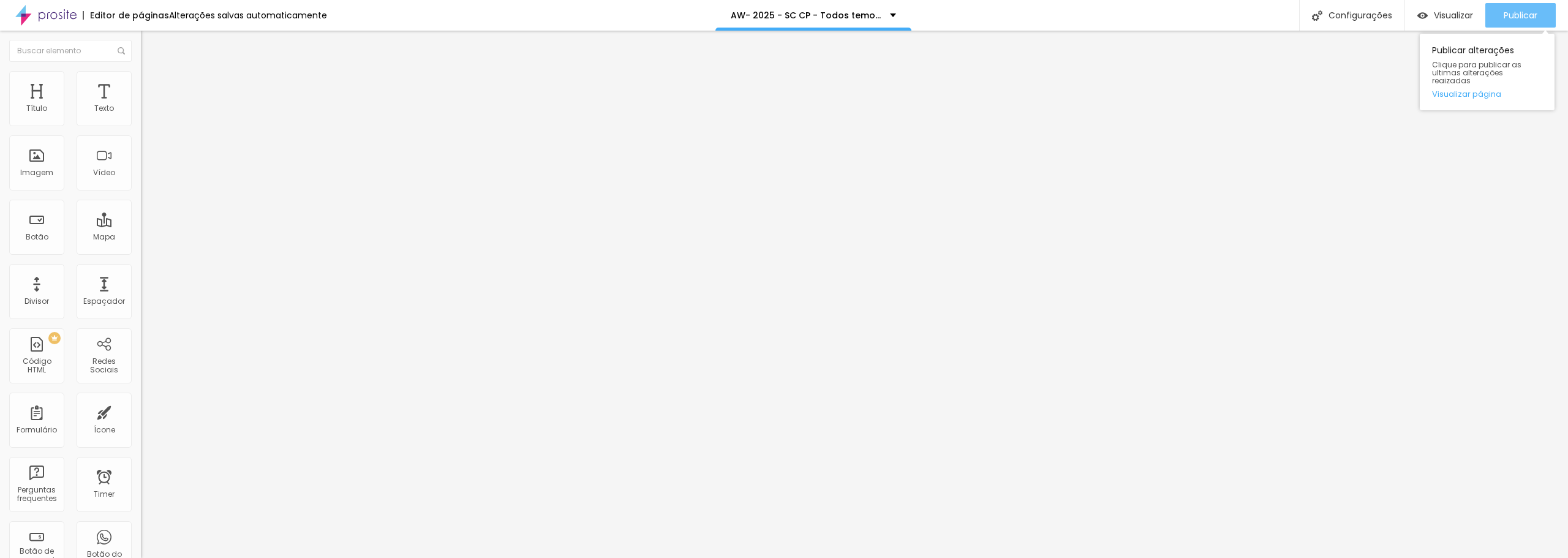
click at [1498, 17] on button "Publicar" at bounding box center [1520, 15] width 71 height 24
click at [152, 84] on span "Estilo" at bounding box center [161, 80] width 19 height 11
click at [152, 87] on span "Avançado" at bounding box center [171, 92] width 40 height 11
click at [141, 84] on li "Estilo" at bounding box center [212, 77] width 141 height 12
click at [152, 72] on span "Conteúdo" at bounding box center [171, 68] width 38 height 11
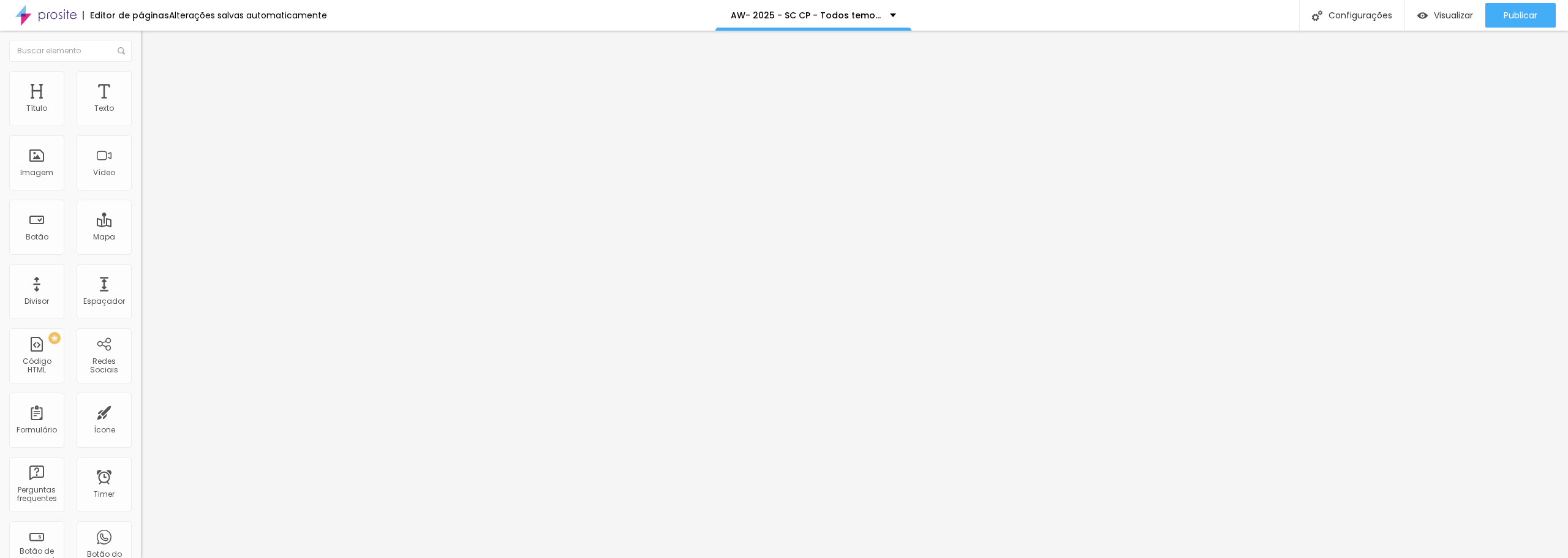
click at [152, 88] on span "Avançado" at bounding box center [171, 92] width 40 height 11
click at [150, 45] on img "button" at bounding box center [155, 44] width 10 height 10
click at [141, 84] on li "Avançado" at bounding box center [212, 90] width 141 height 12
click at [150, 45] on div "Editar Coluna" at bounding box center [188, 44] width 76 height 10
click at [150, 46] on img "button" at bounding box center [155, 44] width 10 height 10
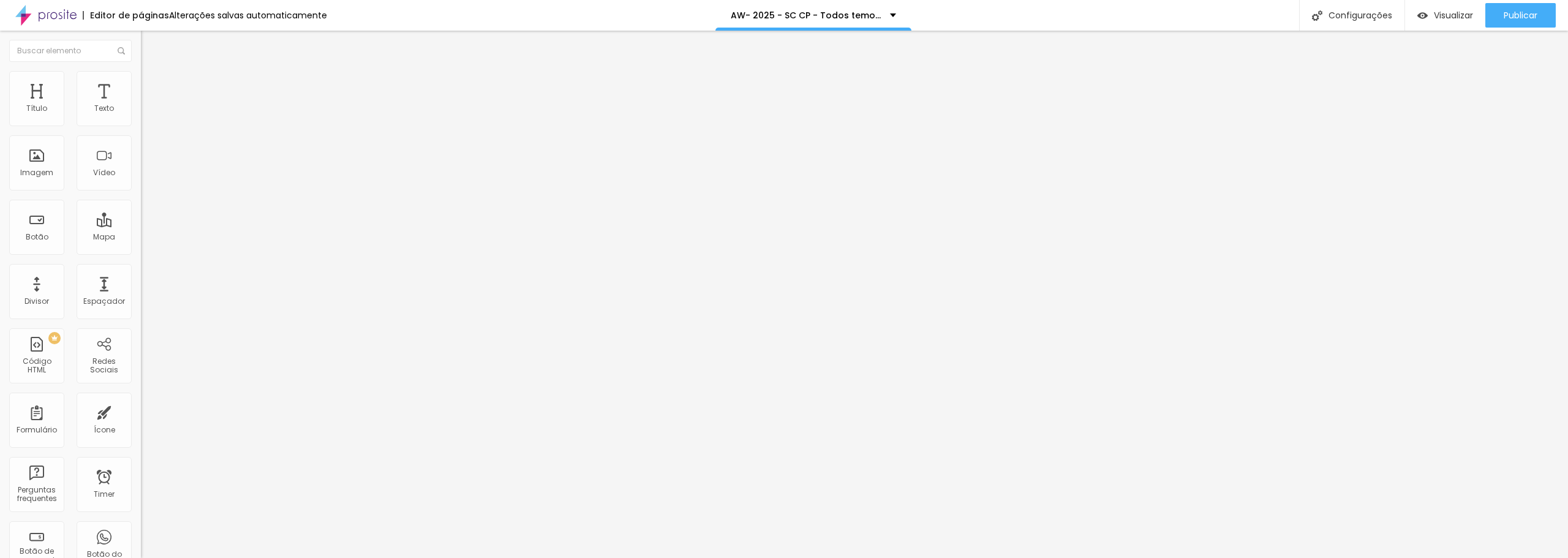
click at [141, 118] on button "button" at bounding box center [149, 111] width 17 height 13
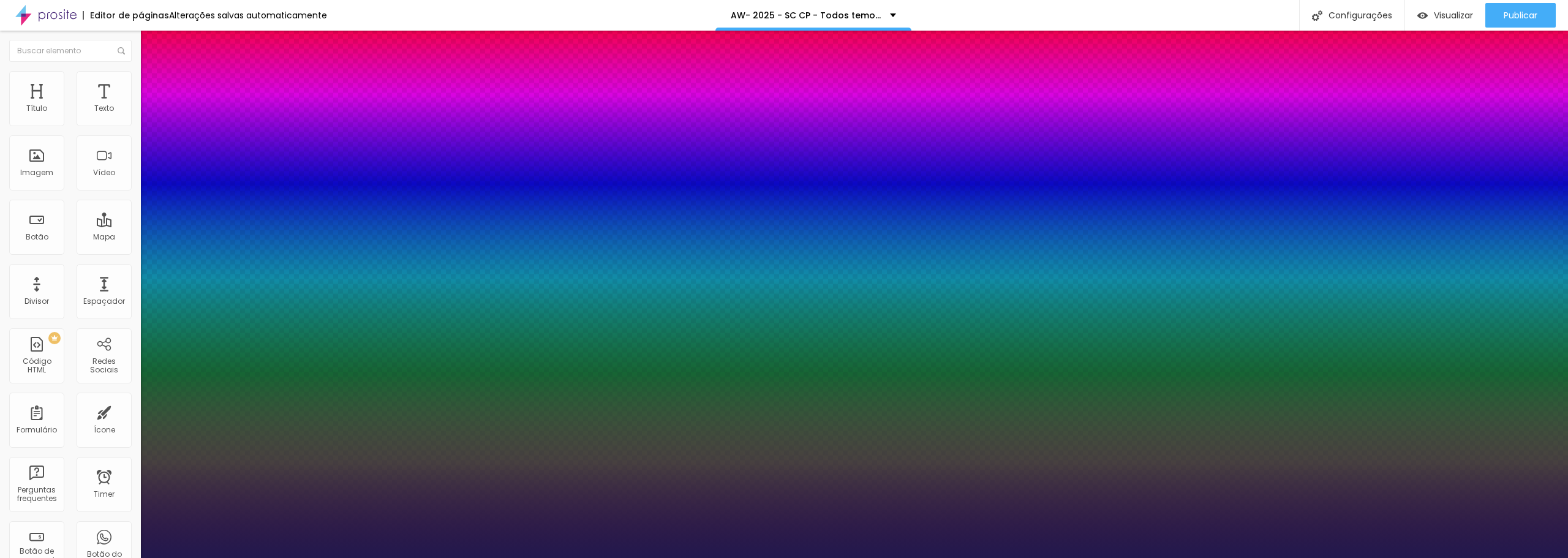
drag, startPoint x: 197, startPoint y: 206, endPoint x: 256, endPoint y: 222, distance: 61.1
click at [1049, 558] on div at bounding box center [784, 558] width 1568 height 0
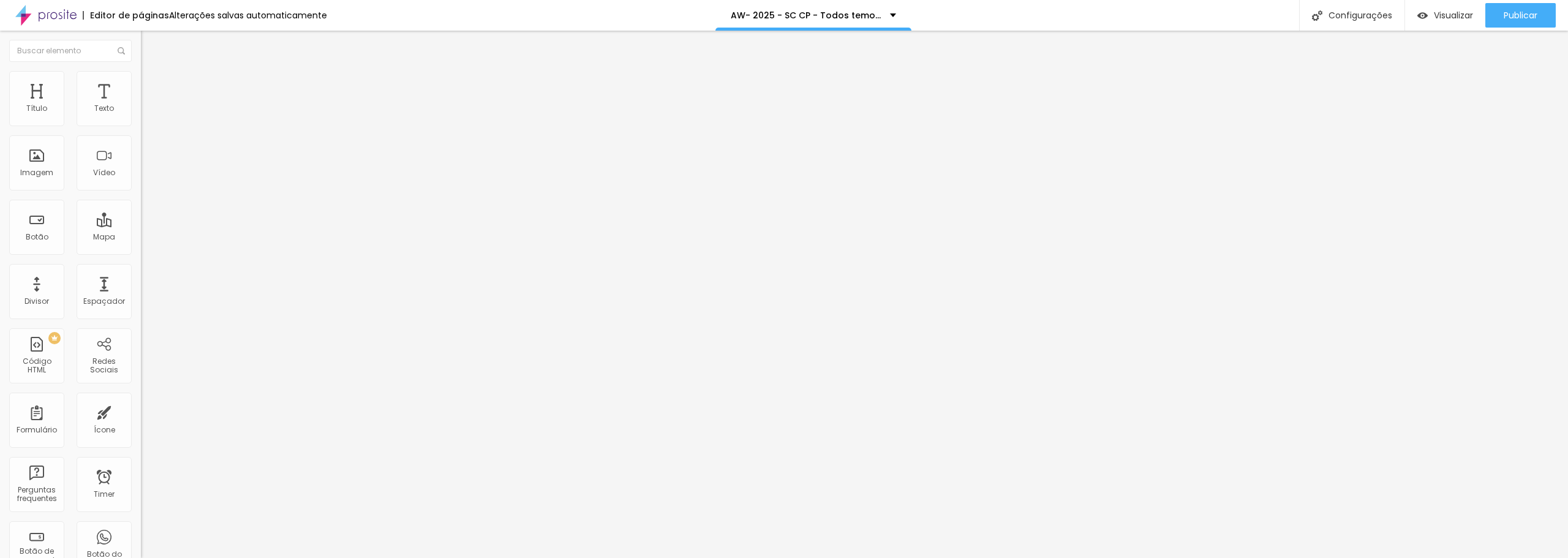
click at [150, 46] on div "Editar Seção" at bounding box center [186, 44] width 72 height 10
click at [141, 118] on button "button" at bounding box center [149, 111] width 17 height 13
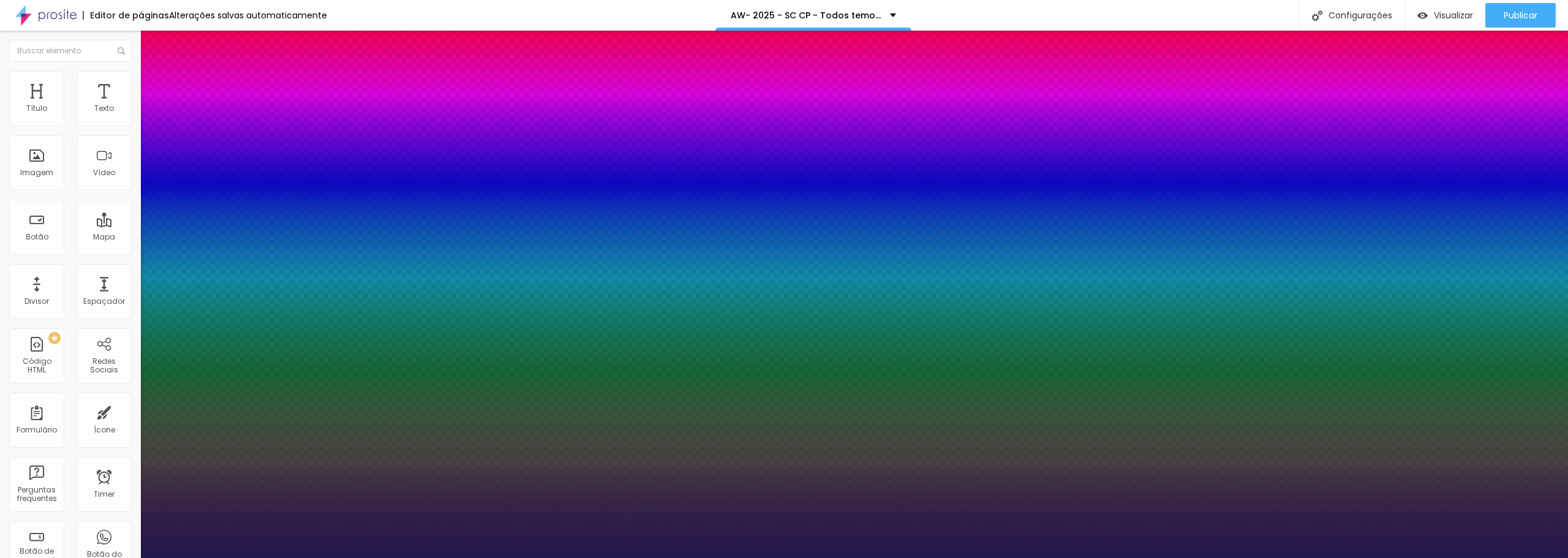
drag, startPoint x: 160, startPoint y: 206, endPoint x: 199, endPoint y: 208, distance: 39.1
click at [644, 558] on div at bounding box center [784, 558] width 1568 height 0
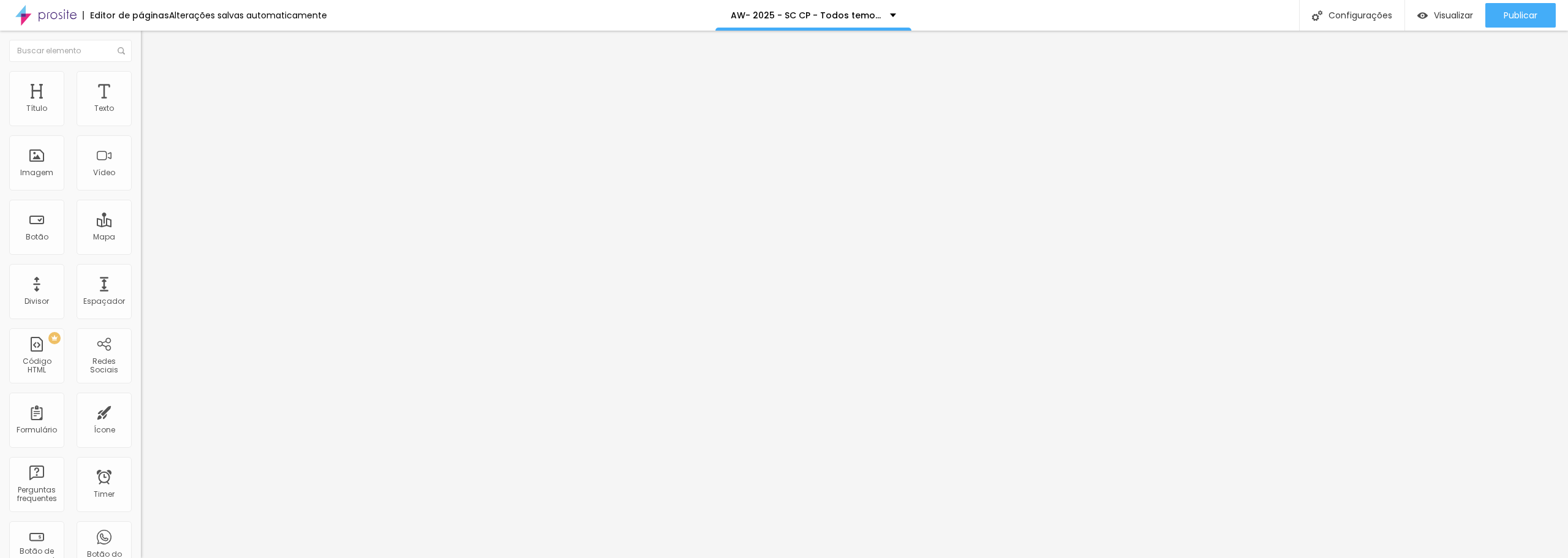
click at [152, 84] on span "Estilo" at bounding box center [161, 80] width 19 height 11
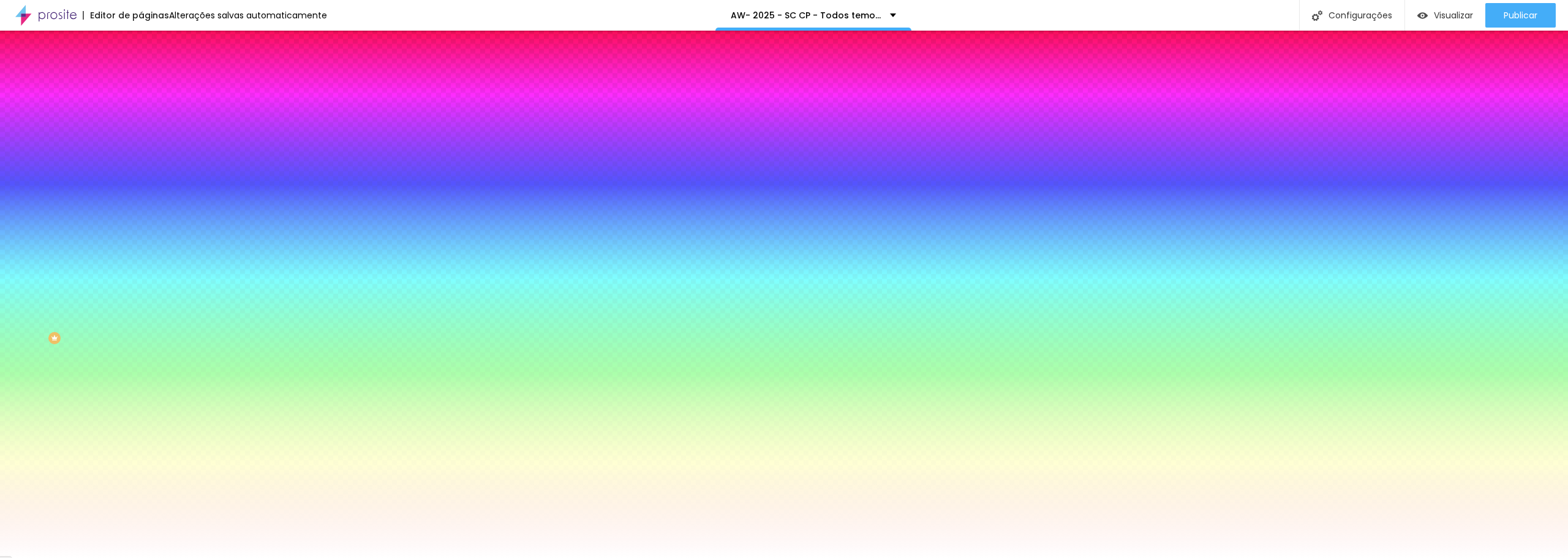
click at [141, 112] on div "Trocar imagem" at bounding box center [212, 107] width 141 height 8
click at [141, 113] on span "Trocar imagem" at bounding box center [174, 108] width 67 height 11
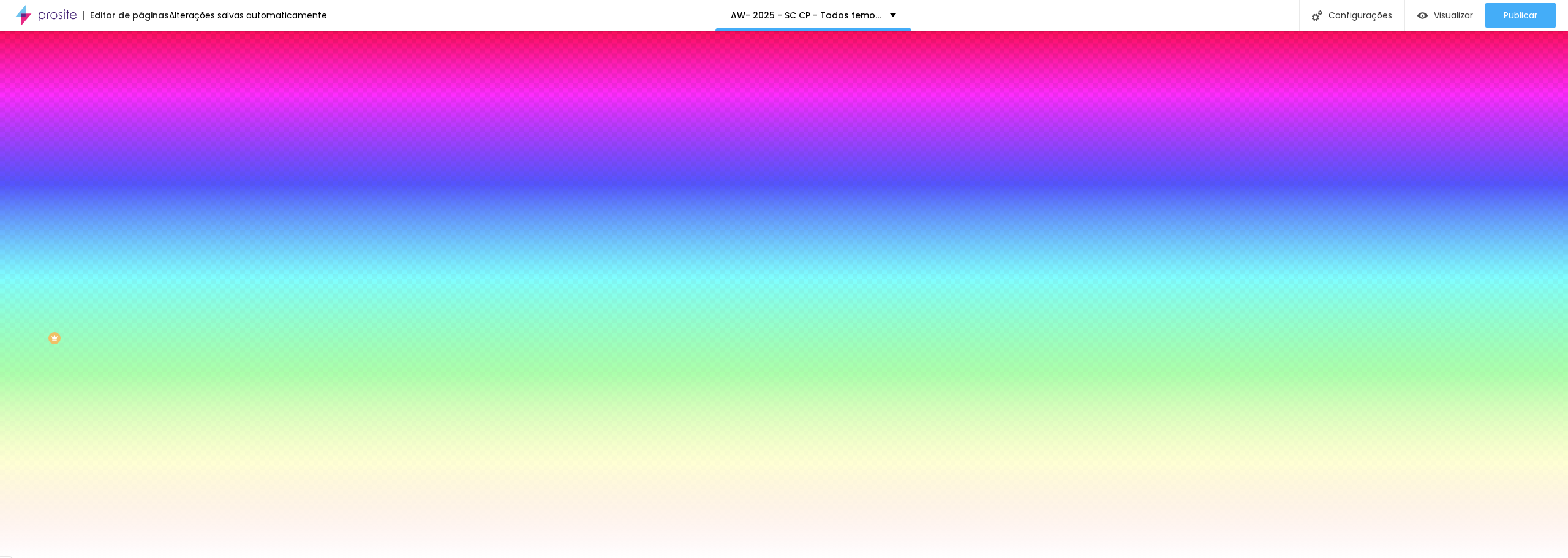
click at [150, 43] on div "Editar Seção" at bounding box center [186, 44] width 72 height 10
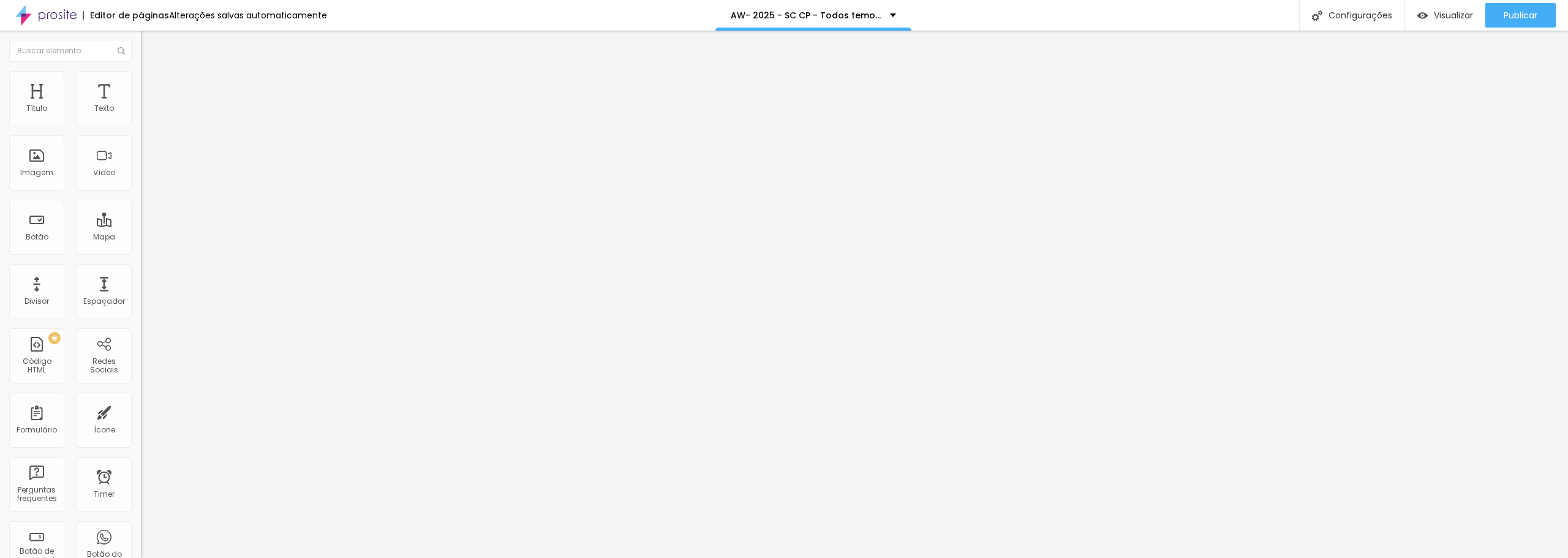
click at [150, 48] on div "Editar Seção" at bounding box center [186, 44] width 72 height 10
click at [150, 45] on img "button" at bounding box center [155, 44] width 10 height 10
click at [152, 84] on span "Avançado" at bounding box center [171, 80] width 40 height 11
click at [152, 72] on span "Estilo" at bounding box center [161, 68] width 19 height 11
click at [146, 178] on icon "button" at bounding box center [149, 174] width 8 height 8
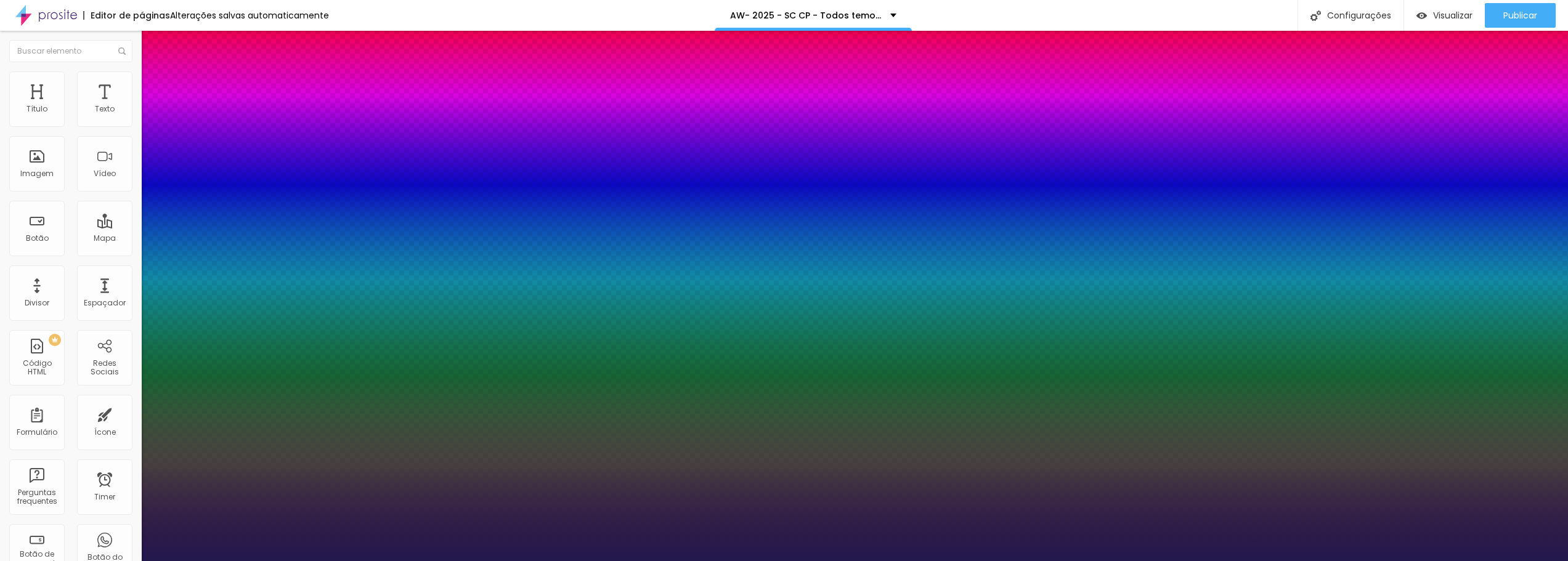
click at [598, 561] on div at bounding box center [784, 561] width 1568 height 0
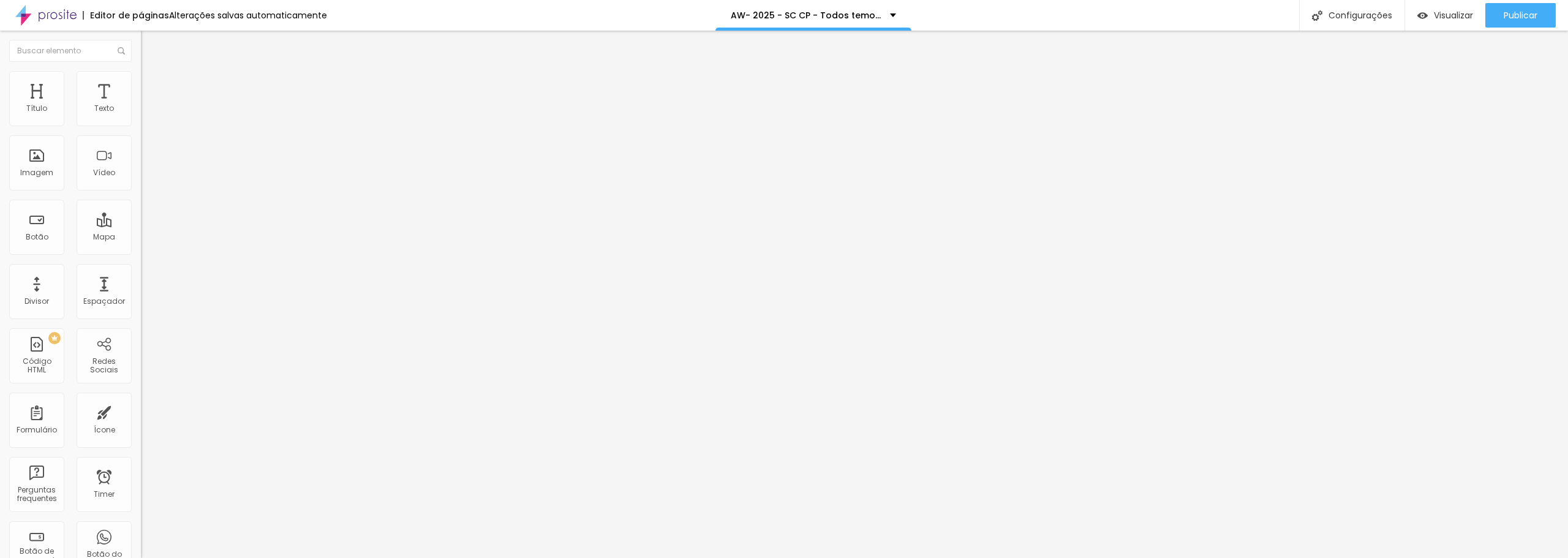
click at [152, 84] on span "Avançado" at bounding box center [171, 80] width 40 height 11
click at [152, 72] on span "Estilo" at bounding box center [161, 68] width 19 height 11
click at [141, 181] on button "button" at bounding box center [149, 175] width 17 height 13
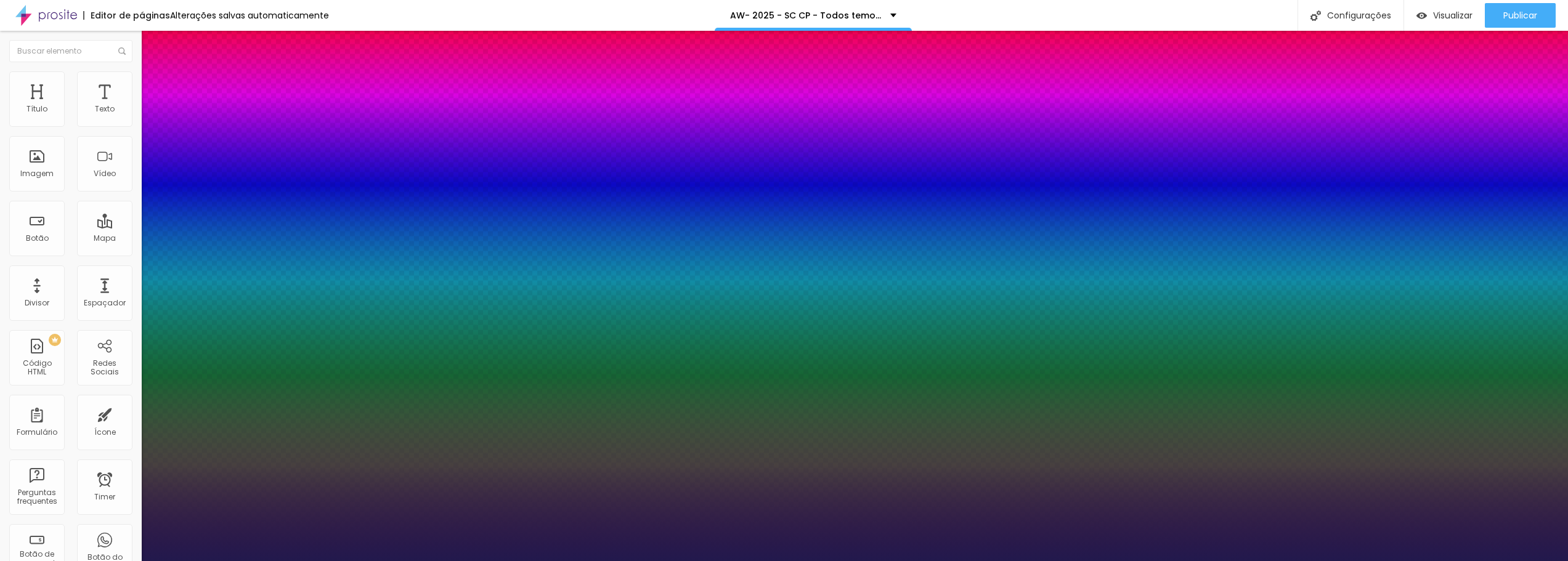
drag, startPoint x: 166, startPoint y: 347, endPoint x: 279, endPoint y: 343, distance: 113.1
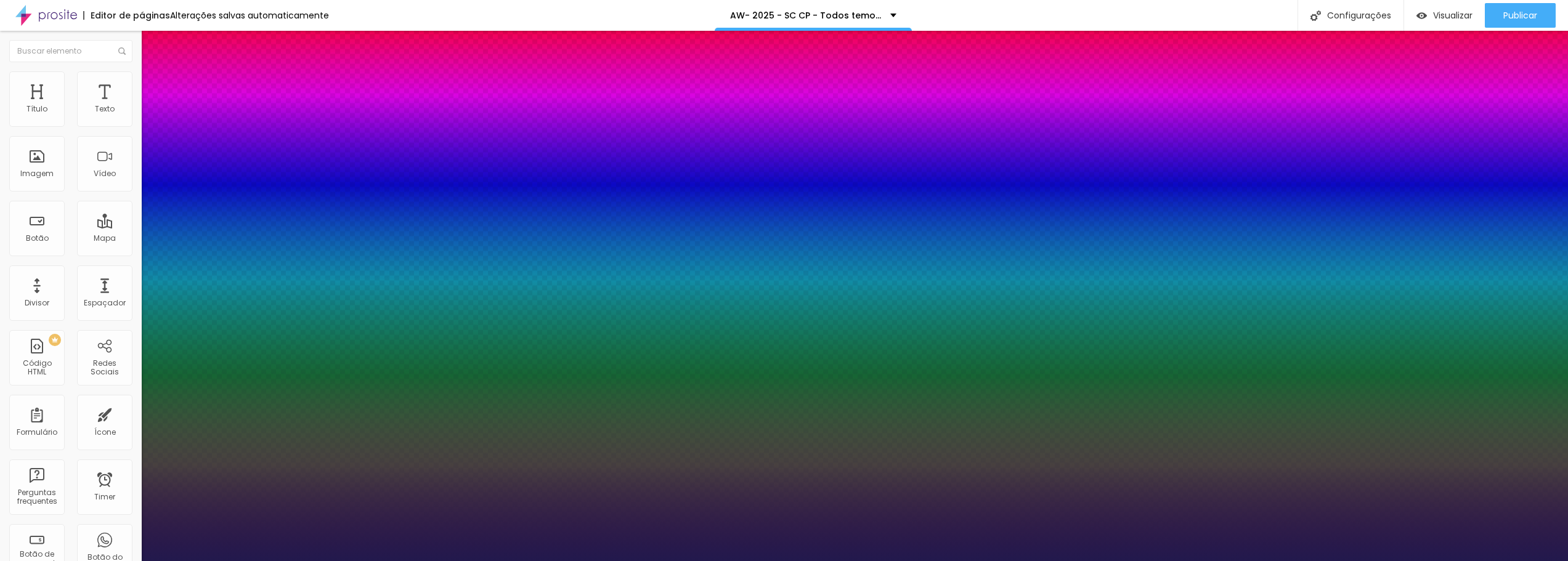
click at [368, 561] on div at bounding box center [784, 561] width 1568 height 0
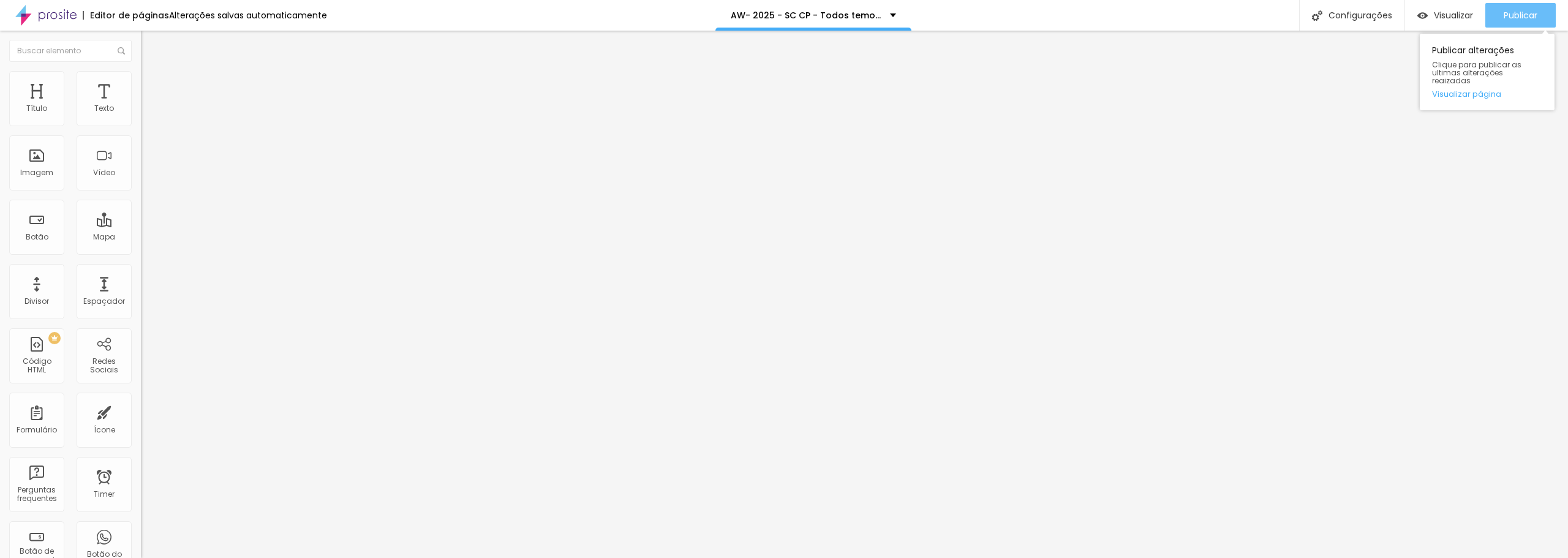
click at [1516, 15] on span "Publicar" at bounding box center [1520, 15] width 33 height 10
click at [141, 71] on img at bounding box center [146, 77] width 11 height 11
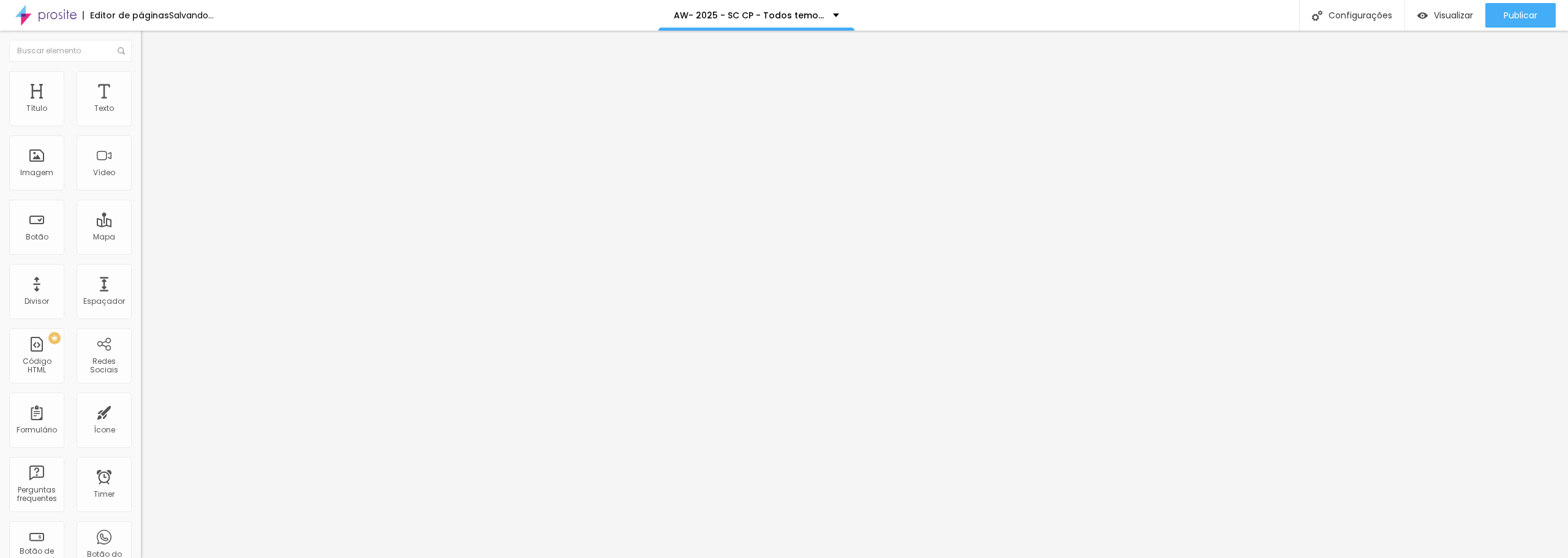
drag, startPoint x: 37, startPoint y: 146, endPoint x: -82, endPoint y: 147, distance: 119.0
click at [141, 399] on input "range" at bounding box center [181, 404] width 79 height 10
drag, startPoint x: 37, startPoint y: 122, endPoint x: -70, endPoint y: 122, distance: 107.0
click at [141, 225] on input "range" at bounding box center [181, 230] width 79 height 10
click at [152, 90] on span "Avançado" at bounding box center [171, 92] width 40 height 11
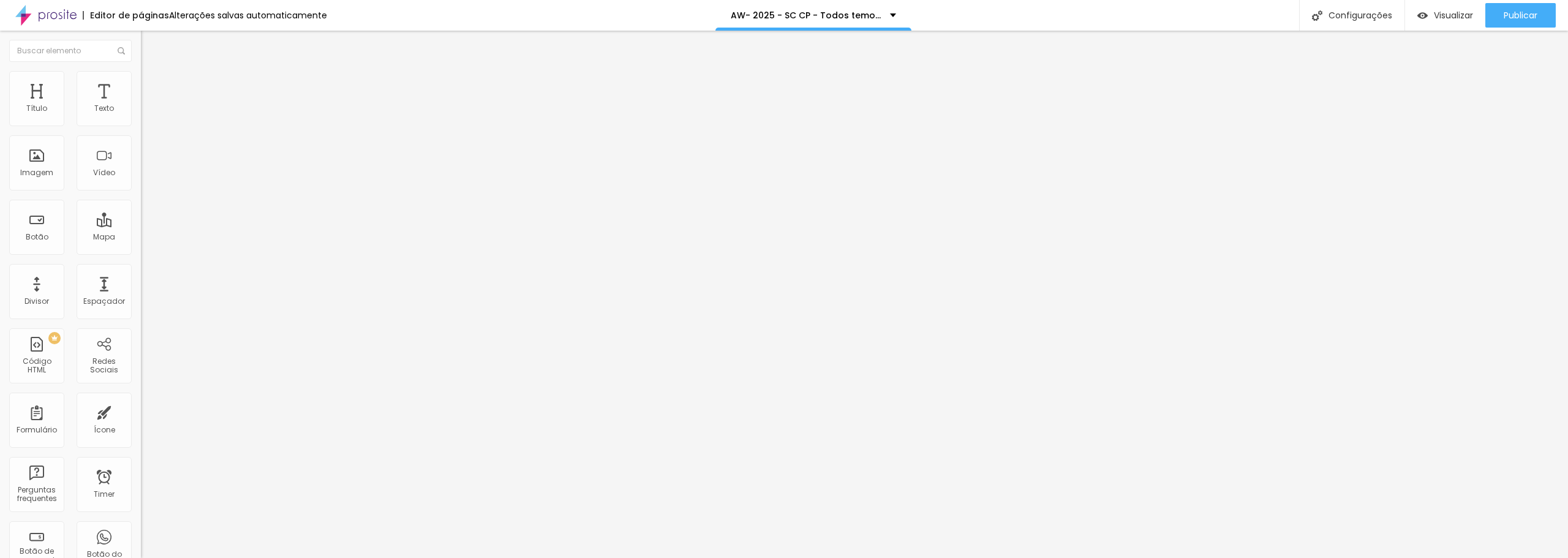
drag, startPoint x: 52, startPoint y: 118, endPoint x: -162, endPoint y: 118, distance: 214.0
click at [141, 238] on input "range" at bounding box center [181, 242] width 79 height 10
click at [141, 112] on span "Encaixotado" at bounding box center [165, 106] width 48 height 11
click at [141, 131] on span "Completo" at bounding box center [159, 125] width 37 height 11
click at [1519, 12] on span "Publicar" at bounding box center [1520, 15] width 33 height 10
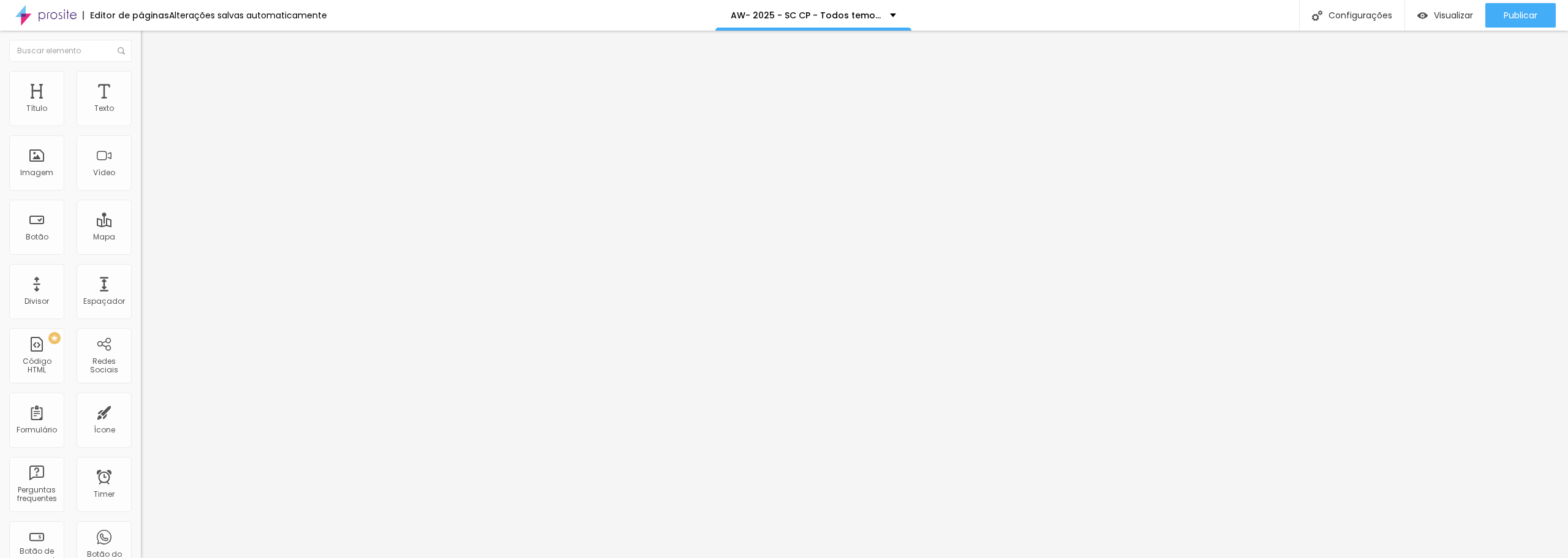
click at [141, 112] on span "Encaixotado" at bounding box center [165, 106] width 48 height 11
click at [141, 129] on div "Completo" at bounding box center [212, 126] width 141 height 8
click at [141, 119] on span "Encaixotado" at bounding box center [165, 114] width 48 height 11
click at [141, 112] on div "Modo Completo Encaixotado Completo" at bounding box center [212, 112] width 141 height 33
click at [141, 112] on span "Completo" at bounding box center [159, 106] width 37 height 11
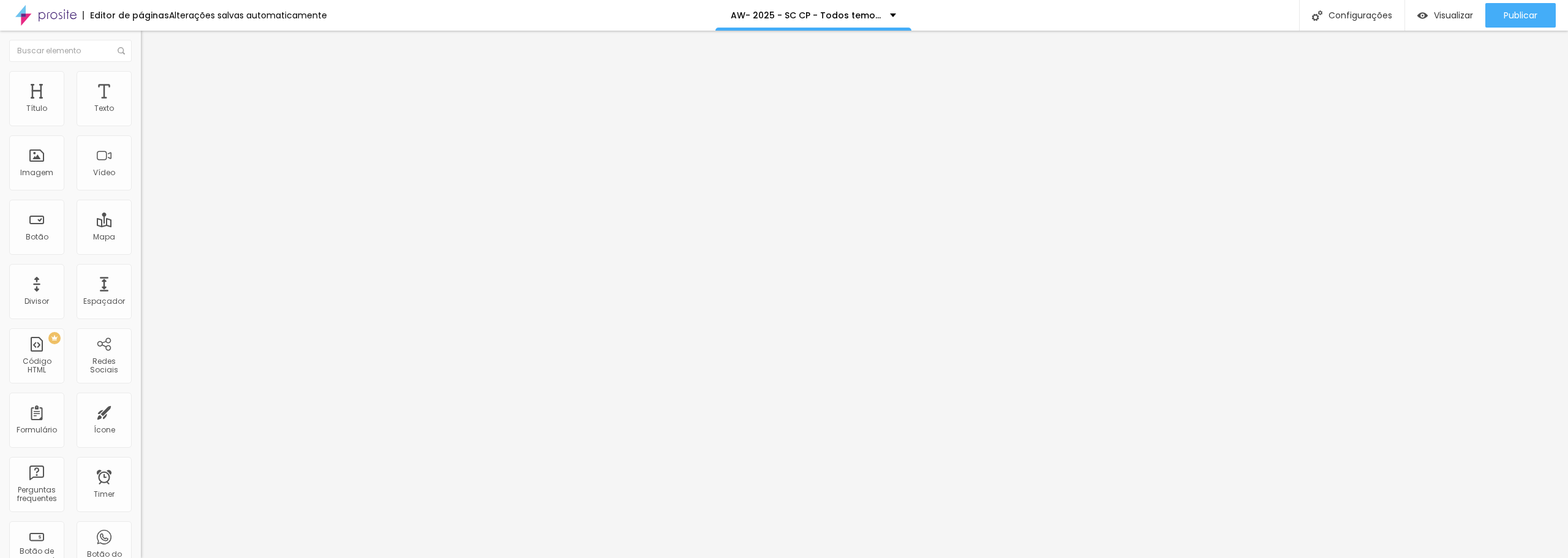
click at [141, 119] on span "Encaixotado" at bounding box center [165, 114] width 48 height 11
click at [1524, 15] on span "Publicar" at bounding box center [1520, 15] width 33 height 10
click at [152, 87] on span "Avançado" at bounding box center [171, 92] width 40 height 11
drag, startPoint x: 71, startPoint y: 145, endPoint x: -18, endPoint y: 141, distance: 89.1
click at [141, 411] on input "range" at bounding box center [181, 416] width 79 height 10
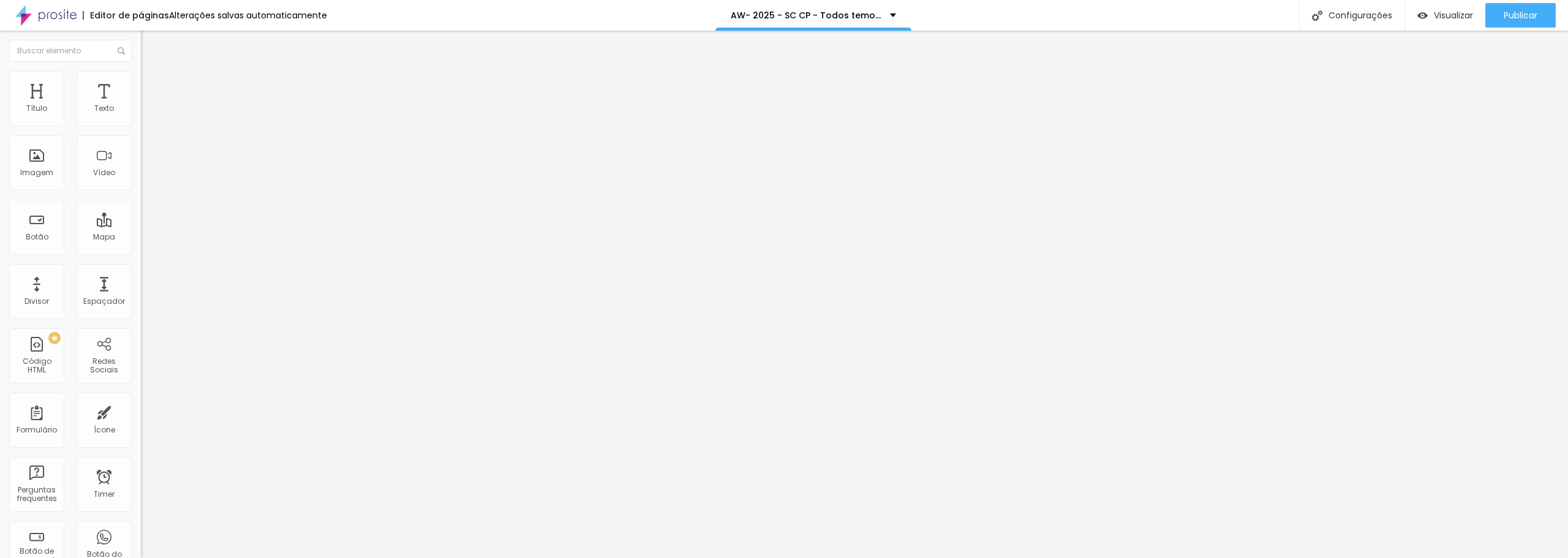
drag, startPoint x: 106, startPoint y: 121, endPoint x: -159, endPoint y: 121, distance: 265.0
click at [141, 238] on input "range" at bounding box center [181, 242] width 79 height 10
click at [1447, 100] on div "Publicar alterações Clique para publicar as ultimas alterações reaizadas Visual…" at bounding box center [1487, 71] width 135 height 77
click at [1491, 21] on button "Publicar" at bounding box center [1520, 15] width 71 height 24
click at [141, 112] on span "Encaixotado" at bounding box center [165, 106] width 48 height 11
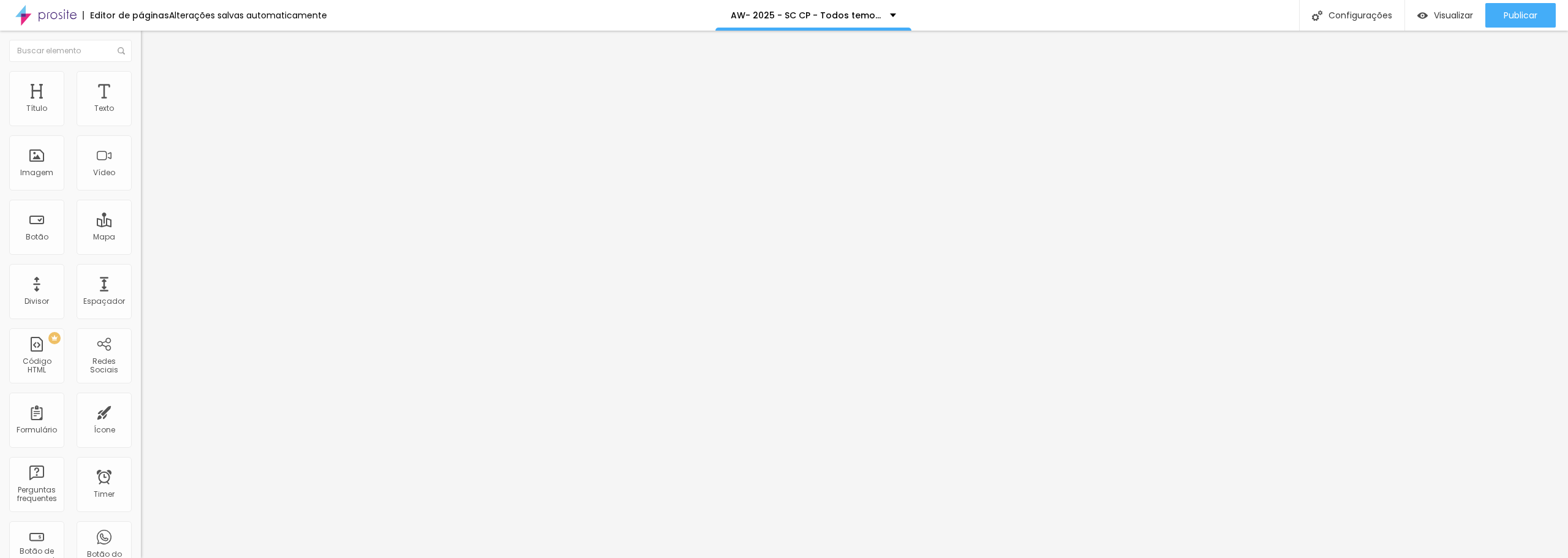
click at [152, 87] on span "Avançado" at bounding box center [171, 92] width 40 height 11
drag, startPoint x: 30, startPoint y: 122, endPoint x: 5, endPoint y: 122, distance: 25.0
click at [141, 238] on input "range" at bounding box center [181, 242] width 79 height 10
drag, startPoint x: 108, startPoint y: 148, endPoint x: 224, endPoint y: 153, distance: 116.1
click at [220, 411] on input "range" at bounding box center [181, 416] width 79 height 10
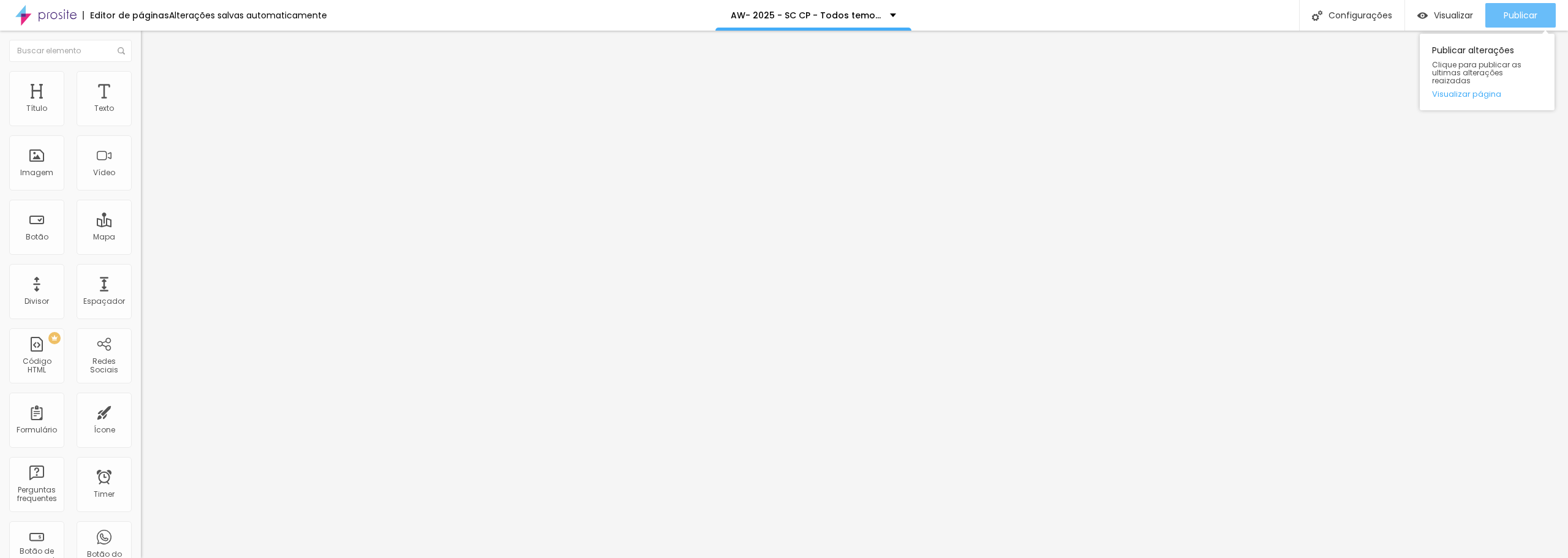
click at [1525, 17] on span "Publicar" at bounding box center [1520, 15] width 33 height 10
drag, startPoint x: 25, startPoint y: 119, endPoint x: 141, endPoint y: 122, distance: 116.0
click at [141, 238] on input "range" at bounding box center [181, 242] width 79 height 10
click at [141, 74] on img at bounding box center [146, 77] width 11 height 11
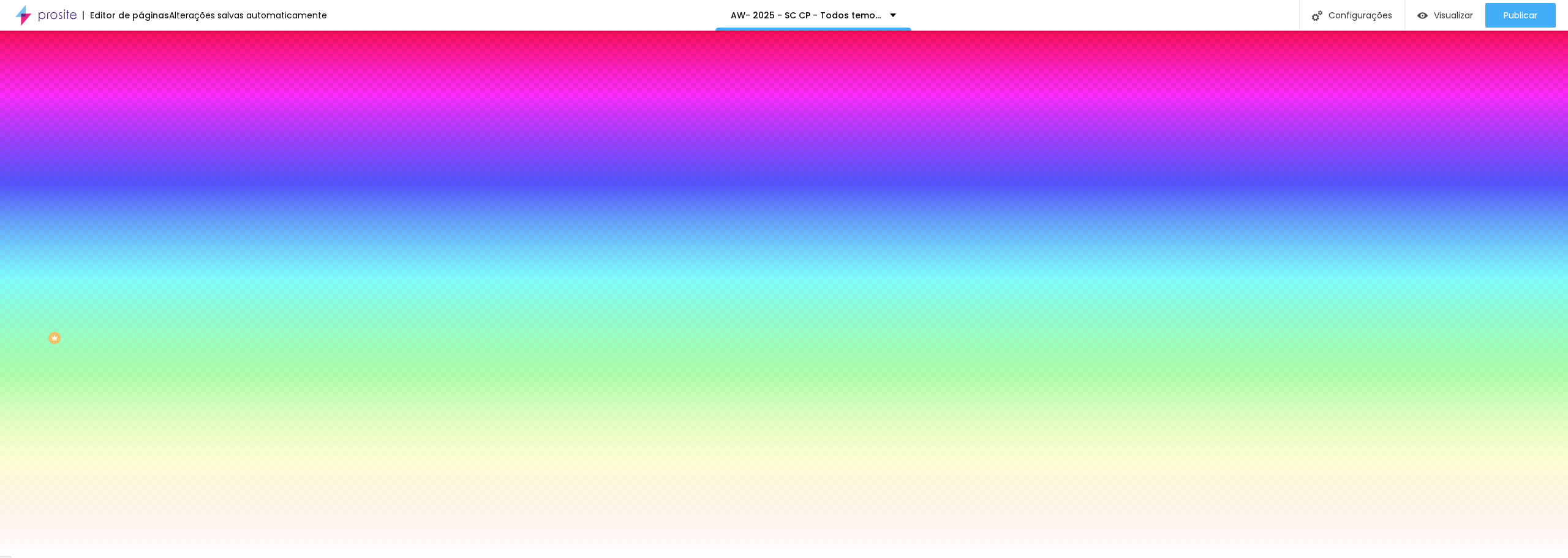
click at [141, 70] on img at bounding box center [146, 65] width 11 height 11
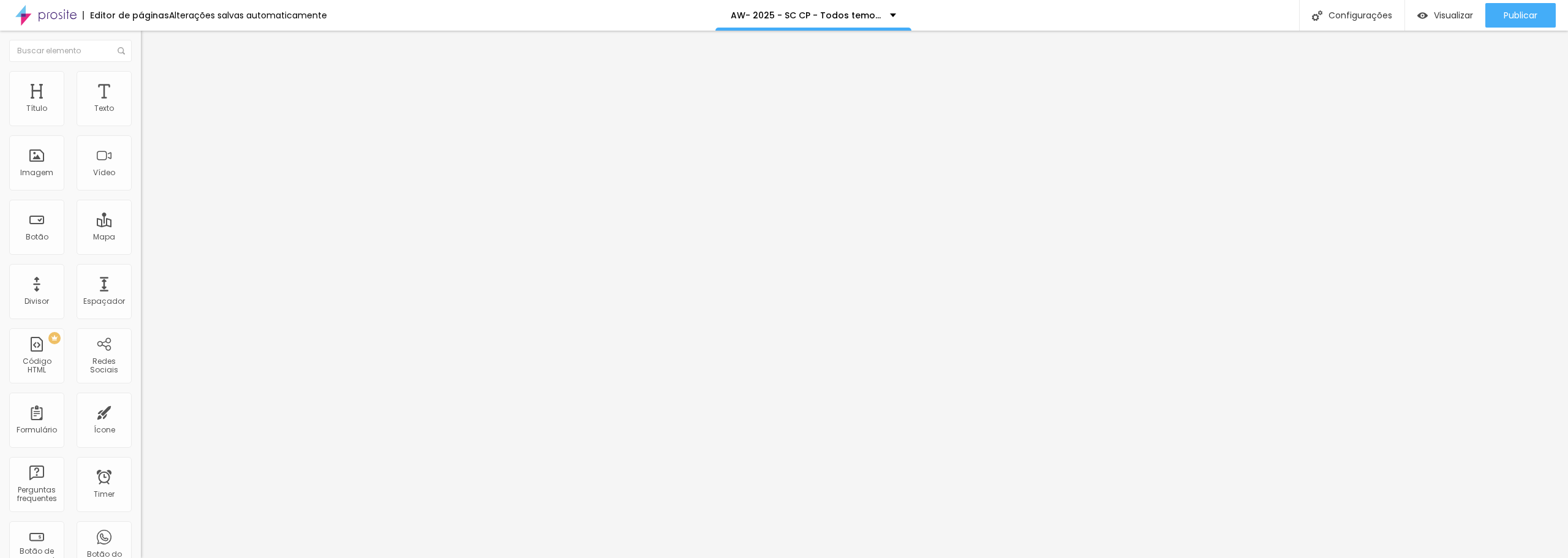
click at [141, 120] on div "Tipografia Voltar ao padrão Sombra DESATIVADO Voltar ao padrão" at bounding box center [212, 121] width 141 height 75
click at [141, 118] on button "button" at bounding box center [149, 111] width 17 height 13
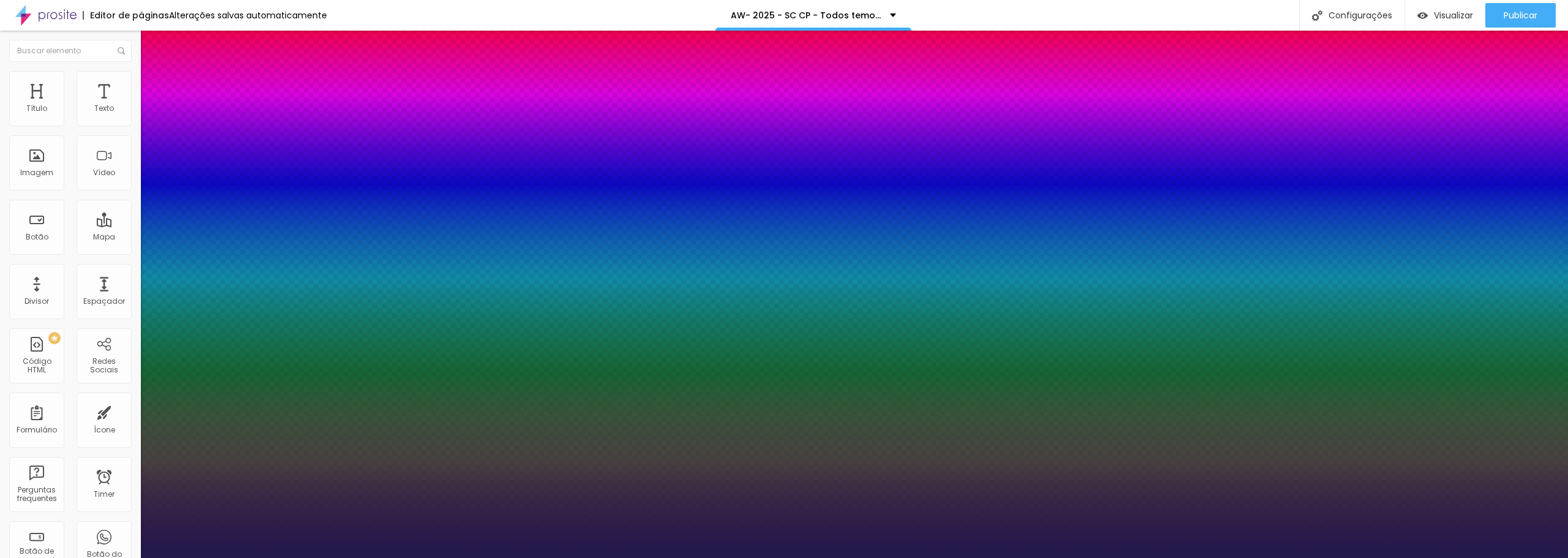
click at [839, 558] on div at bounding box center [784, 558] width 1568 height 0
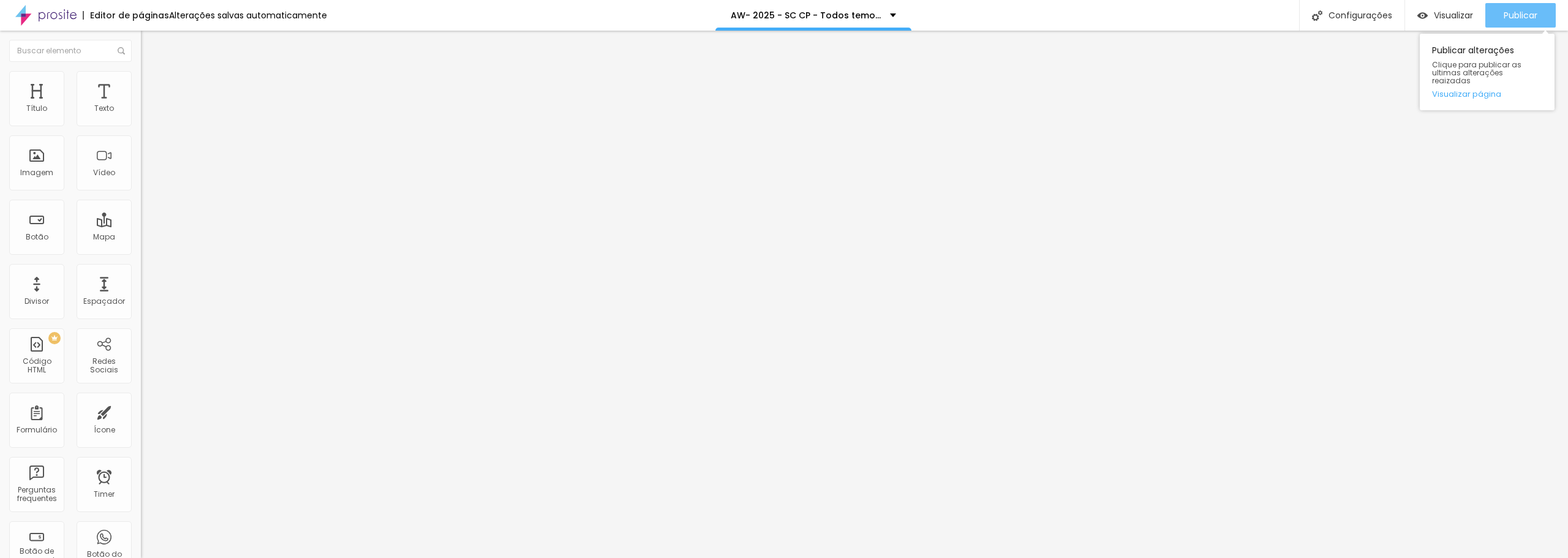
click at [1527, 19] on span "Publicar" at bounding box center [1520, 15] width 33 height 10
click at [141, 91] on li "Avançado" at bounding box center [212, 90] width 141 height 12
drag, startPoint x: 102, startPoint y: 121, endPoint x: -63, endPoint y: 120, distance: 165.0
click at [141, 238] on input "range" at bounding box center [181, 242] width 79 height 10
drag, startPoint x: 86, startPoint y: 143, endPoint x: 5, endPoint y: 144, distance: 81.0
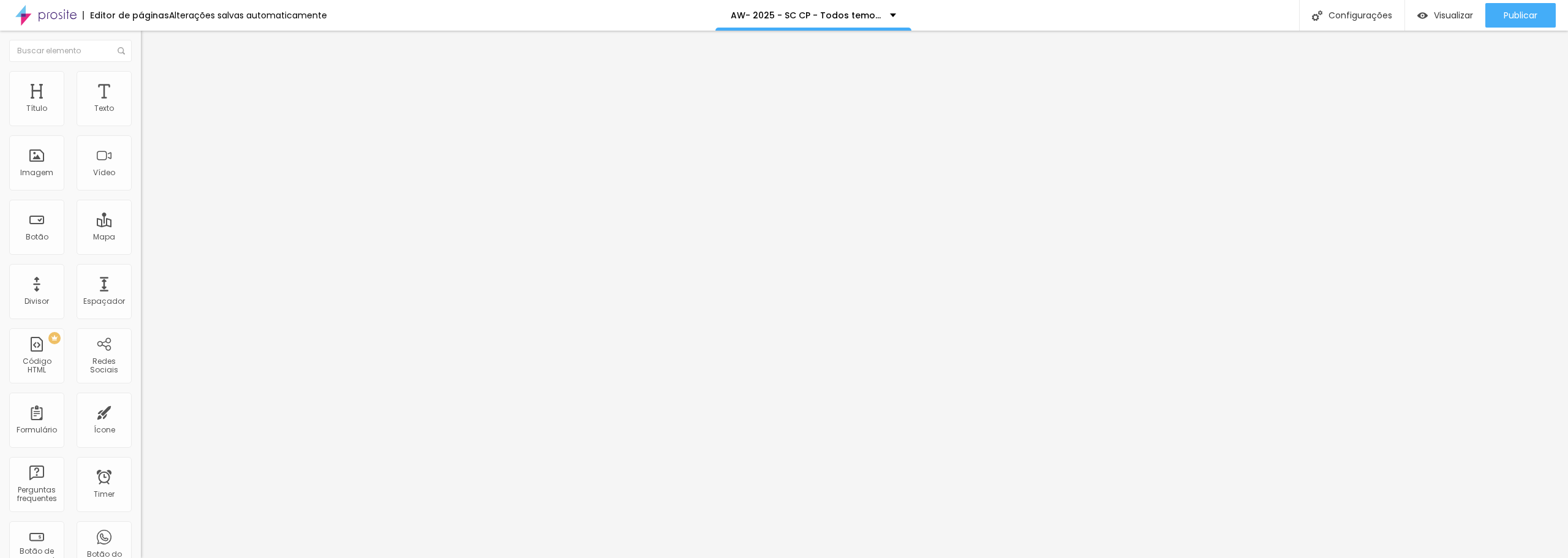
click at [141, 411] on input "range" at bounding box center [181, 416] width 79 height 10
click at [1508, 17] on span "Publicar" at bounding box center [1520, 15] width 33 height 10
click at [152, 87] on span "Avançado" at bounding box center [171, 92] width 40 height 11
drag, startPoint x: 27, startPoint y: 147, endPoint x: 122, endPoint y: 148, distance: 95.0
click at [141, 411] on input "range" at bounding box center [181, 416] width 79 height 10
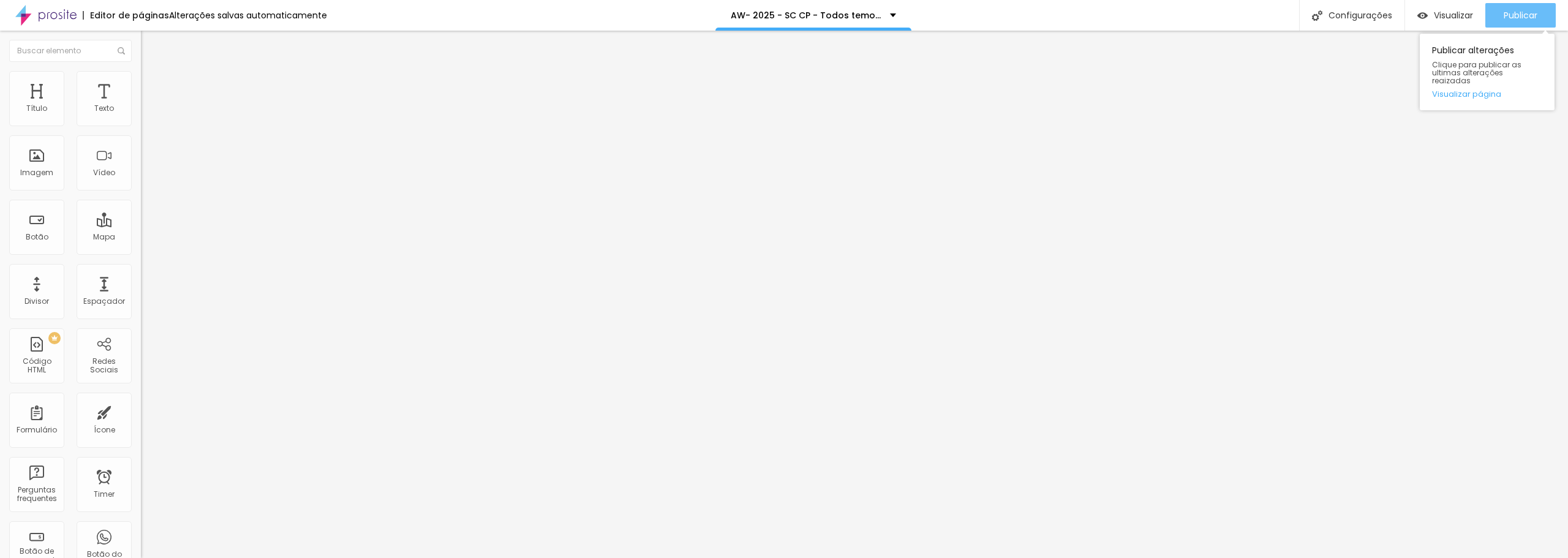
click at [1507, 5] on div "Publicar" at bounding box center [1520, 15] width 33 height 24
drag, startPoint x: 26, startPoint y: 119, endPoint x: 218, endPoint y: 117, distance: 192.0
click at [218, 238] on input "range" at bounding box center [181, 242] width 79 height 10
click at [1523, 17] on span "Publicar" at bounding box center [1520, 15] width 33 height 10
click at [152, 84] on span "Estilo" at bounding box center [161, 80] width 19 height 11
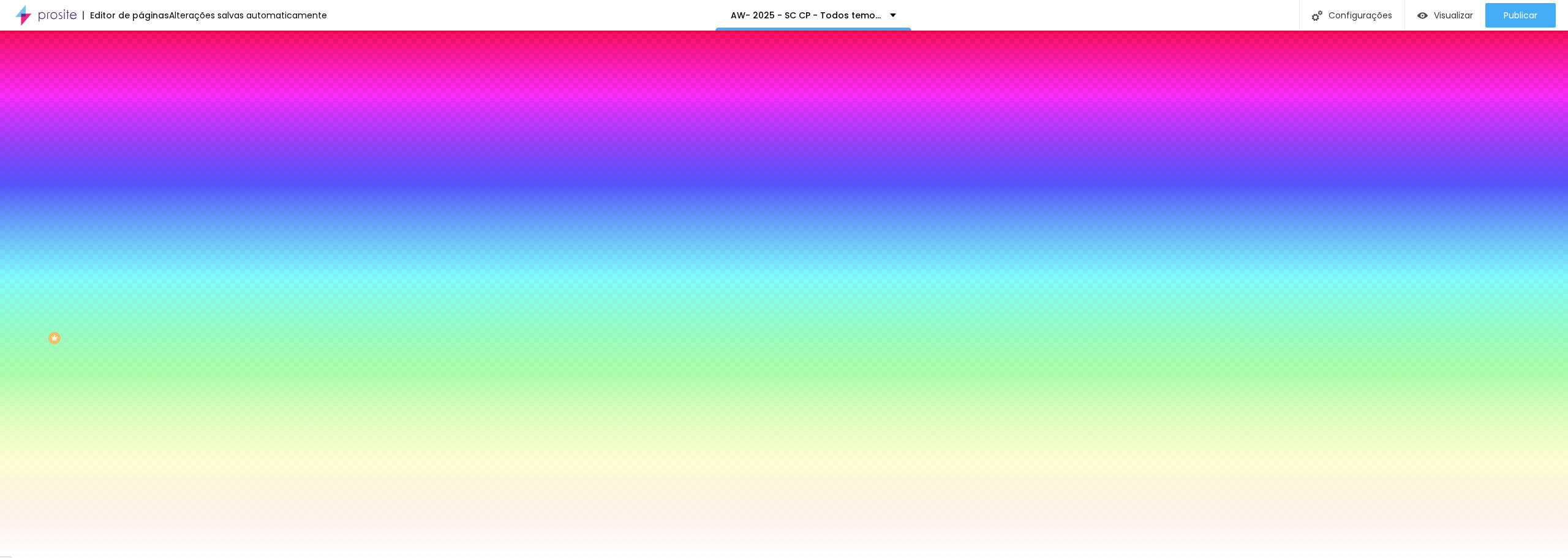
click at [141, 128] on span "Nenhum" at bounding box center [157, 122] width 32 height 11
click at [152, 72] on span "Conteúdo" at bounding box center [171, 68] width 38 height 11
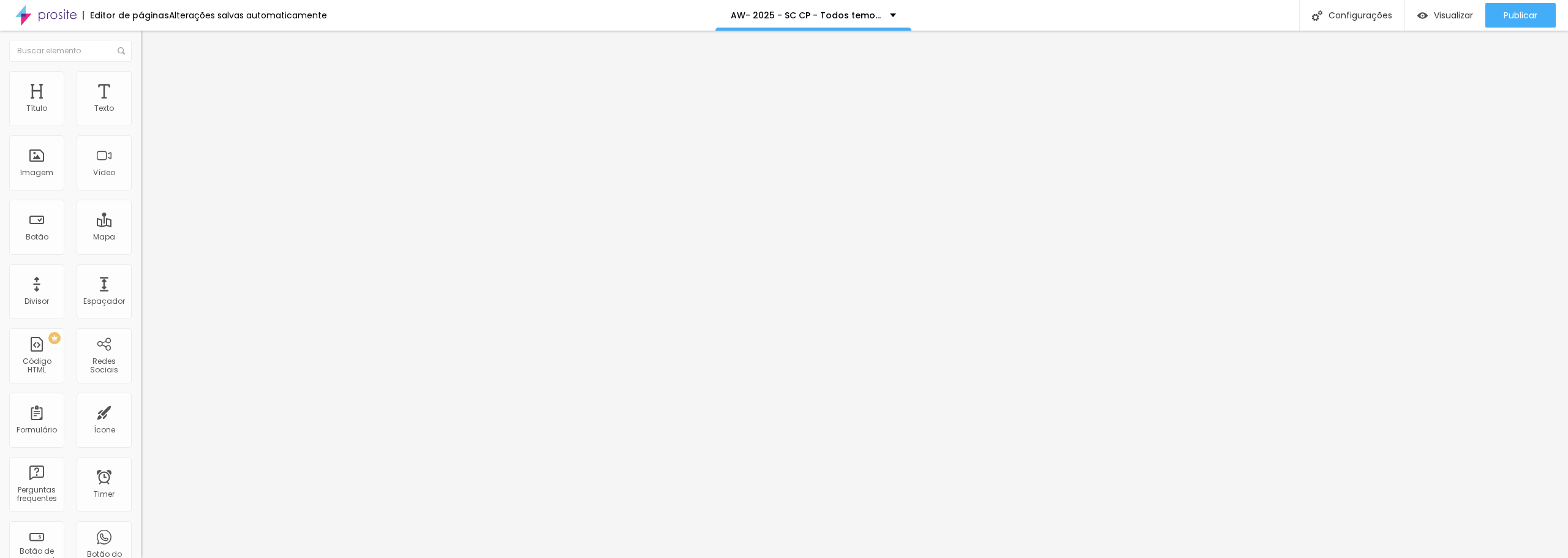
click at [141, 112] on span "Encaixotado" at bounding box center [165, 106] width 48 height 11
click at [141, 131] on span "Completo" at bounding box center [159, 125] width 37 height 11
click at [1534, 21] on div "Publicar" at bounding box center [1520, 15] width 33 height 24
click at [152, 83] on span "Estilo" at bounding box center [161, 80] width 19 height 11
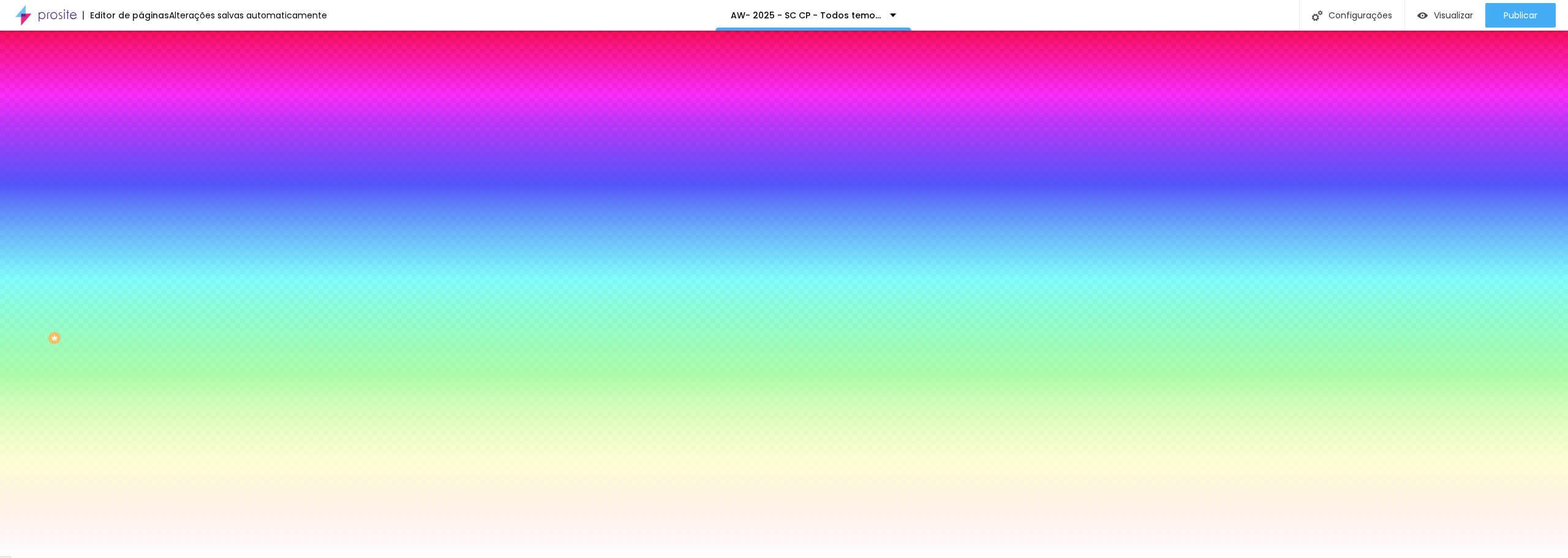
click at [152, 87] on span "Avançado" at bounding box center [171, 92] width 40 height 11
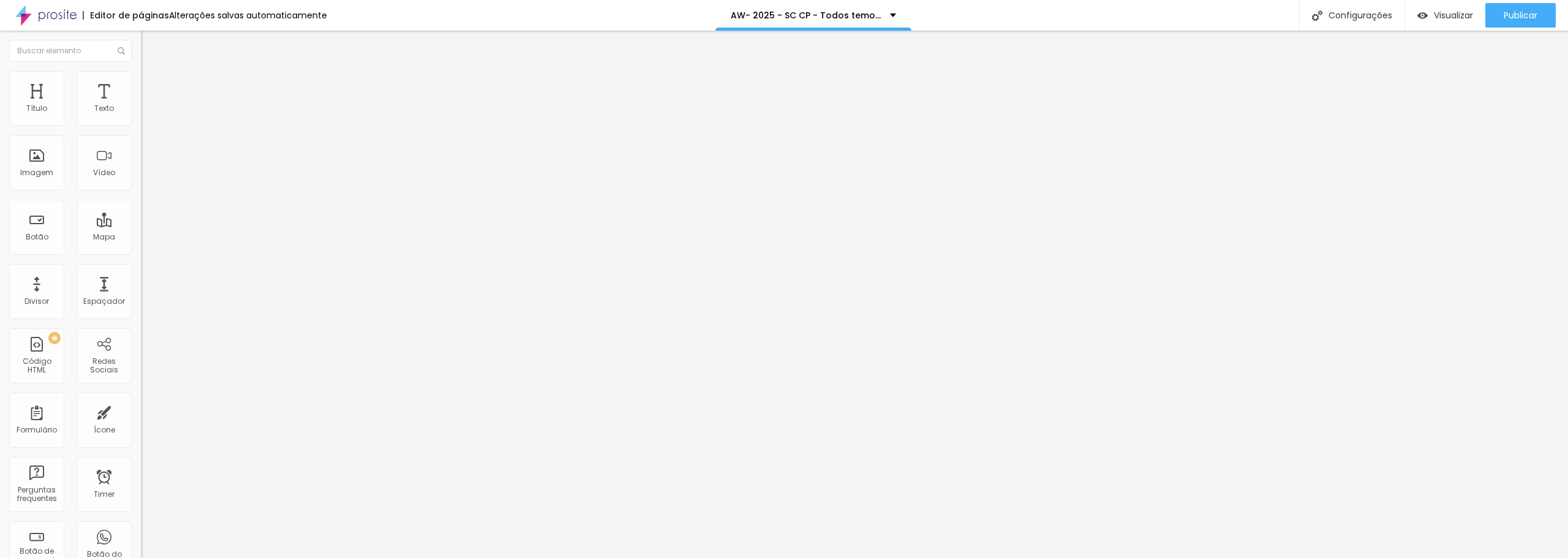
drag, startPoint x: 30, startPoint y: 120, endPoint x: 132, endPoint y: 120, distance: 102.0
click at [141, 238] on input "range" at bounding box center [181, 242] width 79 height 10
click at [1548, 17] on button "Publicar" at bounding box center [1520, 15] width 71 height 24
click at [152, 87] on span "Avançado" at bounding box center [171, 92] width 40 height 11
drag, startPoint x: 80, startPoint y: 145, endPoint x: 52, endPoint y: 145, distance: 28.0
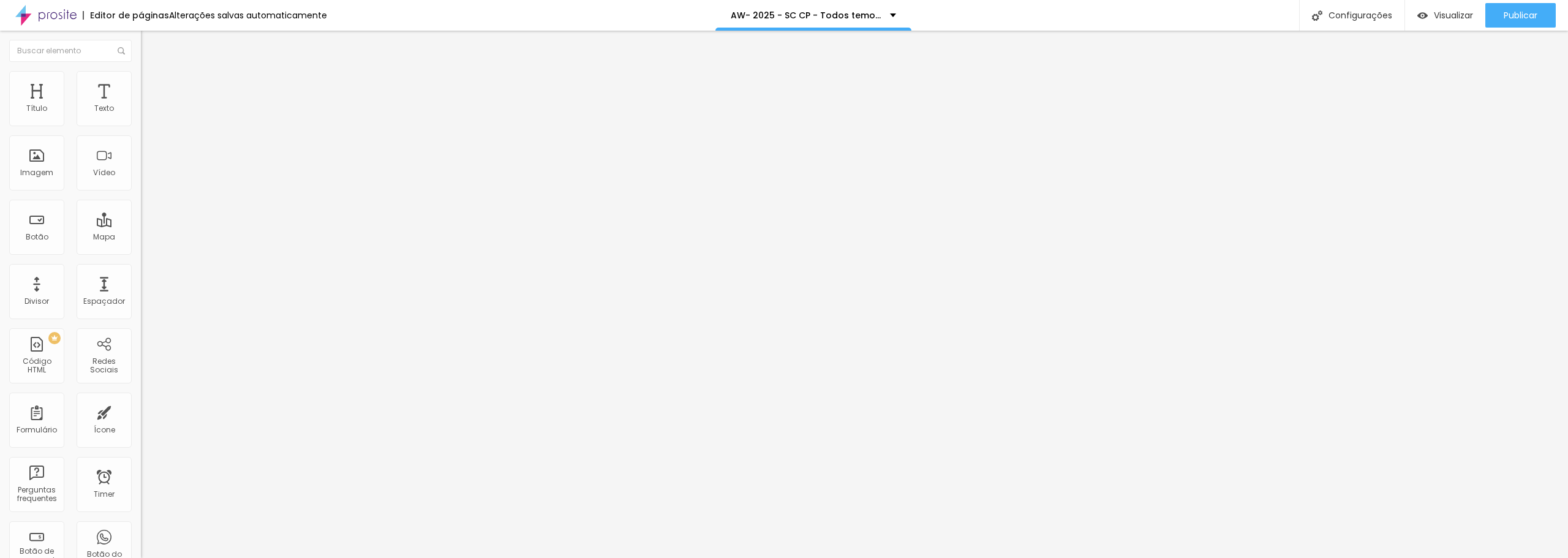
click at [141, 411] on input "range" at bounding box center [181, 416] width 79 height 10
click at [1544, 55] on div "Publicar alterações Clique para publicar as ultimas alterações reaizadas Visual…" at bounding box center [1487, 71] width 135 height 77
click at [1519, 11] on span "Publicar" at bounding box center [1520, 15] width 33 height 10
click at [141, 118] on button "button" at bounding box center [149, 111] width 17 height 13
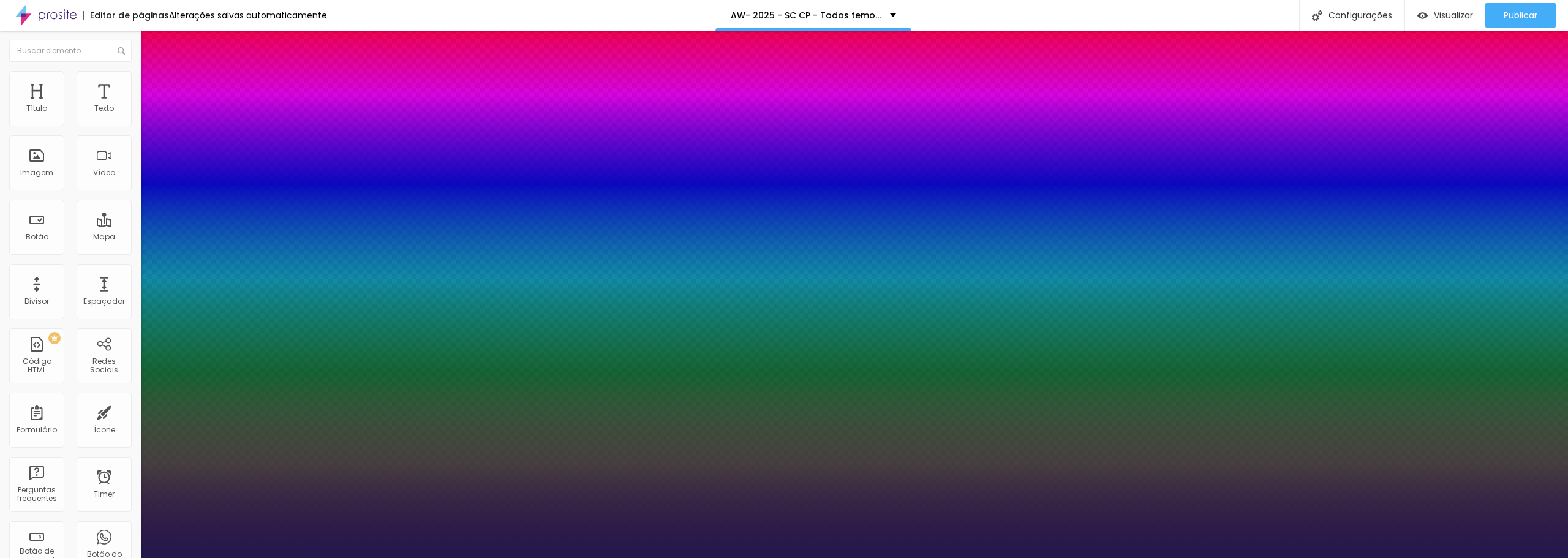
click at [806, 558] on div at bounding box center [784, 558] width 1568 height 0
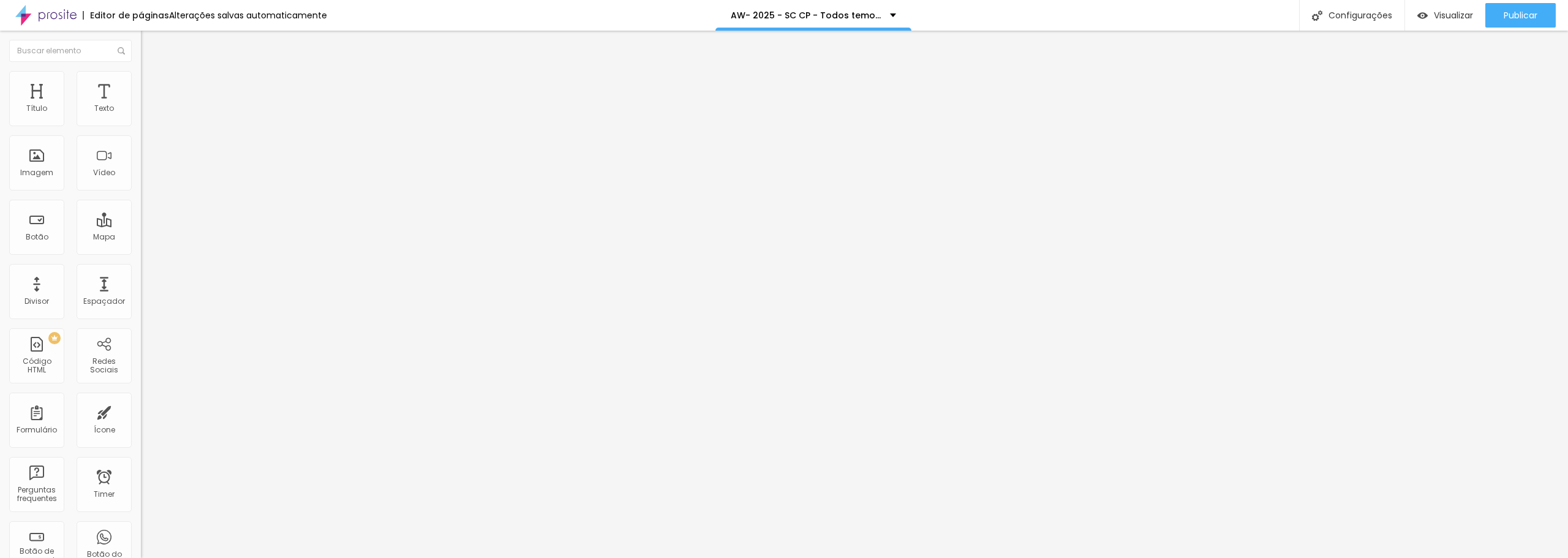
click at [147, 177] on icon "button" at bounding box center [149, 174] width 5 height 5
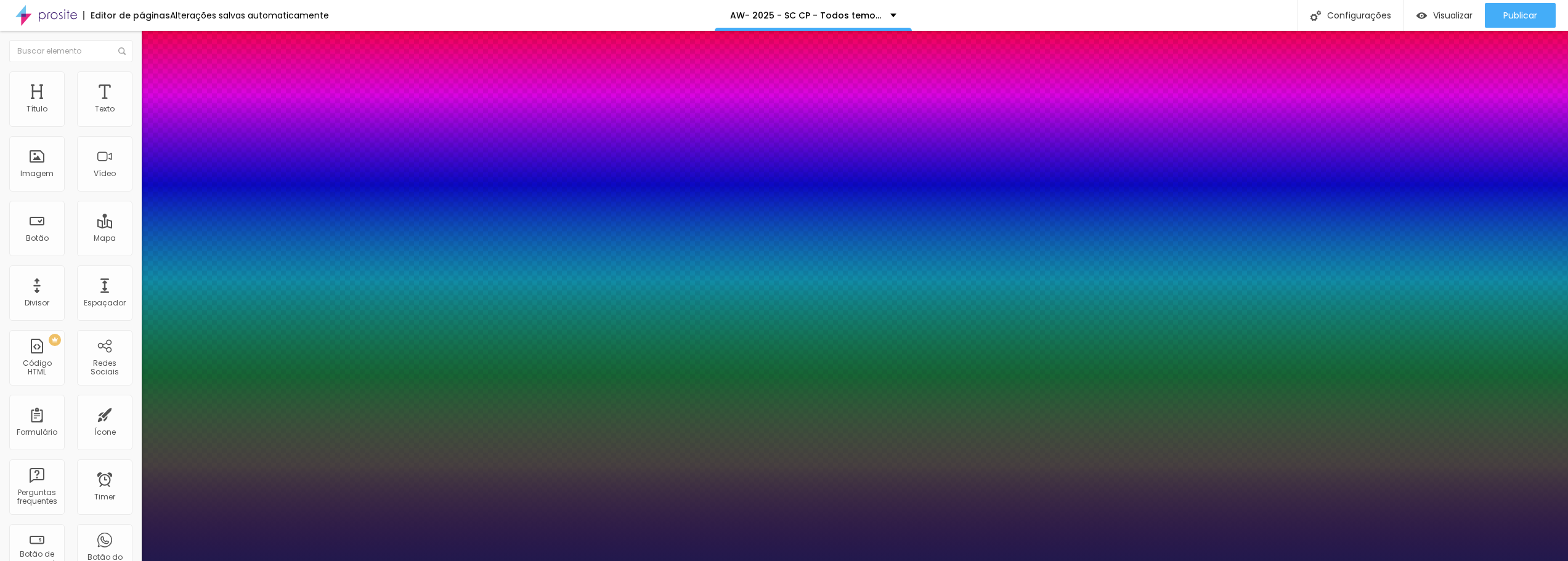
click at [991, 561] on div at bounding box center [784, 561] width 1568 height 0
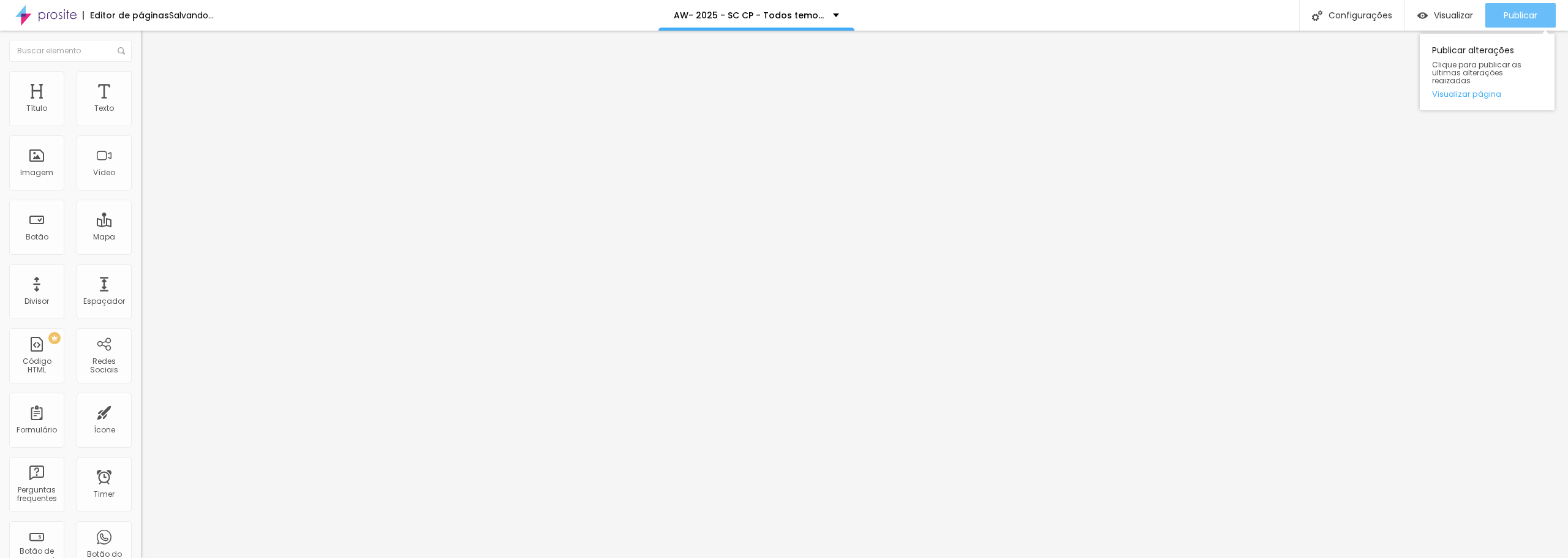
click at [1504, 23] on div "Publicar" at bounding box center [1520, 15] width 33 height 24
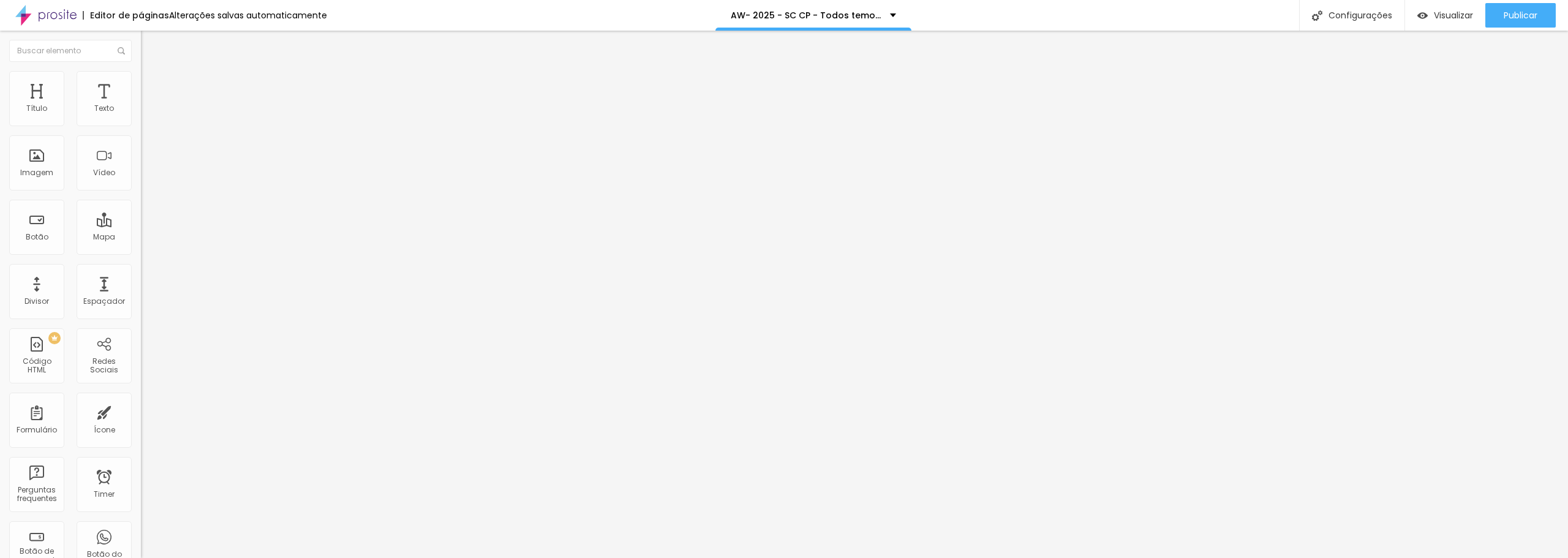
click at [146, 114] on icon "button" at bounding box center [149, 110] width 8 height 8
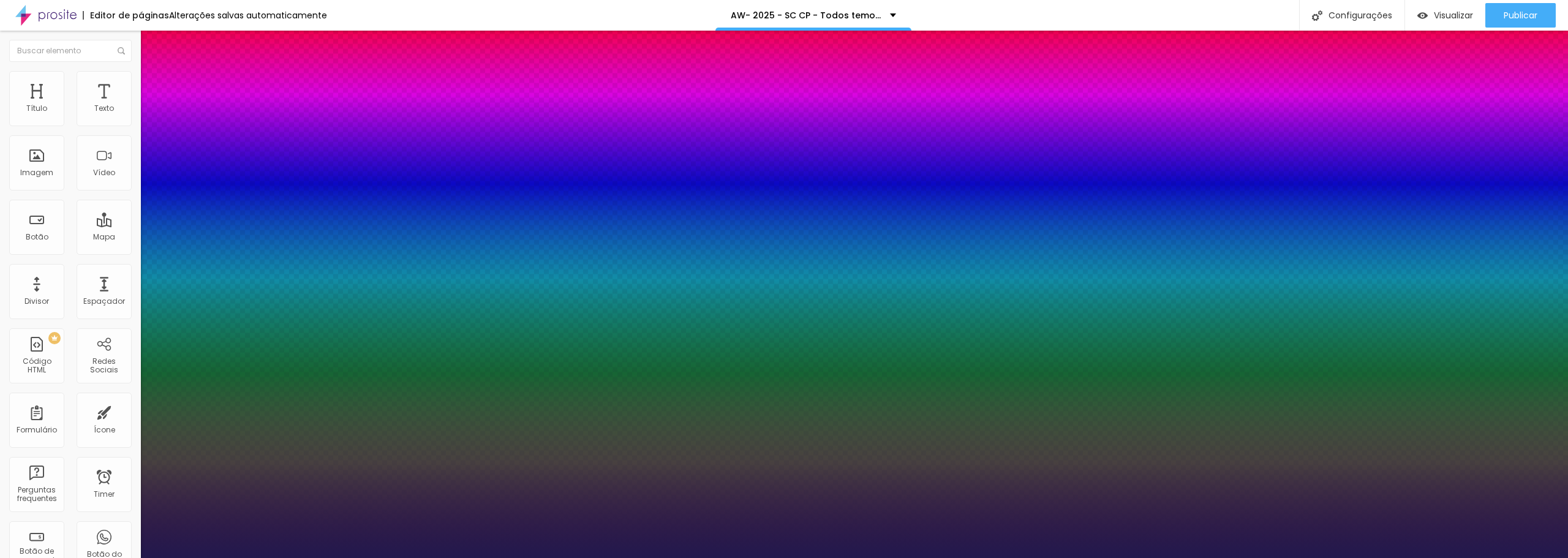
drag, startPoint x: 262, startPoint y: 208, endPoint x: 278, endPoint y: 208, distance: 16.0
click at [404, 558] on div at bounding box center [784, 558] width 1568 height 0
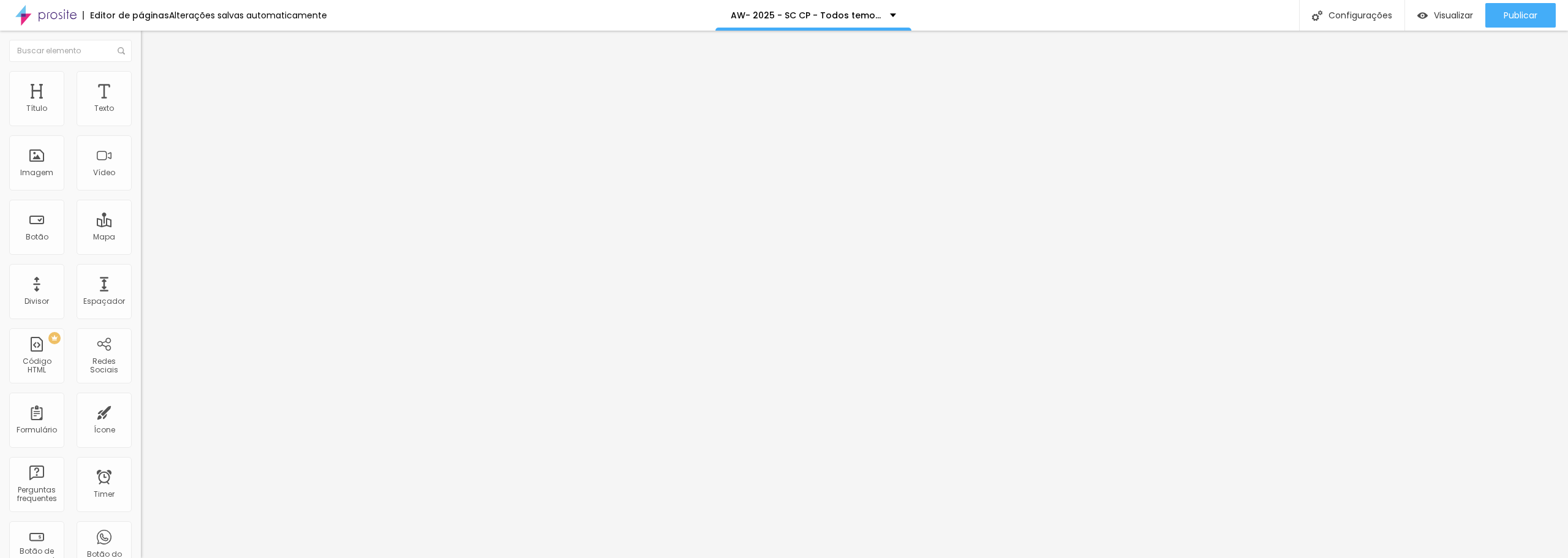
click at [141, 84] on li "Avançado" at bounding box center [212, 77] width 141 height 12
click at [141, 71] on li "Estilo" at bounding box center [212, 65] width 141 height 12
click at [141, 181] on button "button" at bounding box center [149, 175] width 17 height 13
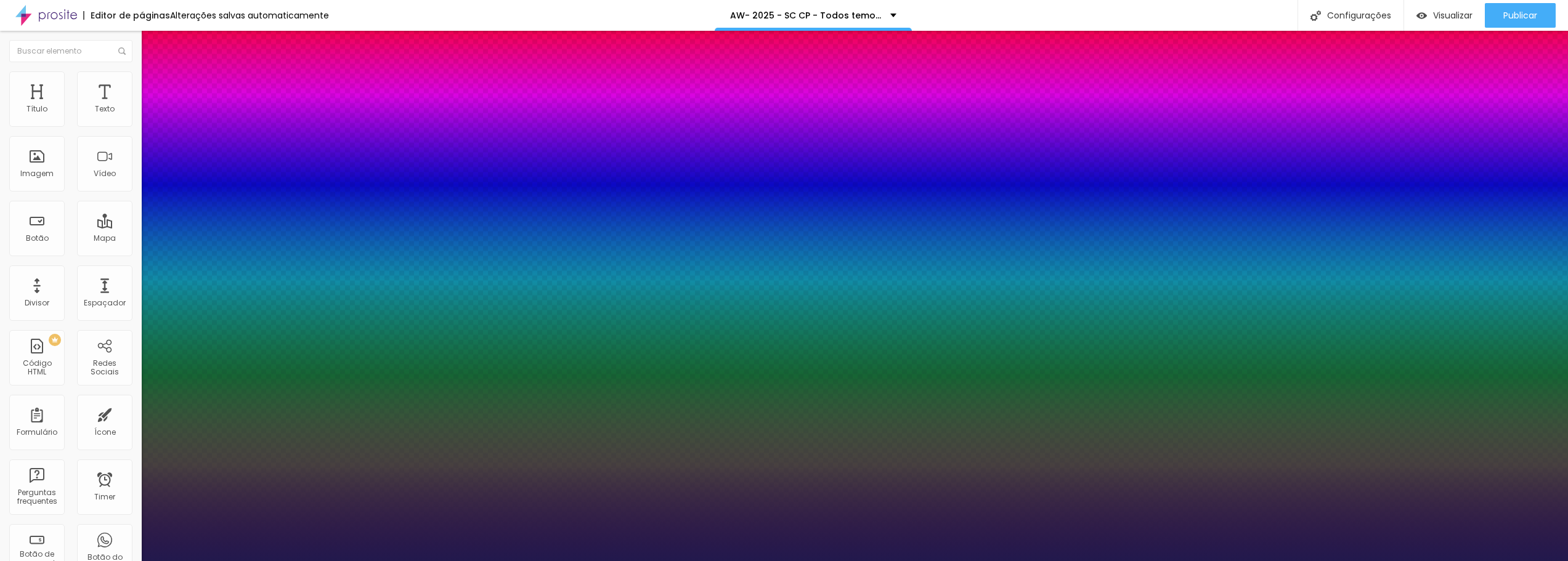
drag, startPoint x: 280, startPoint y: 350, endPoint x: 287, endPoint y: 350, distance: 7.0
click at [459, 561] on div at bounding box center [784, 561] width 1568 height 0
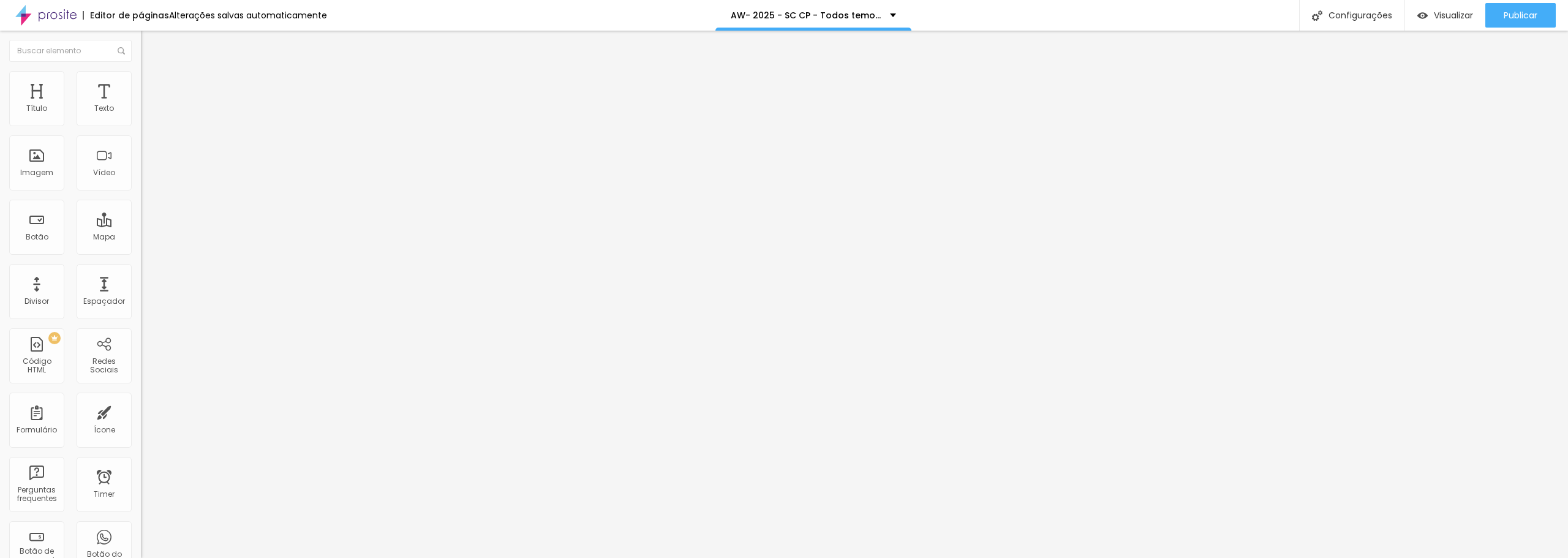
click at [141, 118] on button "button" at bounding box center [149, 111] width 17 height 13
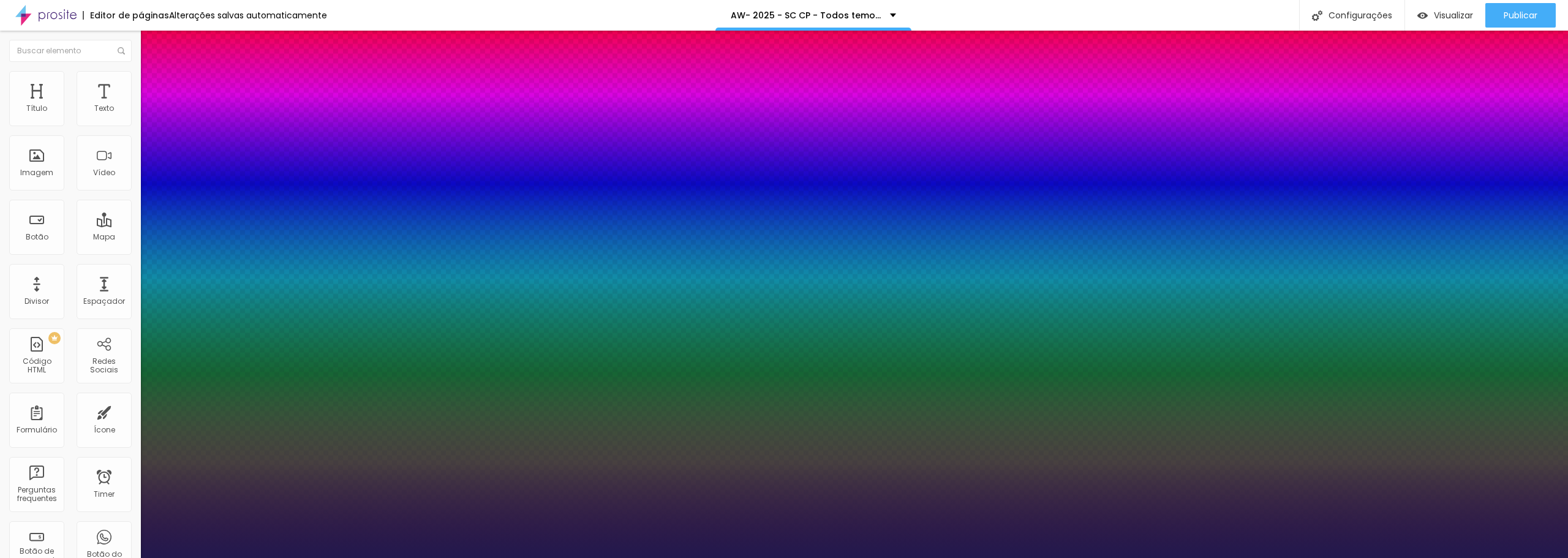
click at [363, 558] on div at bounding box center [784, 558] width 1568 height 0
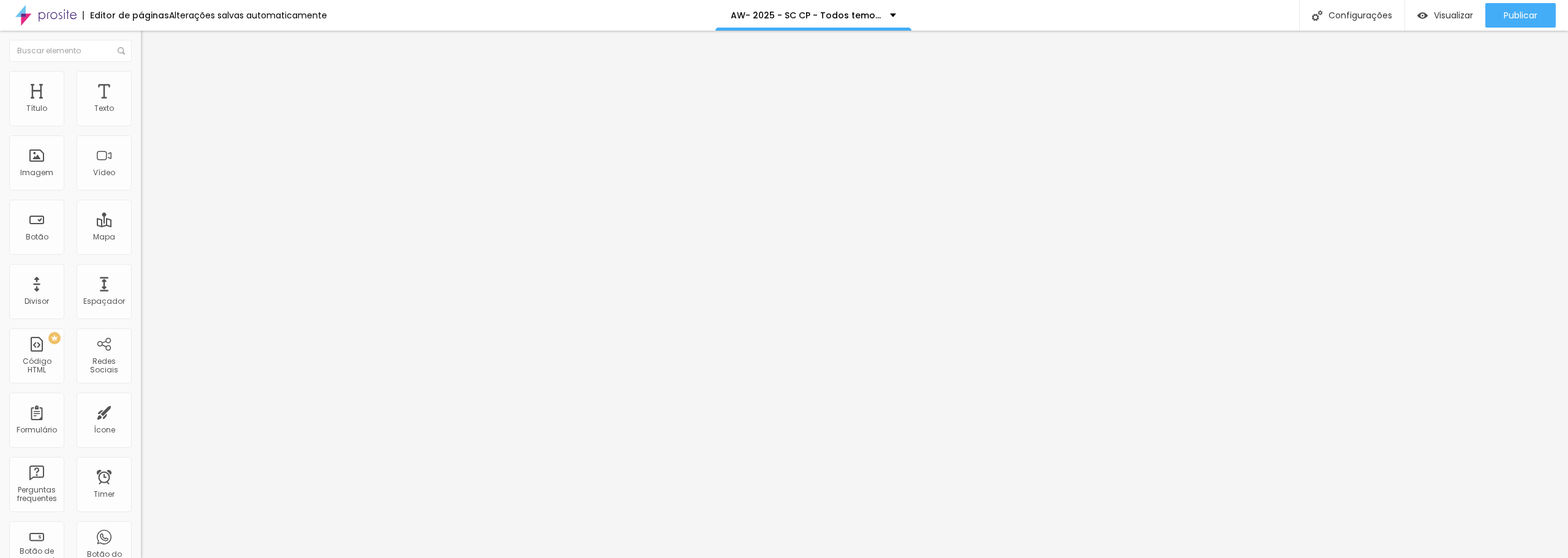
click at [141, 118] on button "button" at bounding box center [149, 111] width 17 height 13
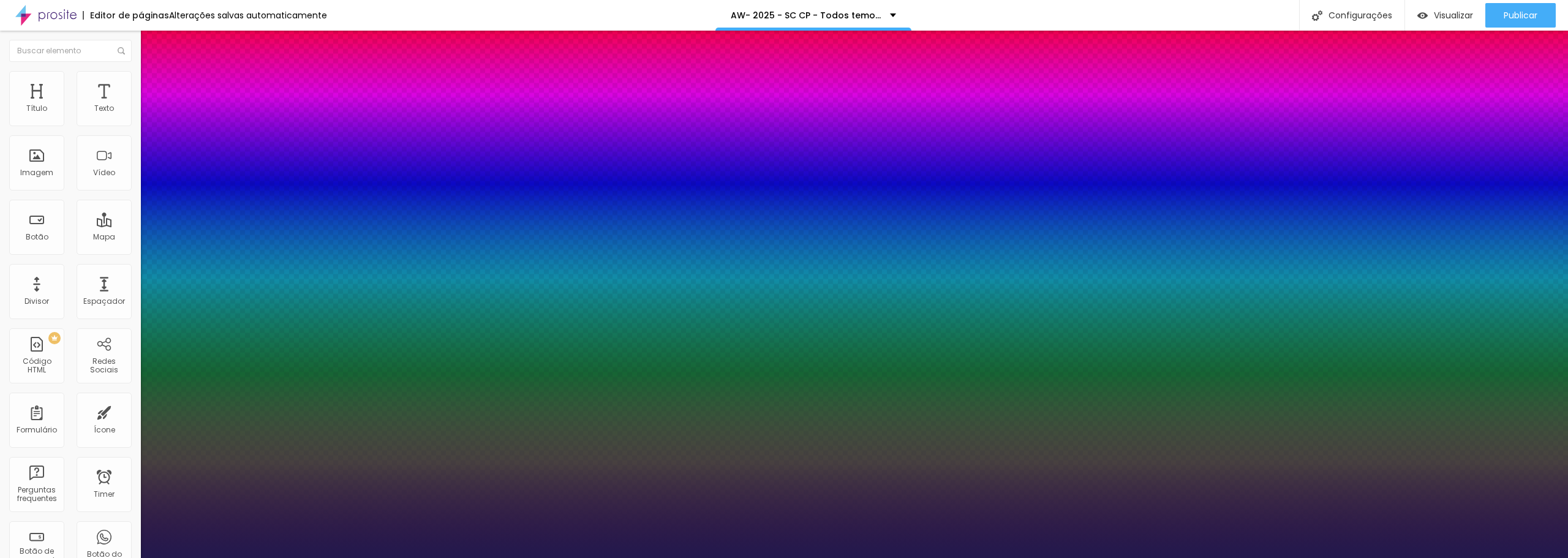
click at [442, 558] on div at bounding box center [784, 558] width 1568 height 0
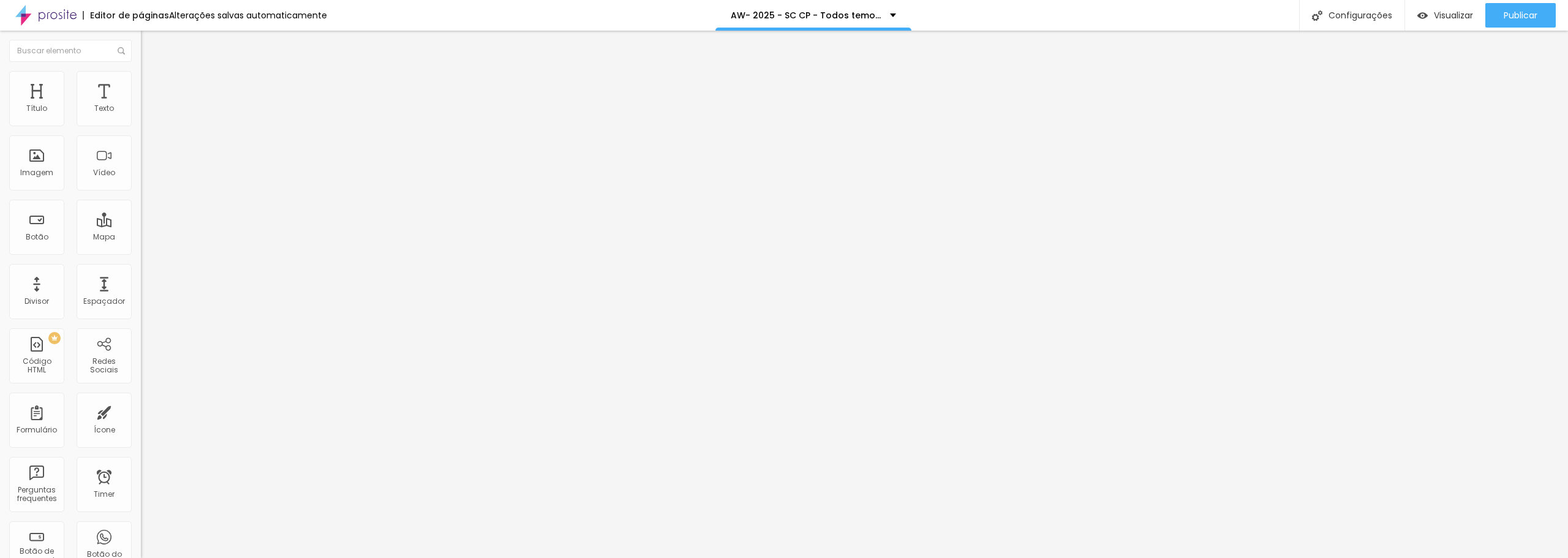
click at [141, 118] on button "button" at bounding box center [149, 111] width 17 height 13
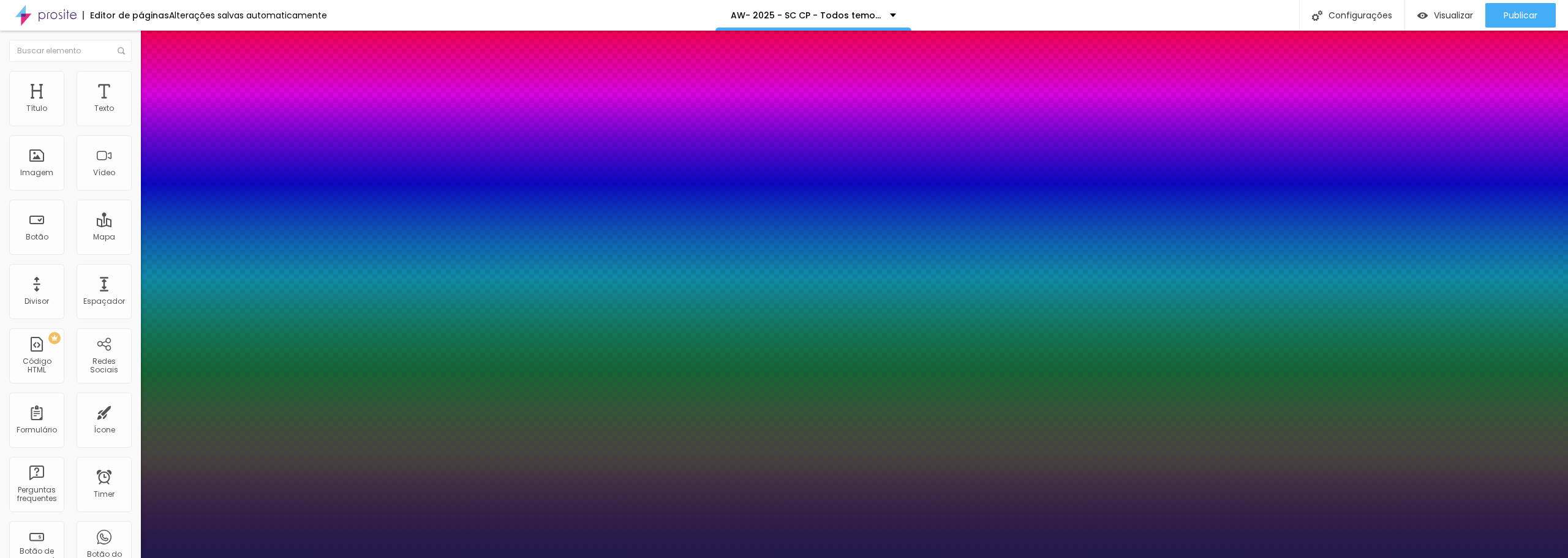
drag, startPoint x: 266, startPoint y: 206, endPoint x: 290, endPoint y: 205, distance: 24.0
click at [907, 558] on div at bounding box center [784, 558] width 1568 height 0
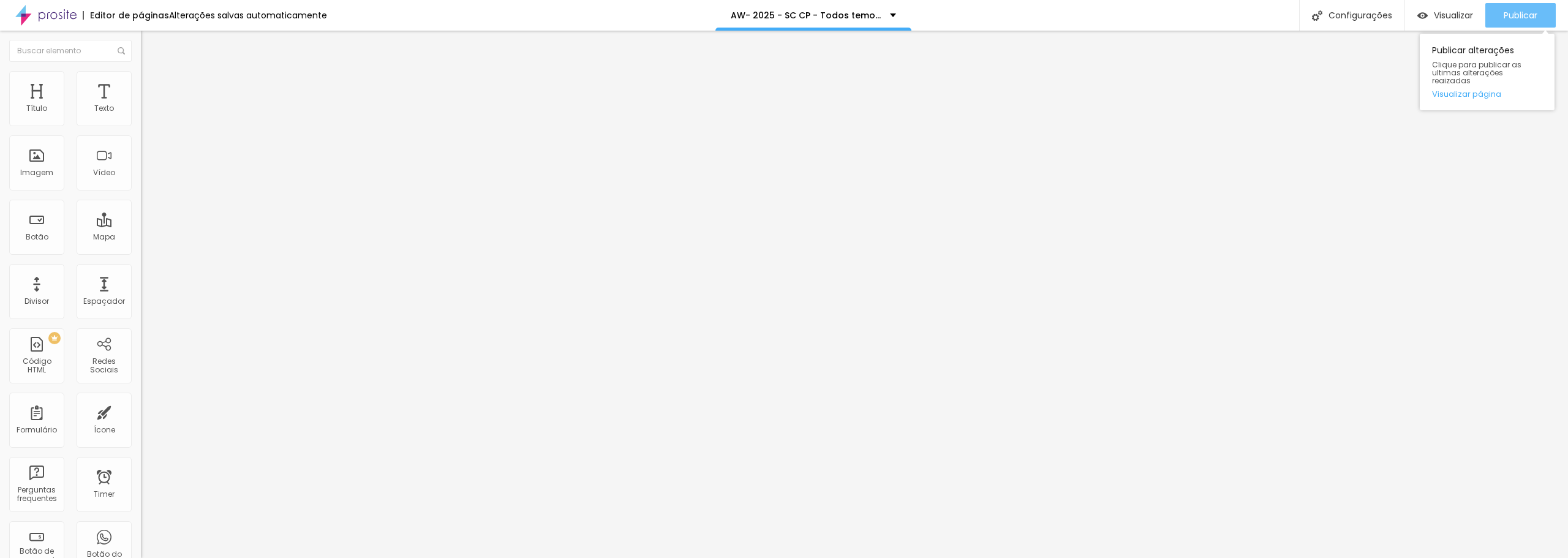
click at [1517, 15] on span "Publicar" at bounding box center [1520, 15] width 33 height 10
click at [141, 91] on li "Avançado" at bounding box center [212, 90] width 141 height 12
drag, startPoint x: 103, startPoint y: 122, endPoint x: -46, endPoint y: 122, distance: 149.0
click at [141, 238] on input "range" at bounding box center [181, 242] width 79 height 10
click at [1518, 17] on span "Publicar" at bounding box center [1520, 15] width 33 height 10
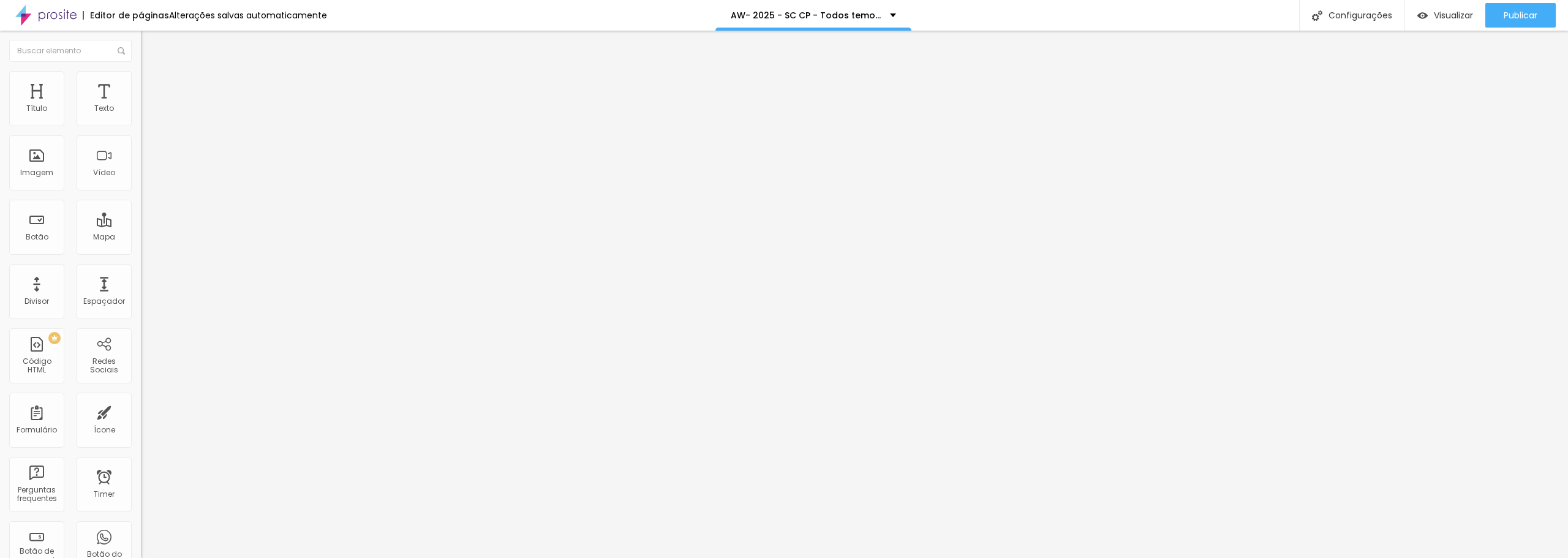
drag, startPoint x: 52, startPoint y: 144, endPoint x: 20, endPoint y: 144, distance: 32.0
click at [141, 411] on input "range" at bounding box center [181, 416] width 79 height 10
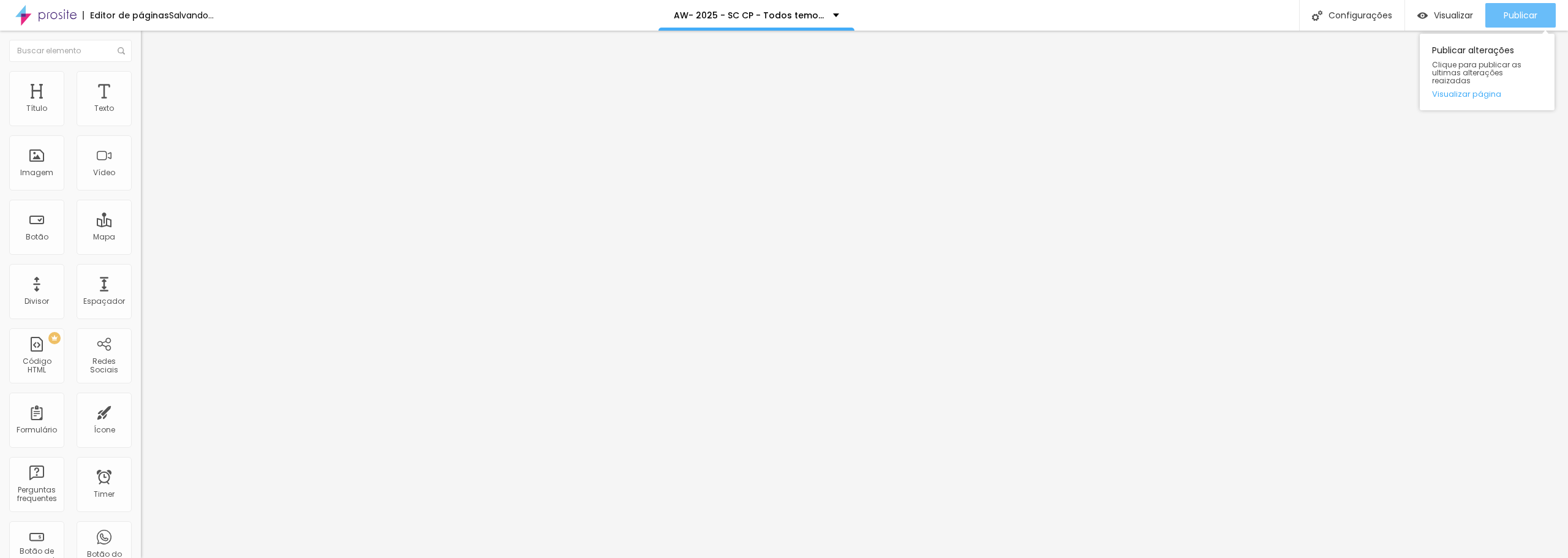
click at [1523, 12] on span "Publicar" at bounding box center [1520, 15] width 33 height 10
click at [1539, 11] on button "Publicar" at bounding box center [1520, 15] width 71 height 24
click at [1531, 17] on span "Publicar" at bounding box center [1520, 15] width 33 height 10
click at [1508, 25] on div "Publicar" at bounding box center [1520, 15] width 33 height 24
click at [1523, 17] on span "Publicar" at bounding box center [1520, 15] width 33 height 10
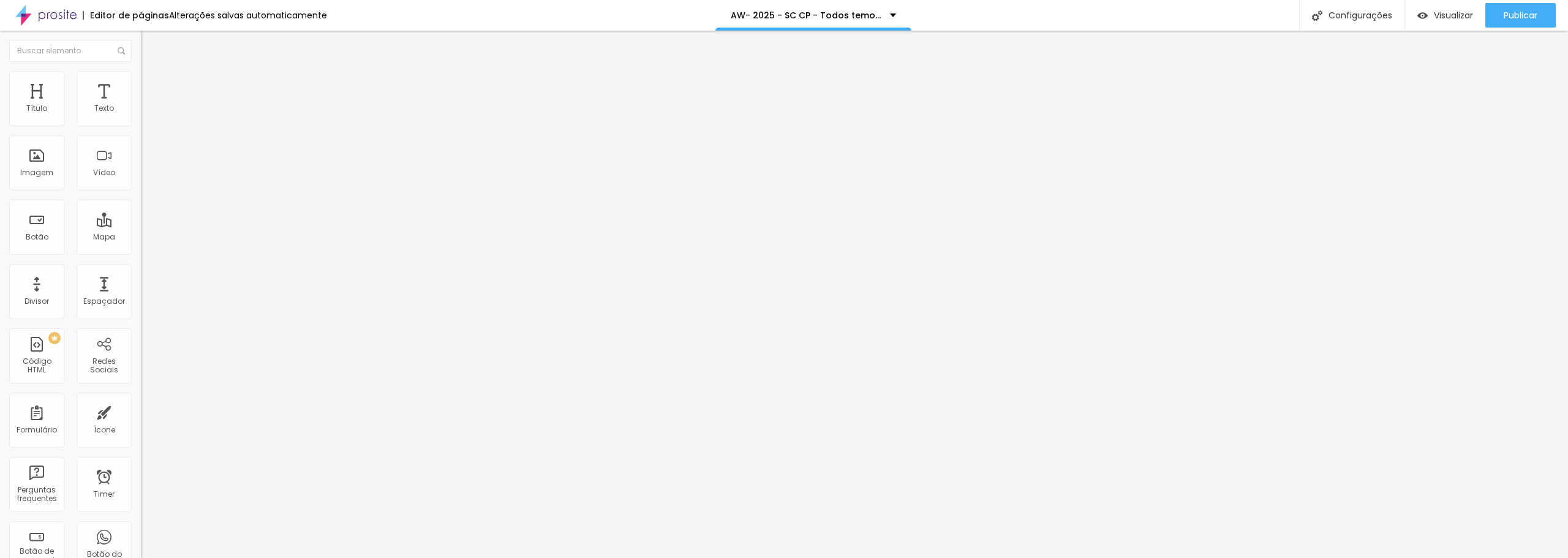
click at [152, 84] on span "Avançado" at bounding box center [171, 80] width 40 height 11
drag, startPoint x: 35, startPoint y: 121, endPoint x: -10, endPoint y: 121, distance: 45.0
click at [141, 225] on input "range" at bounding box center [181, 230] width 79 height 10
click at [152, 84] on span "Avançado" at bounding box center [171, 80] width 40 height 11
drag, startPoint x: 27, startPoint y: 142, endPoint x: 7, endPoint y: 142, distance: 20.0
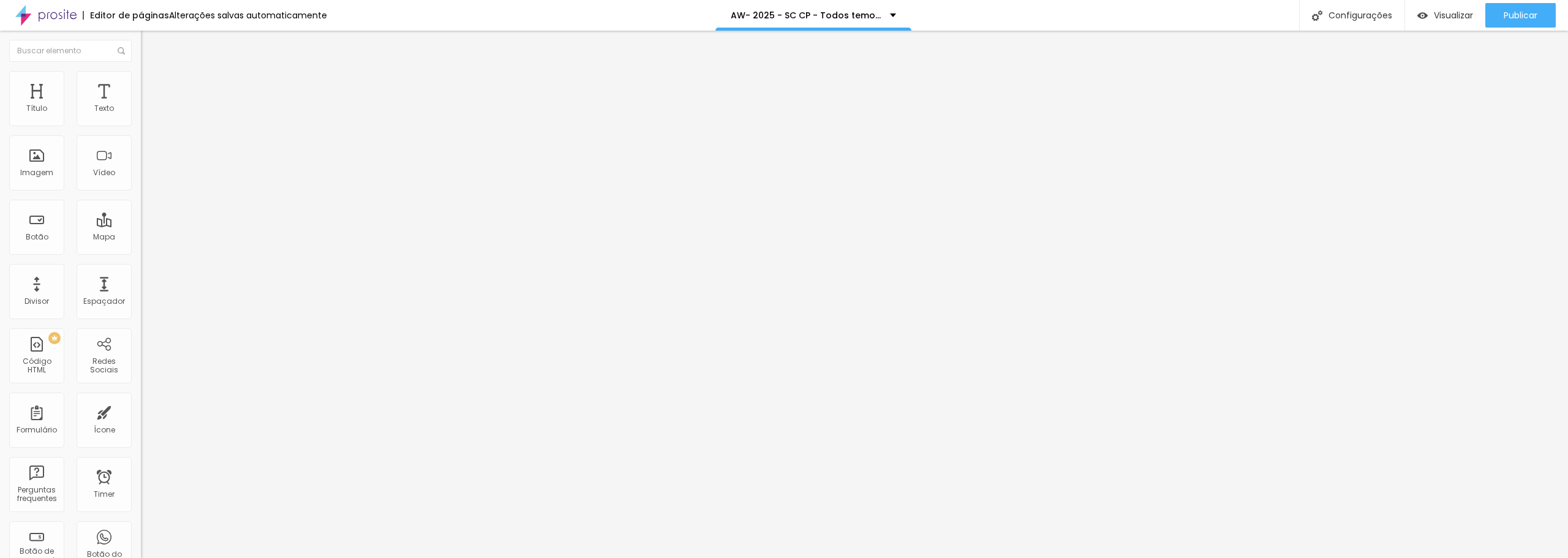
click at [141, 399] on input "range" at bounding box center [181, 404] width 79 height 10
click at [1525, 20] on span "Publicar" at bounding box center [1520, 15] width 33 height 10
click at [1518, 14] on span "Publicar" at bounding box center [1520, 15] width 33 height 10
drag, startPoint x: 29, startPoint y: 119, endPoint x: 116, endPoint y: 119, distance: 87.0
click at [141, 225] on input "range" at bounding box center [181, 230] width 79 height 10
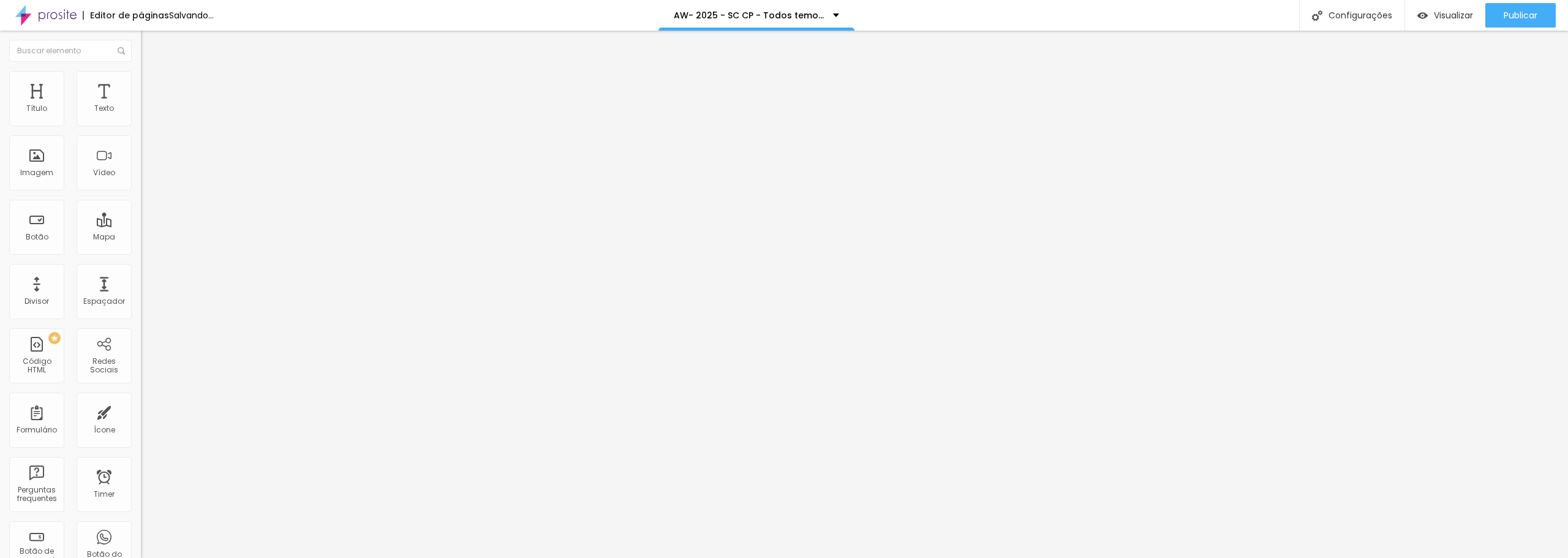
click at [141, 209] on div "Editar Espaçador Conteúdo Avançado 500 px Tamanho" at bounding box center [212, 294] width 141 height 528
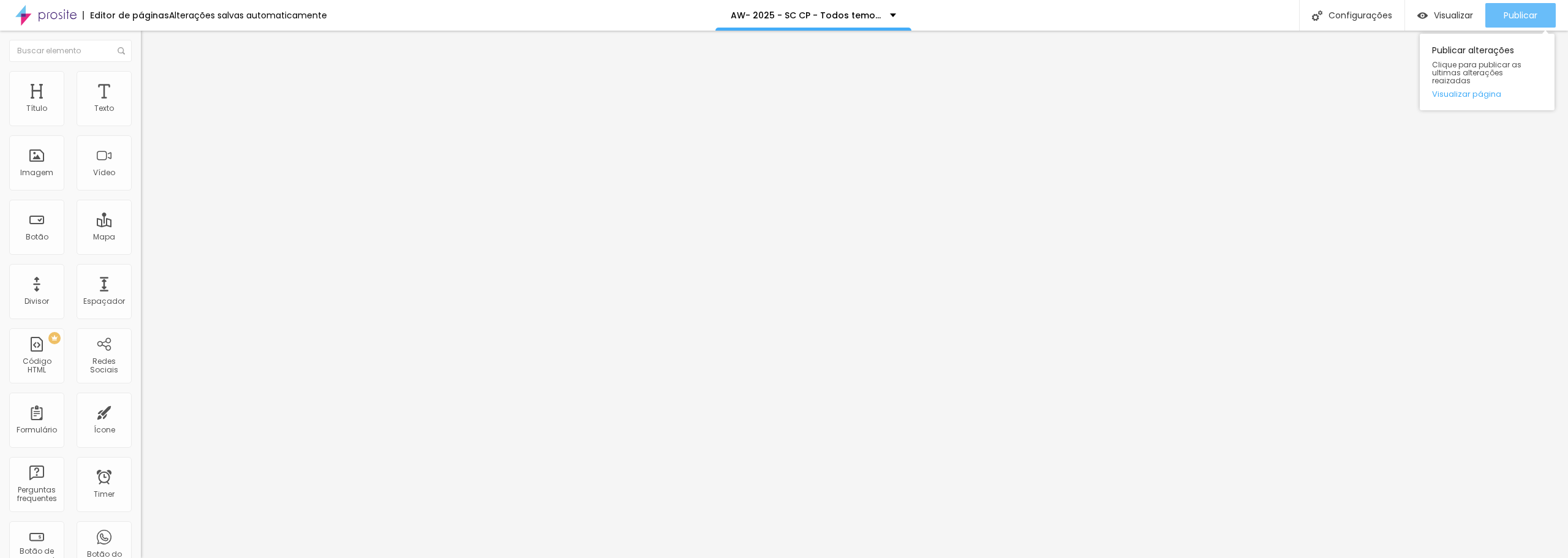
click at [1505, 6] on div "Publicar" at bounding box center [1520, 15] width 33 height 24
click at [1541, 17] on button "Publicar" at bounding box center [1520, 15] width 71 height 24
drag, startPoint x: 27, startPoint y: 119, endPoint x: 201, endPoint y: 121, distance: 174.0
click at [201, 225] on input "range" at bounding box center [181, 230] width 79 height 10
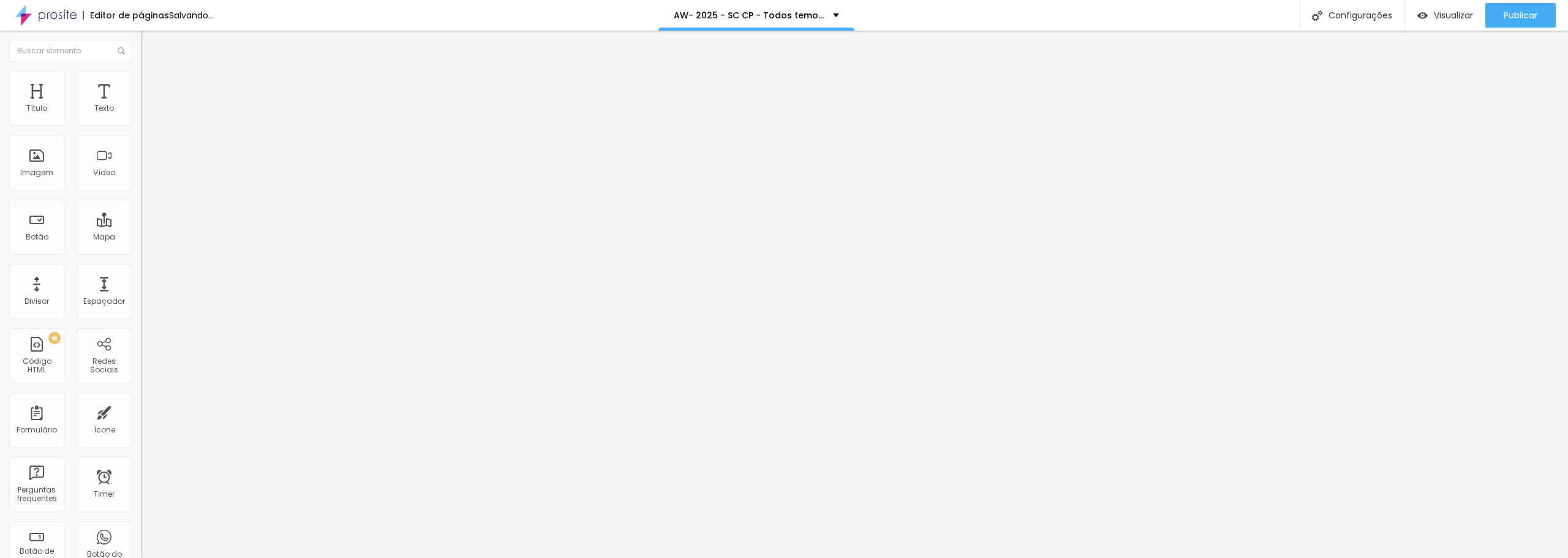
drag, startPoint x: 67, startPoint y: 125, endPoint x: 177, endPoint y: 131, distance: 110.2
click at [177, 225] on input "range" at bounding box center [181, 230] width 79 height 10
click at [152, 84] on span "Estilo" at bounding box center [161, 80] width 19 height 11
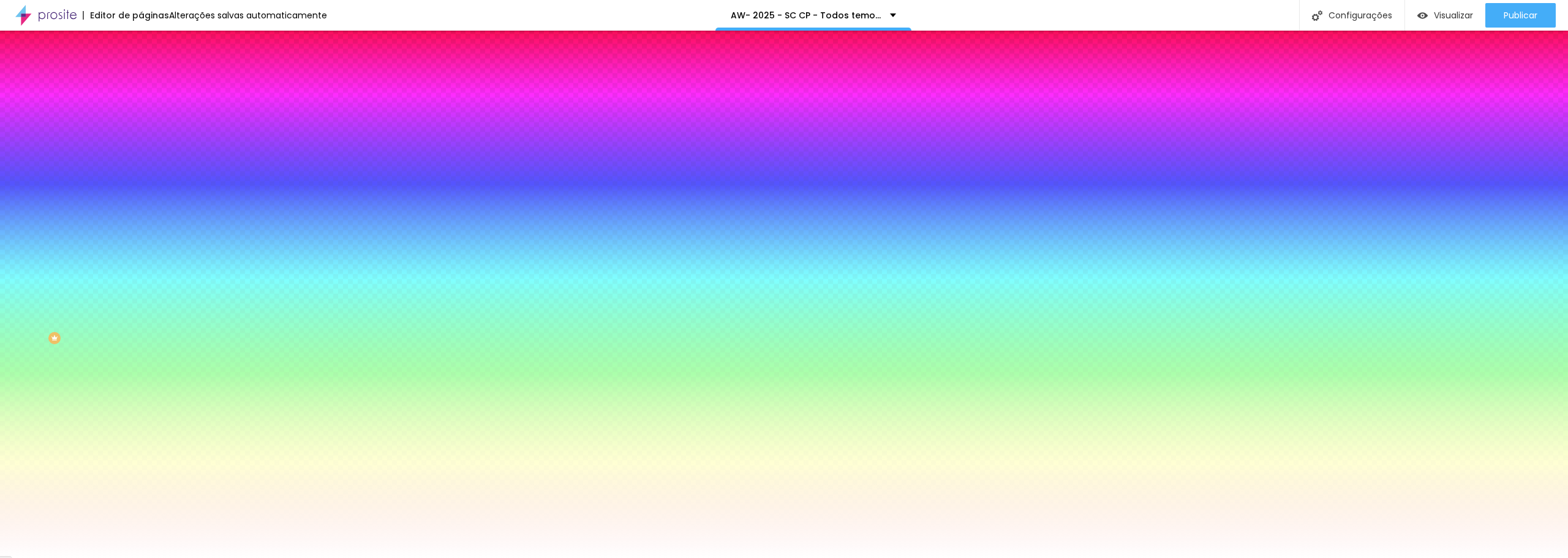
click at [152, 90] on span "Avançado" at bounding box center [171, 92] width 40 height 11
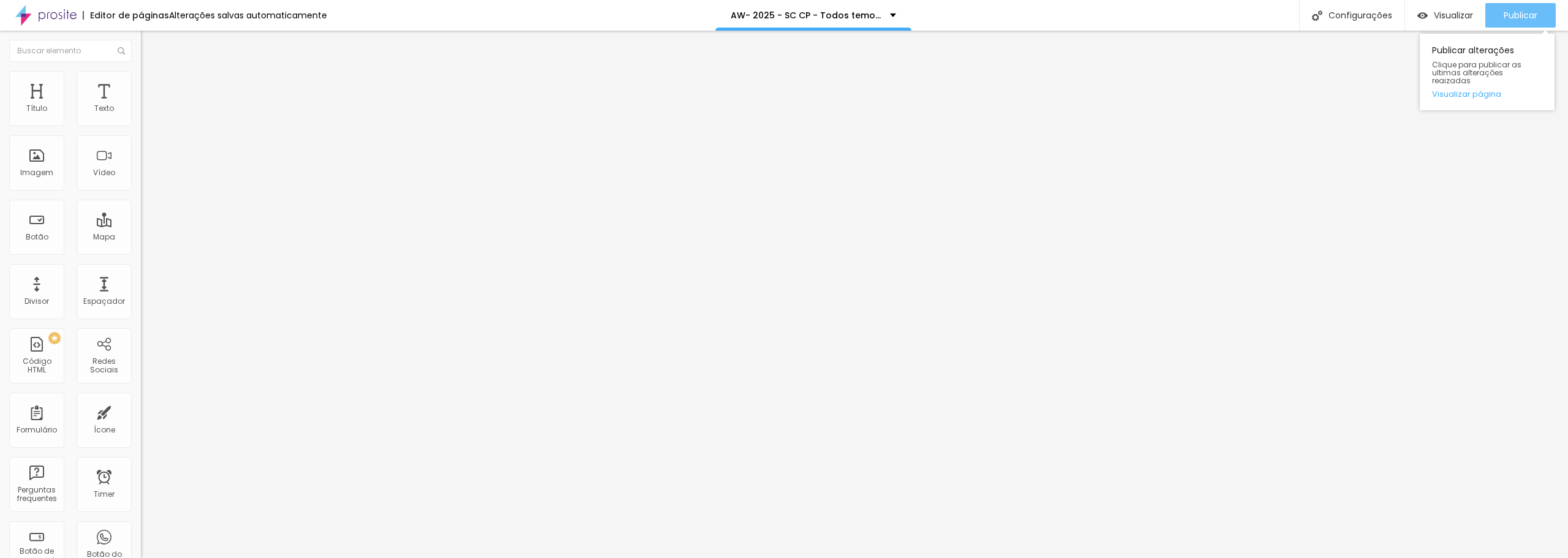
click at [1534, 23] on div "Publicar" at bounding box center [1520, 15] width 33 height 24
click at [1540, 24] on button "Publicar" at bounding box center [1520, 15] width 71 height 24
click at [1528, 14] on span "Publicar" at bounding box center [1520, 15] width 33 height 10
